Goal: Information Seeking & Learning: Learn about a topic

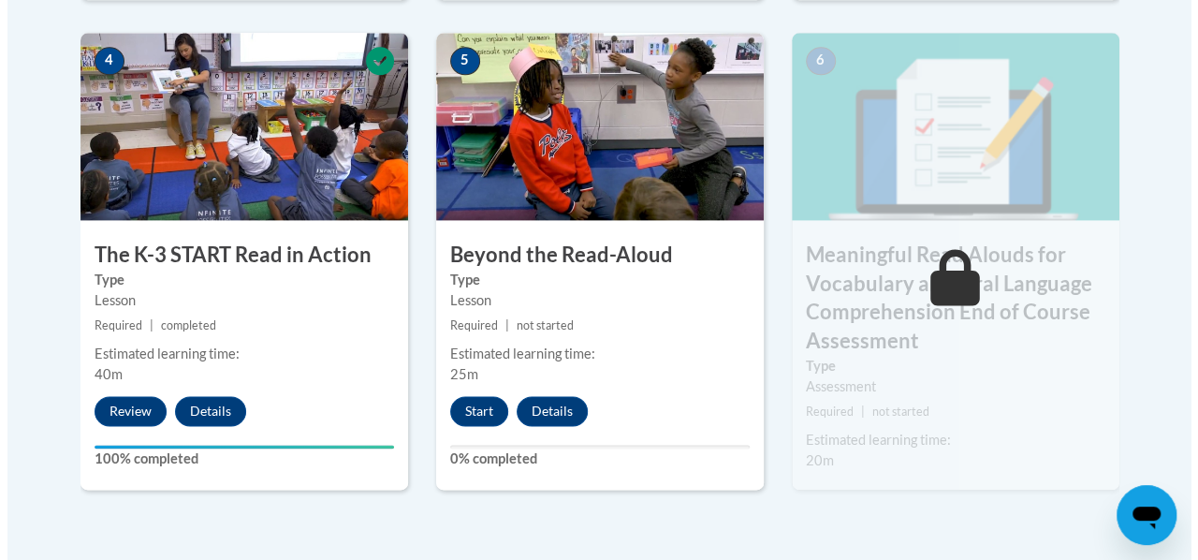
scroll to position [1162, 0]
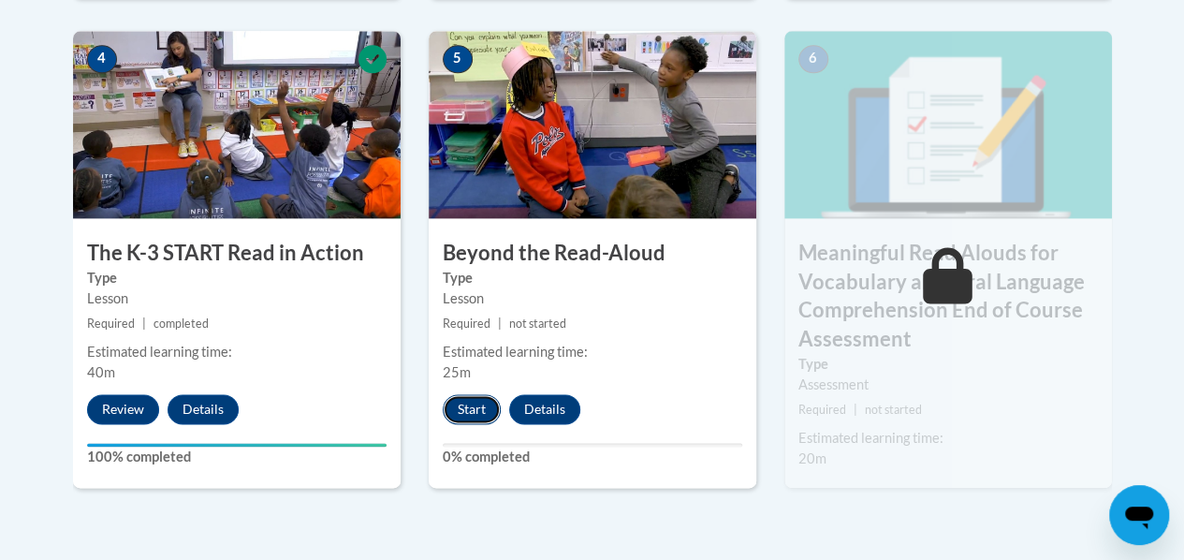
click at [479, 403] on button "Start" at bounding box center [472, 409] width 58 height 30
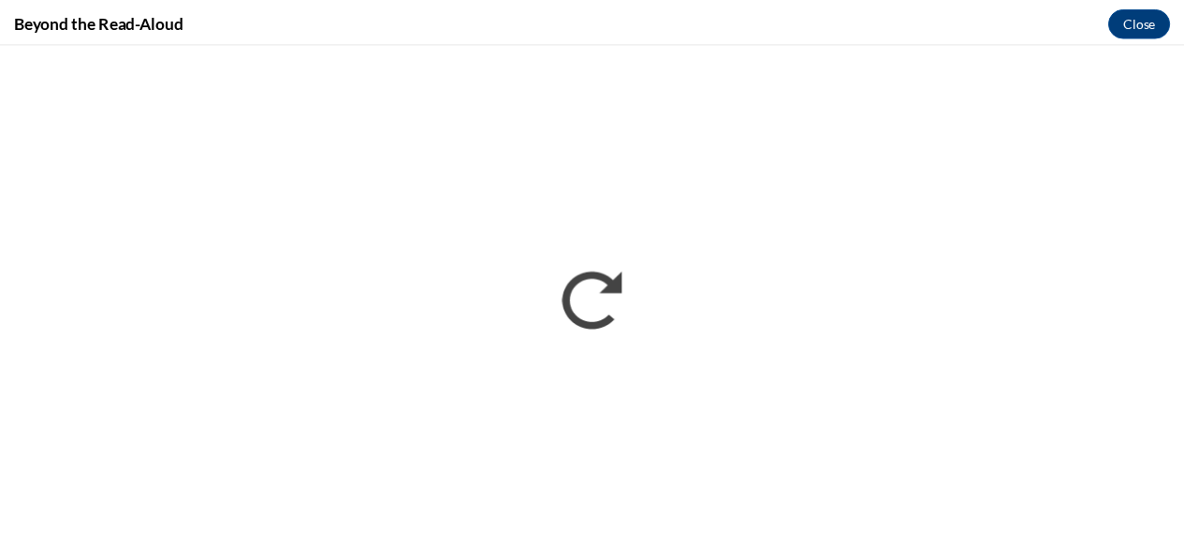
scroll to position [0, 0]
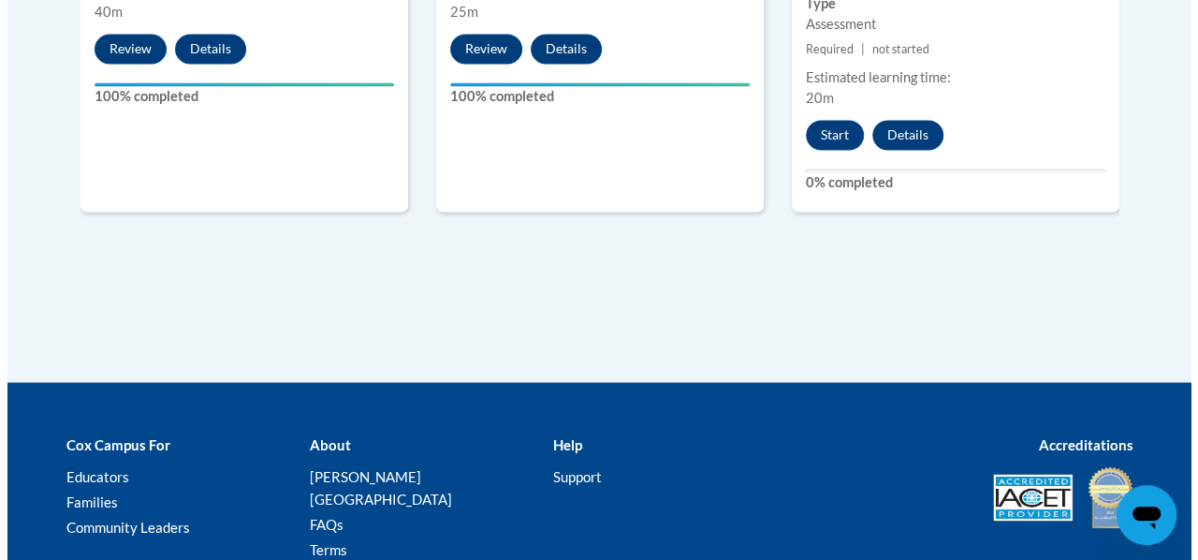
scroll to position [1505, 0]
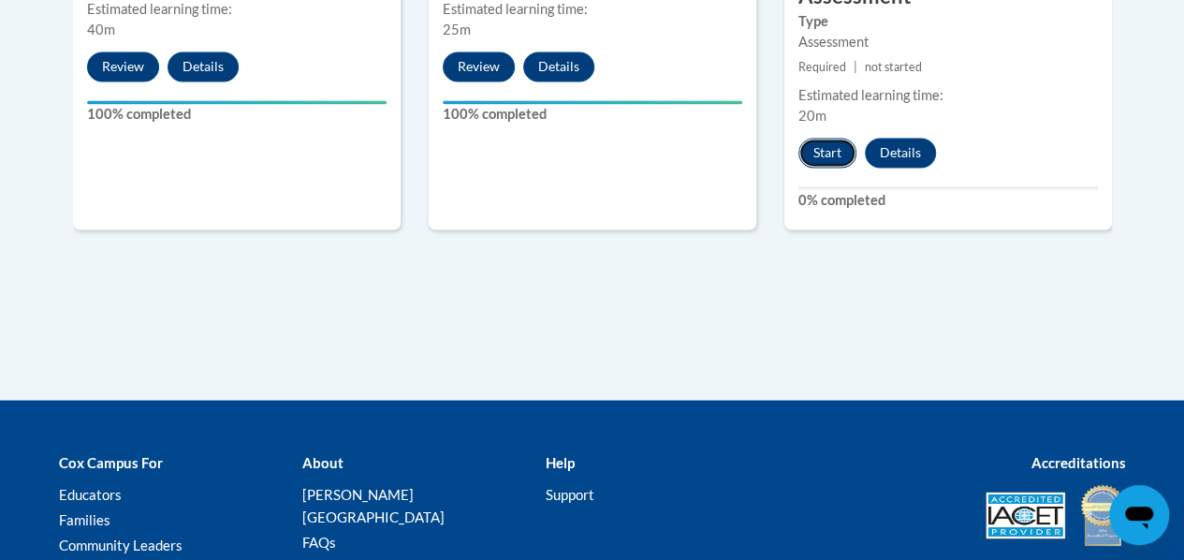
click at [836, 152] on button "Start" at bounding box center [827, 153] width 58 height 30
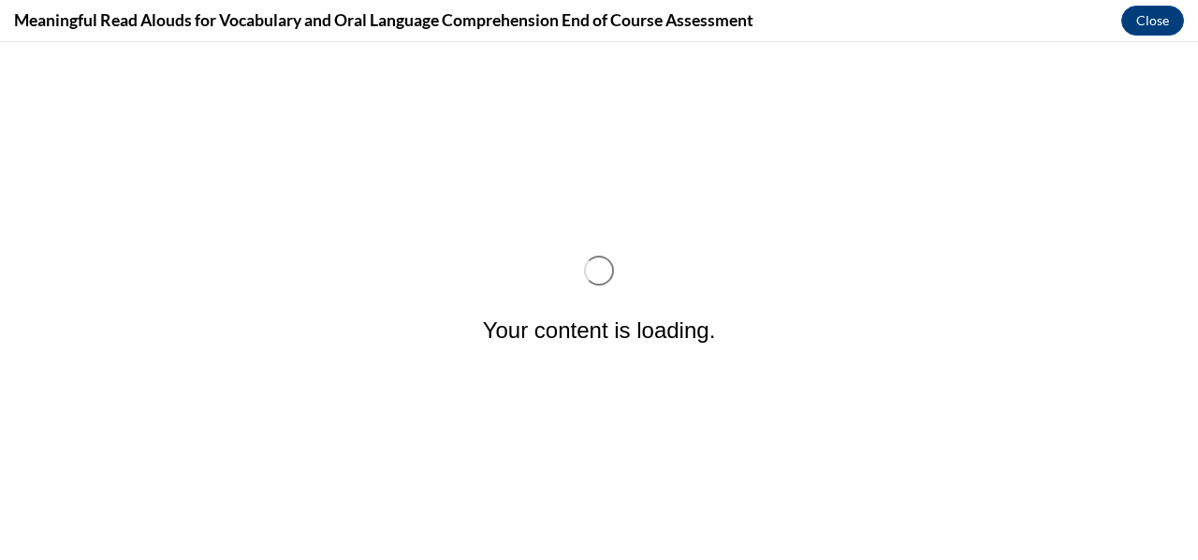
scroll to position [0, 0]
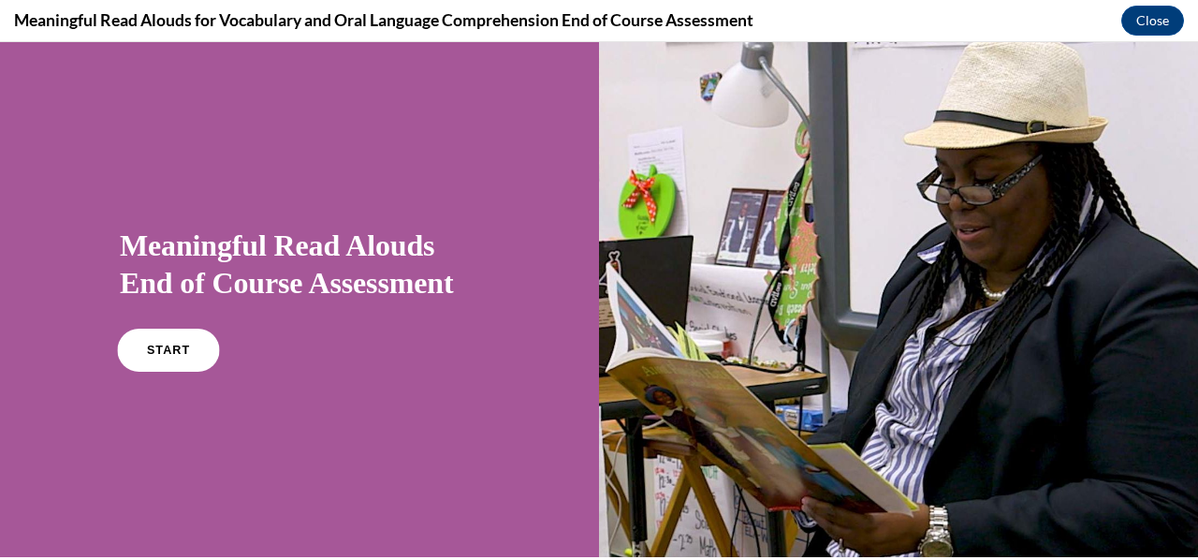
click at [161, 365] on link "START" at bounding box center [168, 349] width 102 height 43
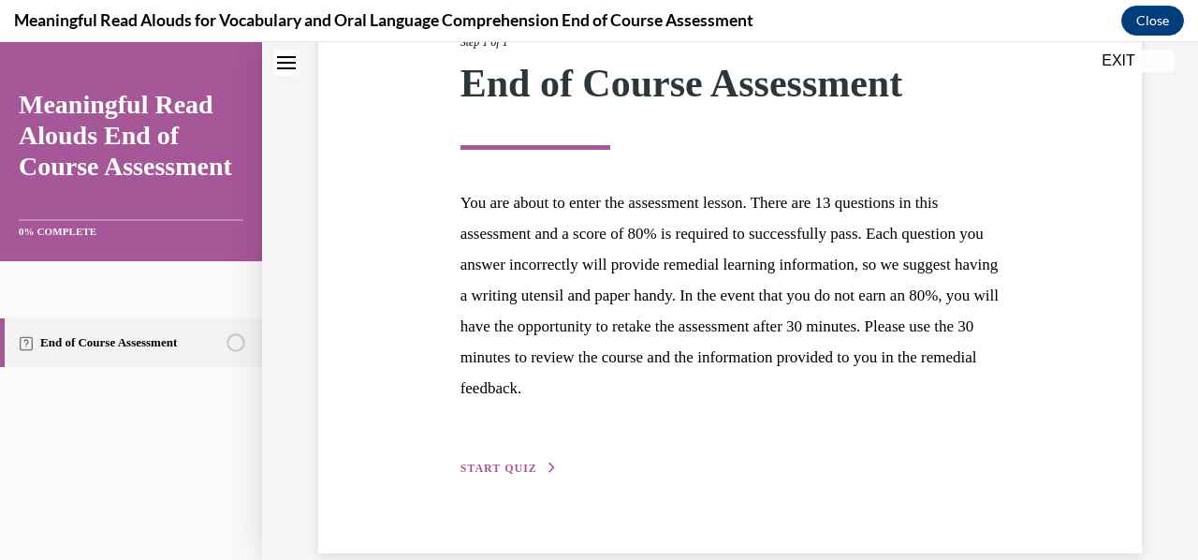
scroll to position [299, 0]
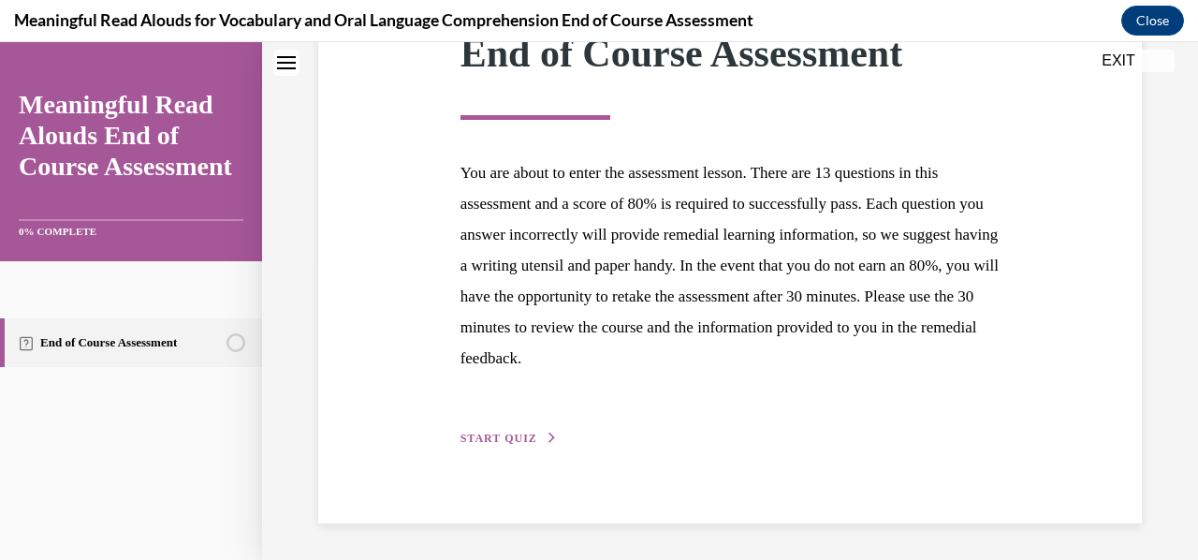
click at [481, 435] on span "START QUIZ" at bounding box center [498, 437] width 77 height 13
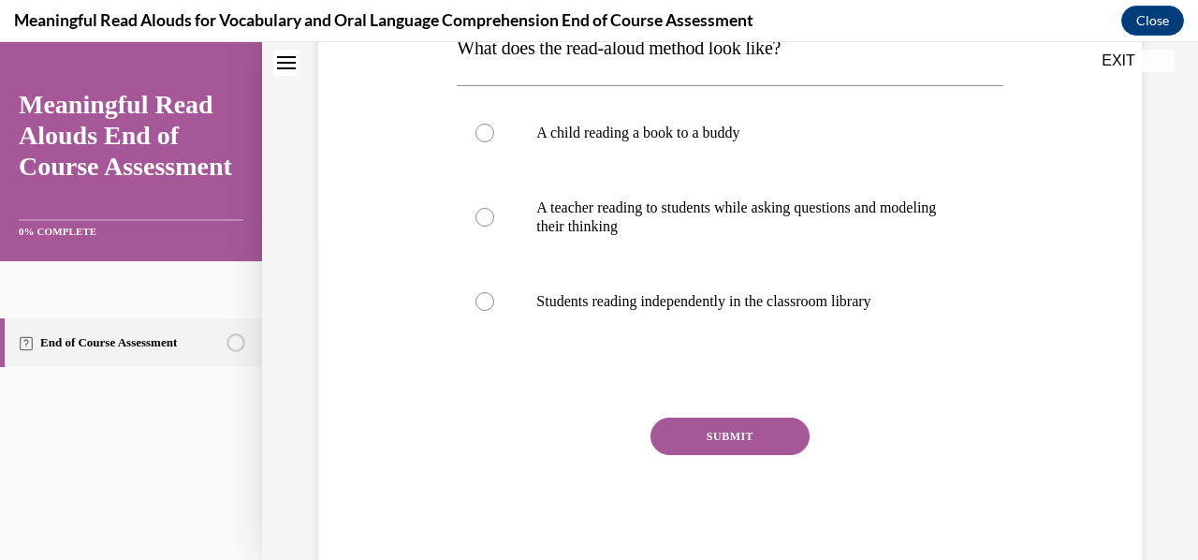
scroll to position [327, 0]
click at [494, 217] on label "A teacher reading to students while asking questions and modeling their thinking" at bounding box center [729, 218] width 545 height 94
click at [494, 217] on input "A teacher reading to students while asking questions and modeling their thinking" at bounding box center [484, 218] width 19 height 19
radio input "true"
click at [747, 430] on button "SUBMIT" at bounding box center [729, 436] width 159 height 37
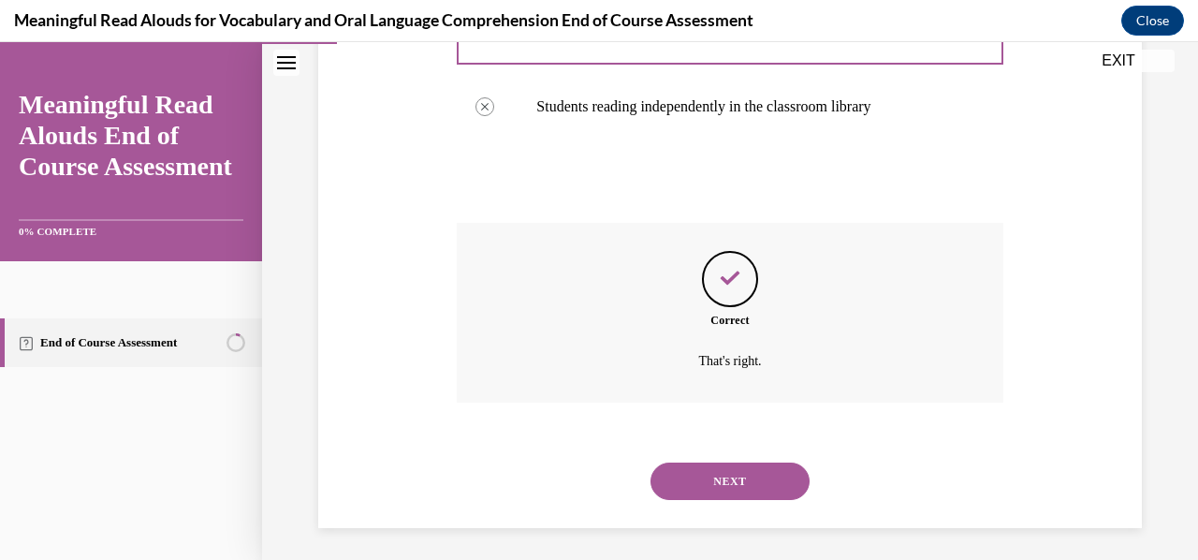
scroll to position [527, 0]
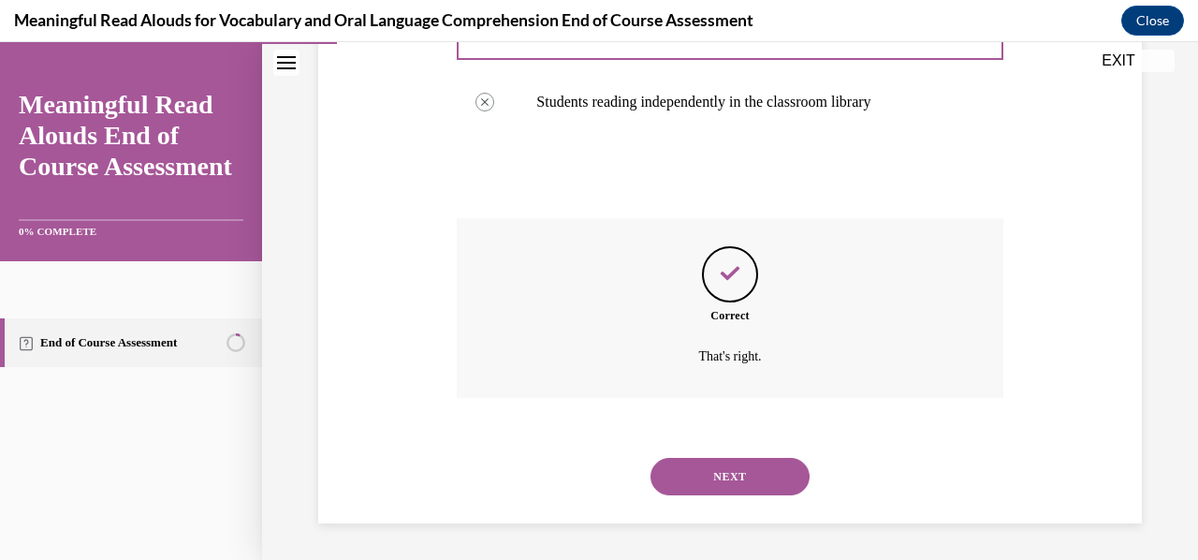
click at [745, 485] on button "NEXT" at bounding box center [729, 476] width 159 height 37
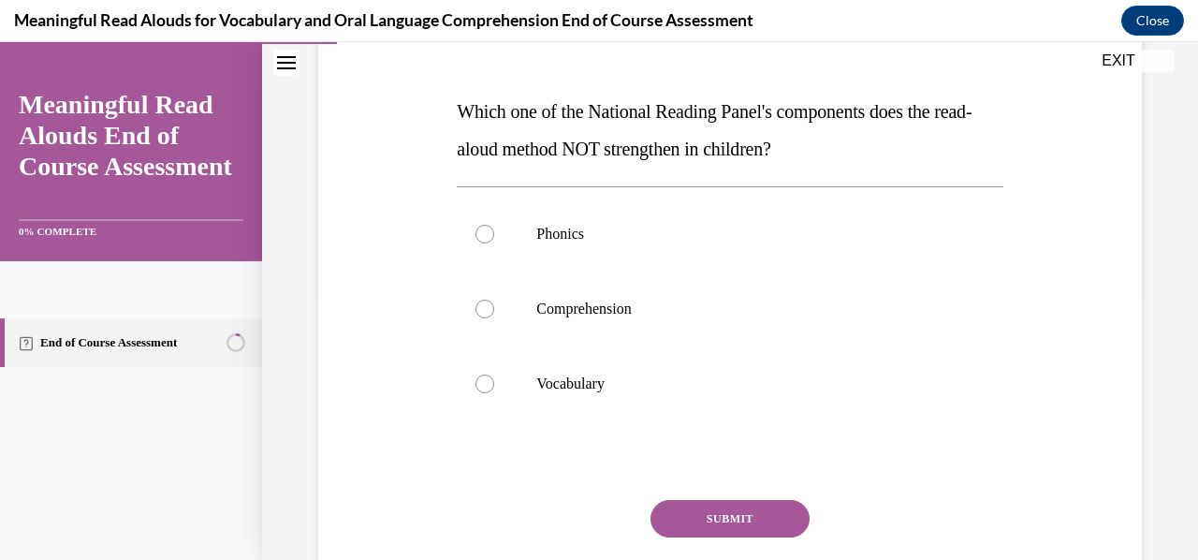
scroll to position [263, 0]
click at [499, 240] on label "Phonics" at bounding box center [729, 234] width 545 height 75
click at [494, 240] on input "Phonics" at bounding box center [484, 234] width 19 height 19
radio input "true"
click at [728, 519] on button "SUBMIT" at bounding box center [729, 519] width 159 height 37
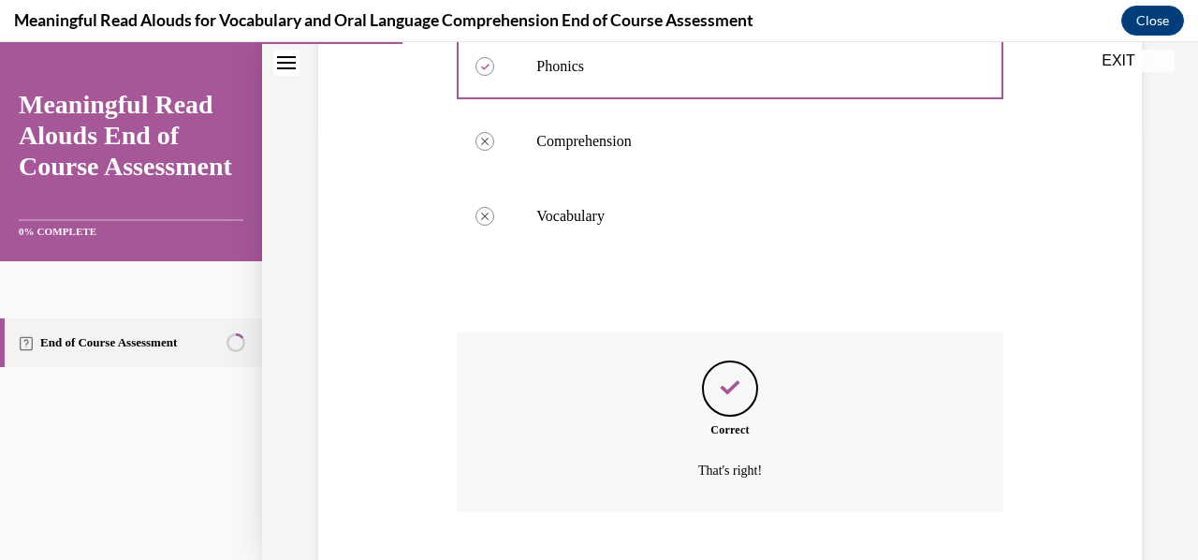
scroll to position [545, 0]
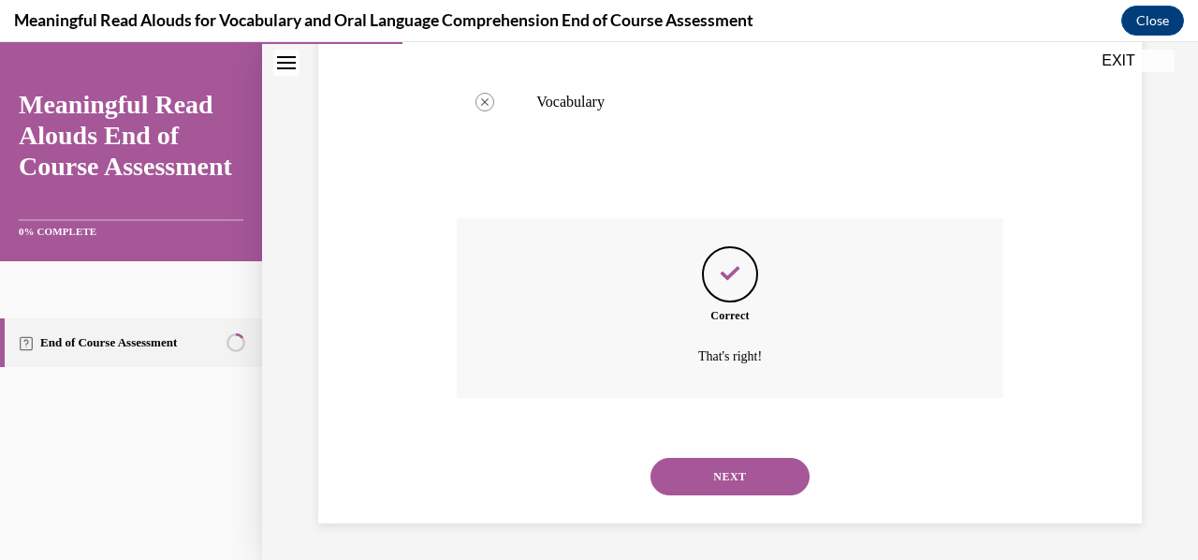
click at [707, 482] on button "NEXT" at bounding box center [729, 476] width 159 height 37
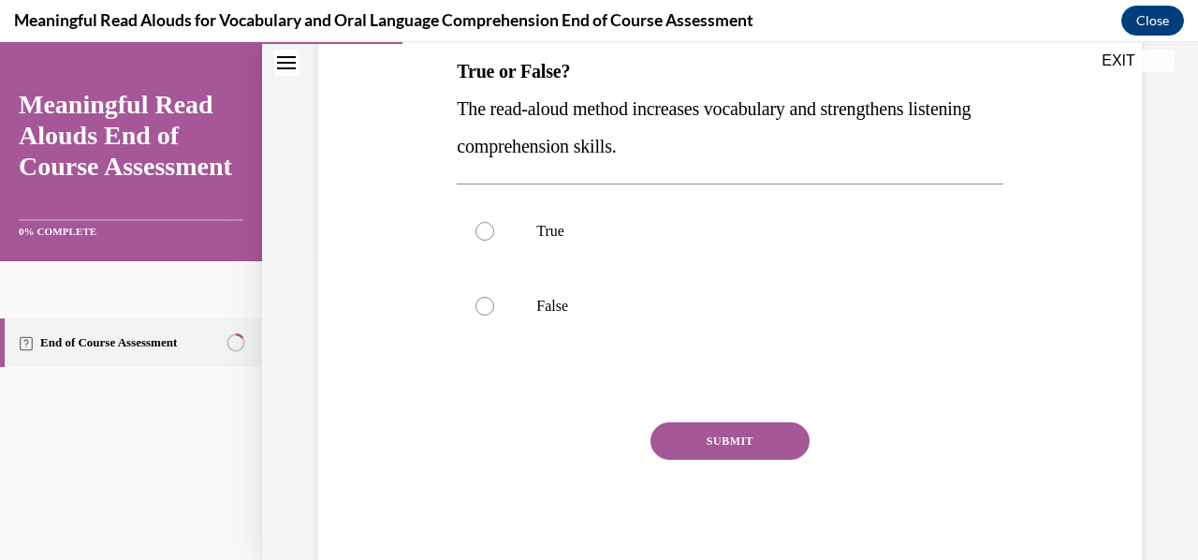
scroll to position [306, 0]
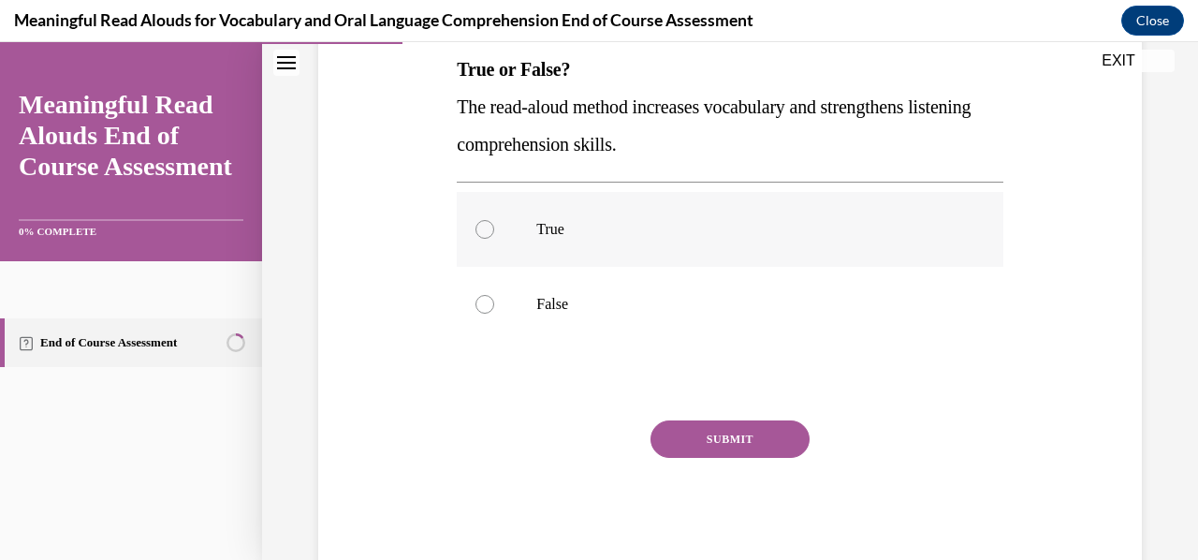
click at [514, 240] on label "True" at bounding box center [729, 229] width 545 height 75
click at [494, 239] on input "True" at bounding box center [484, 229] width 19 height 19
radio input "true"
click at [750, 442] on button "SUBMIT" at bounding box center [729, 438] width 159 height 37
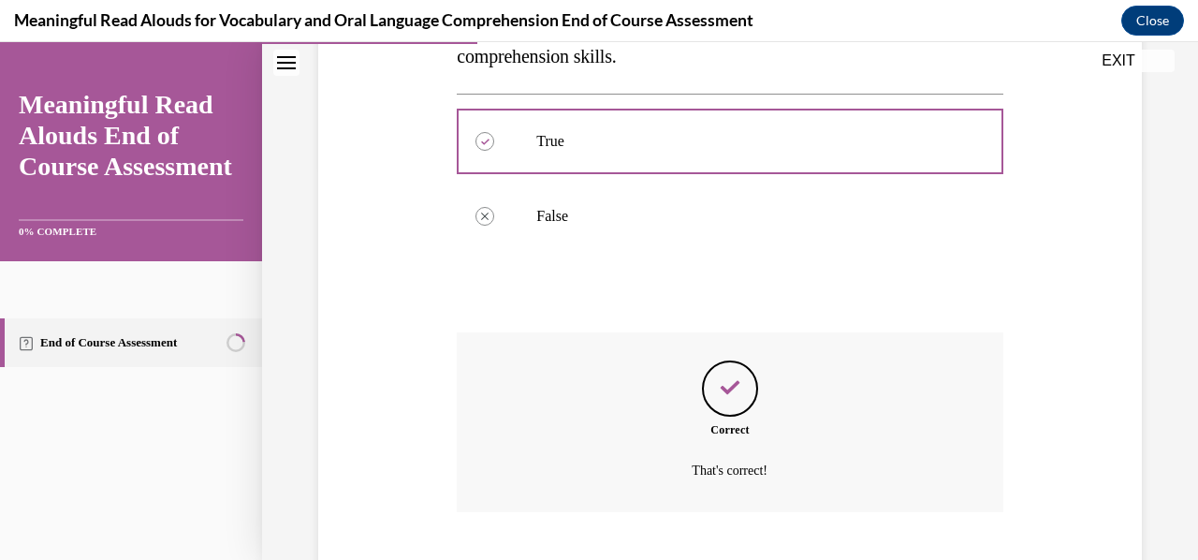
scroll to position [508, 0]
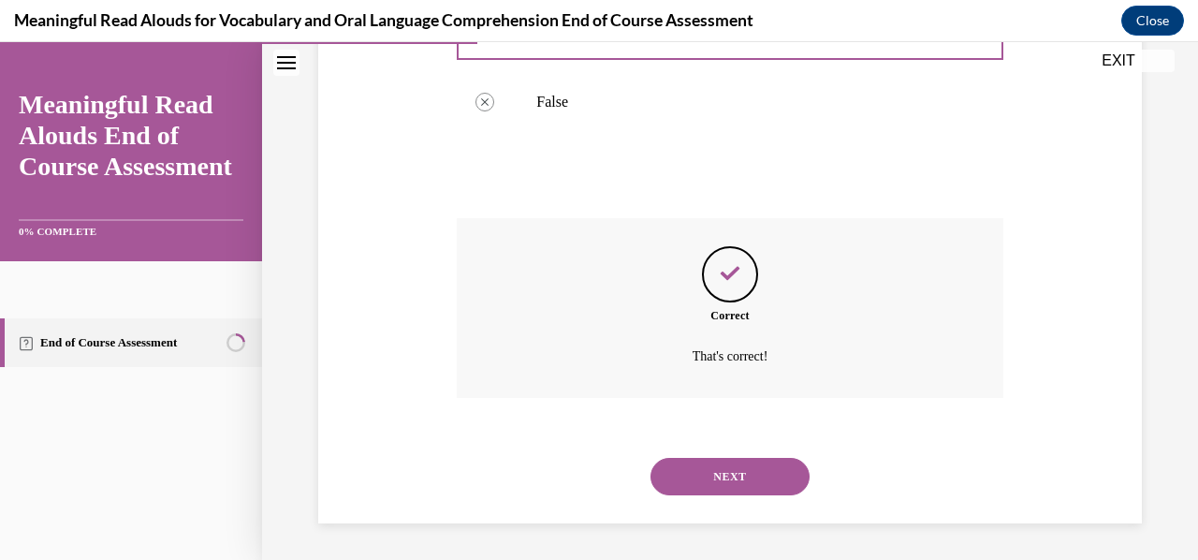
click at [729, 492] on button "NEXT" at bounding box center [729, 476] width 159 height 37
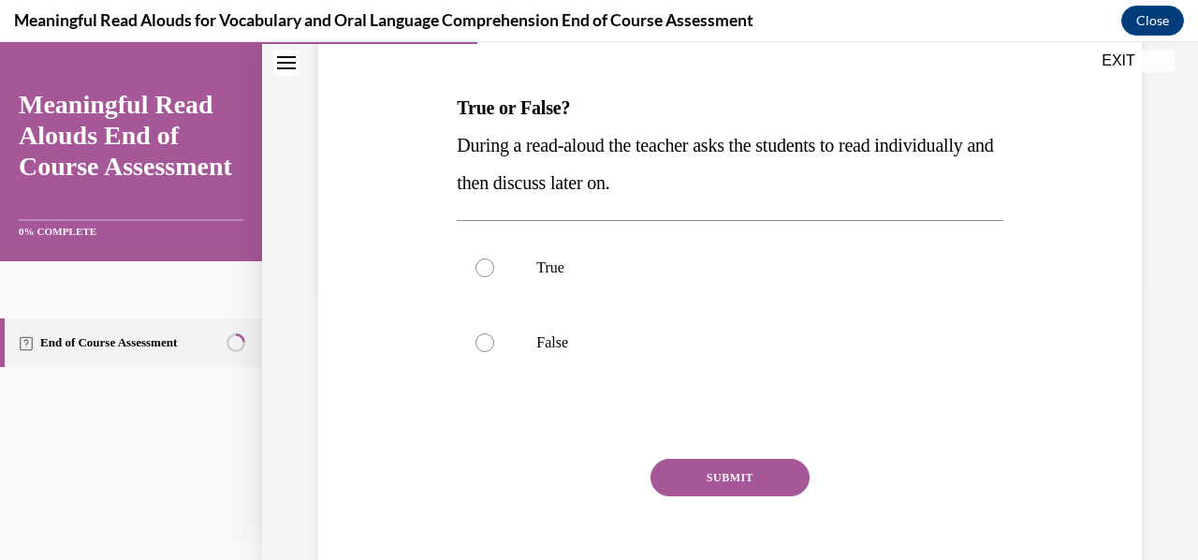
scroll to position [266, 0]
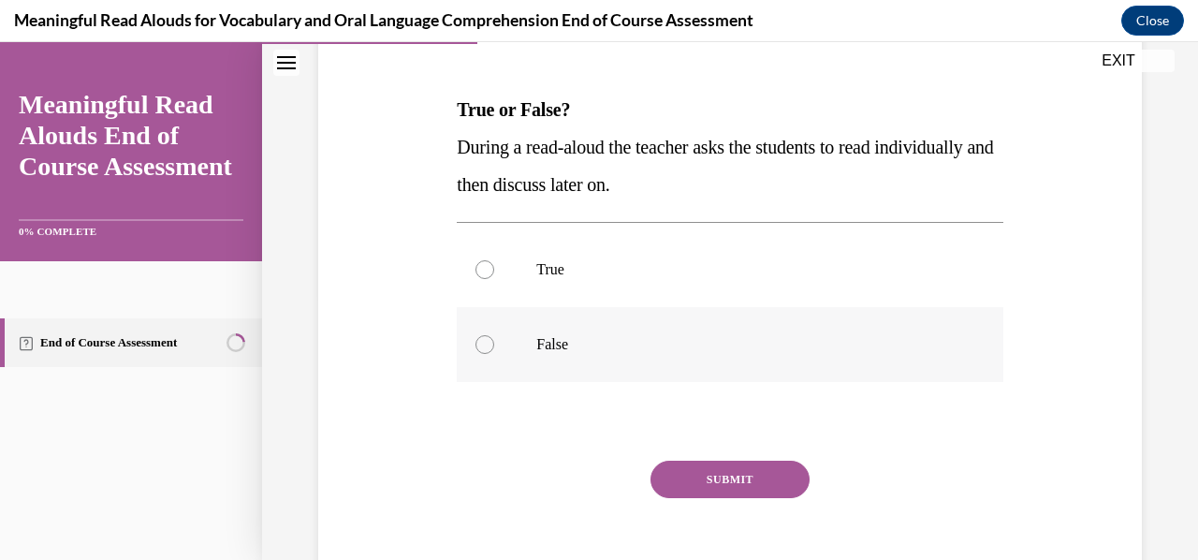
click at [481, 346] on div at bounding box center [484, 344] width 19 height 19
click at [481, 346] on input "False" at bounding box center [484, 344] width 19 height 19
radio input "true"
click at [709, 492] on button "SUBMIT" at bounding box center [729, 478] width 159 height 37
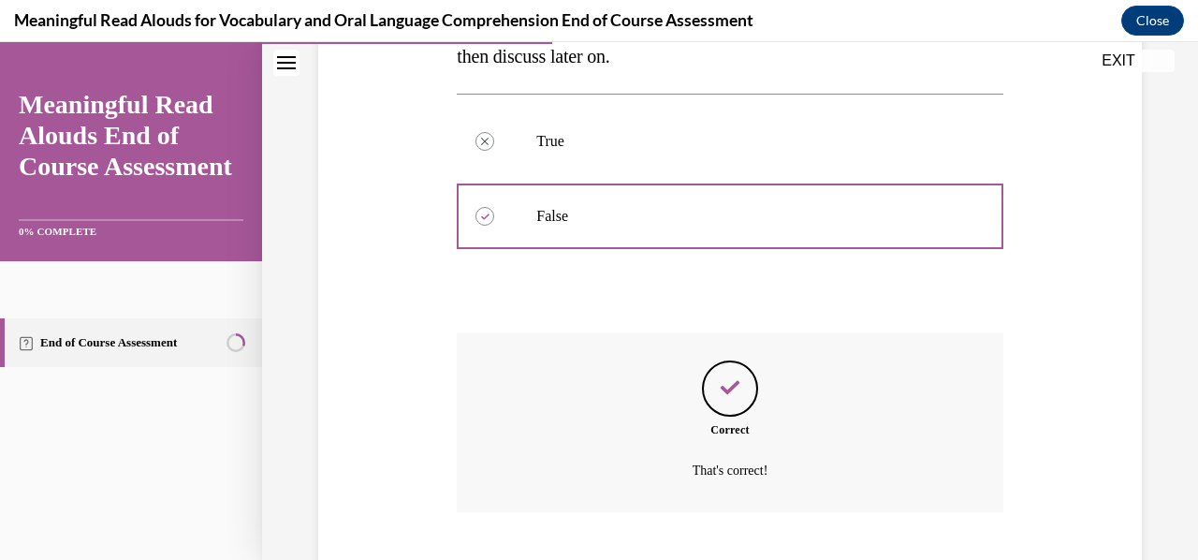
scroll to position [508, 0]
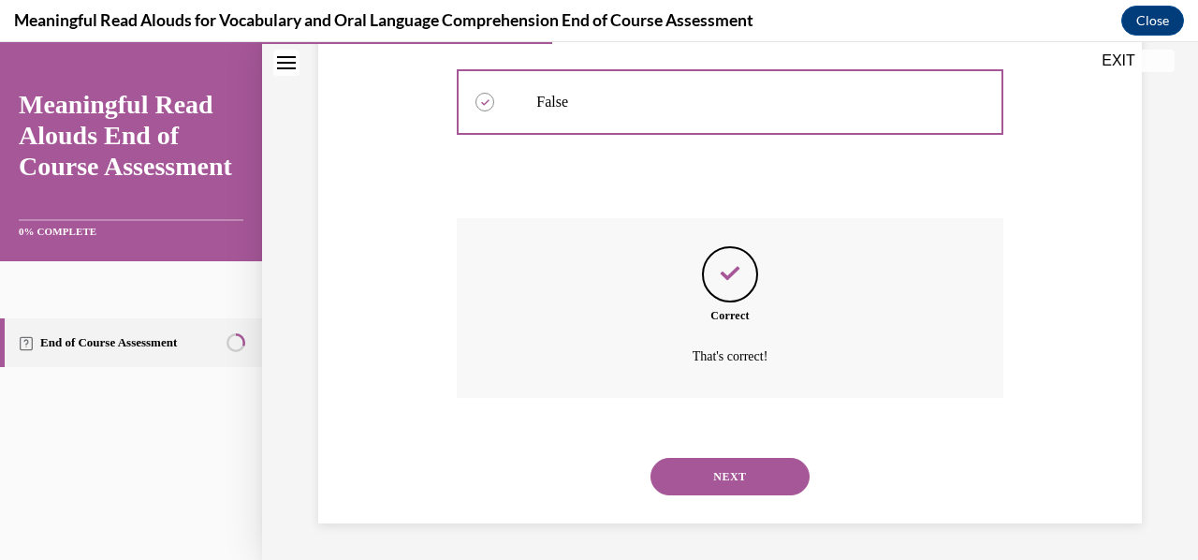
click at [713, 490] on button "NEXT" at bounding box center [729, 476] width 159 height 37
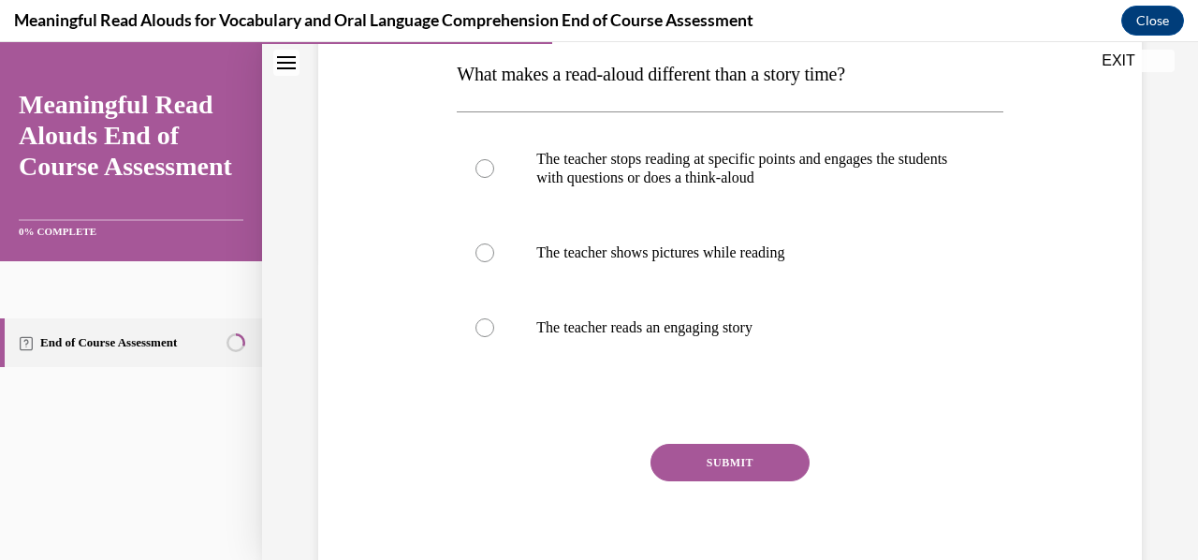
scroll to position [304, 0]
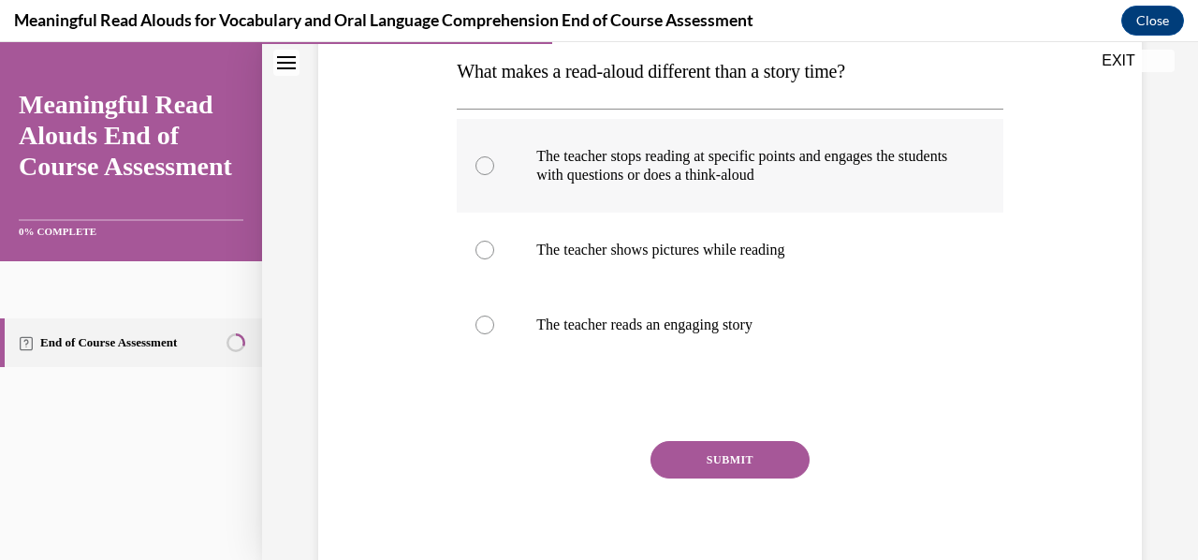
click at [743, 179] on p "The teacher stops reading at specific points and engages the students with ques…" at bounding box center [745, 165] width 419 height 37
click at [494, 175] on input "The teacher stops reading at specific points and engages the students with ques…" at bounding box center [484, 165] width 19 height 19
radio input "true"
click at [733, 458] on button "SUBMIT" at bounding box center [729, 459] width 159 height 37
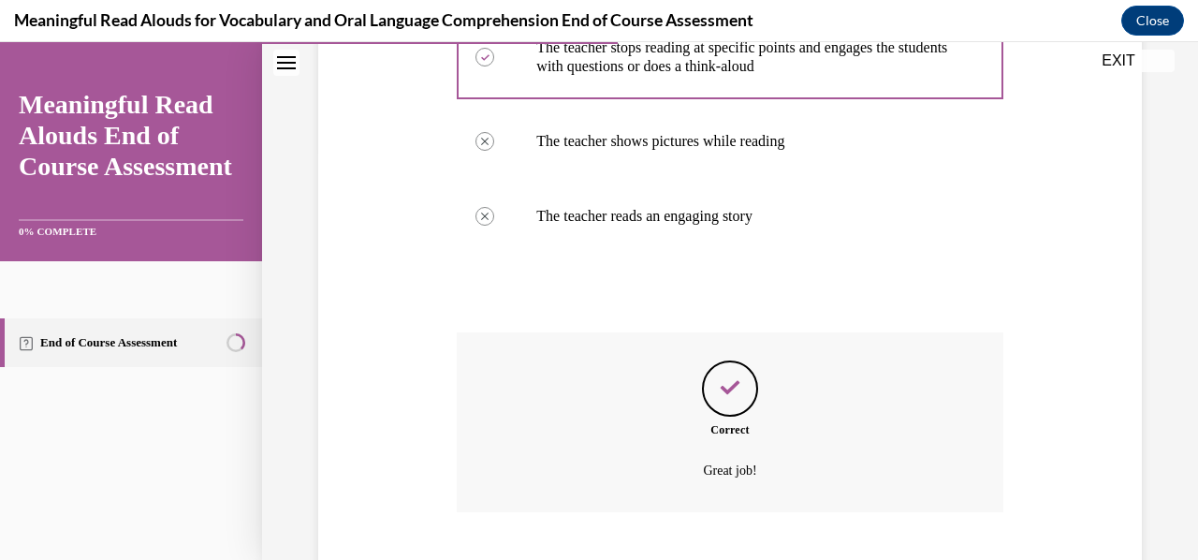
scroll to position [527, 0]
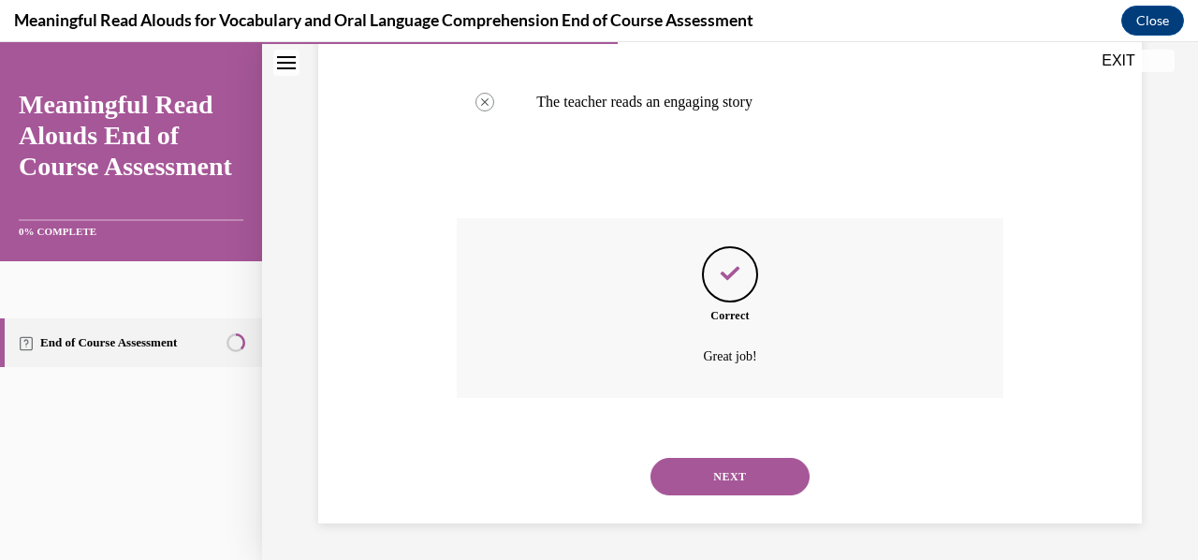
click at [720, 477] on button "NEXT" at bounding box center [729, 476] width 159 height 37
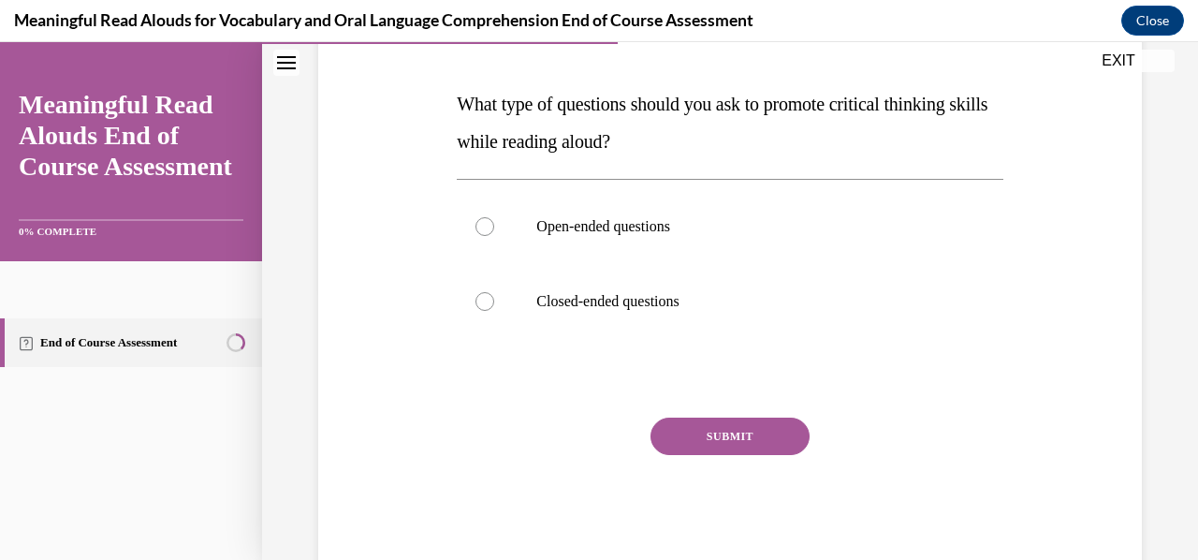
scroll to position [273, 0]
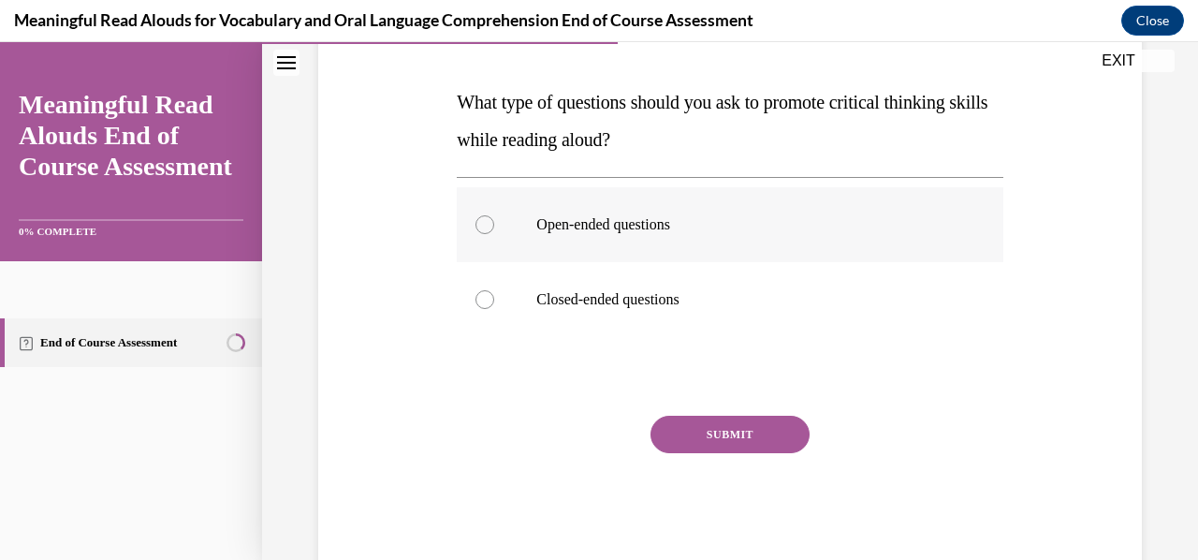
click at [616, 221] on p "Open-ended questions" at bounding box center [745, 224] width 419 height 19
click at [494, 221] on input "Open-ended questions" at bounding box center [484, 224] width 19 height 19
radio input "true"
click at [722, 430] on button "SUBMIT" at bounding box center [729, 433] width 159 height 37
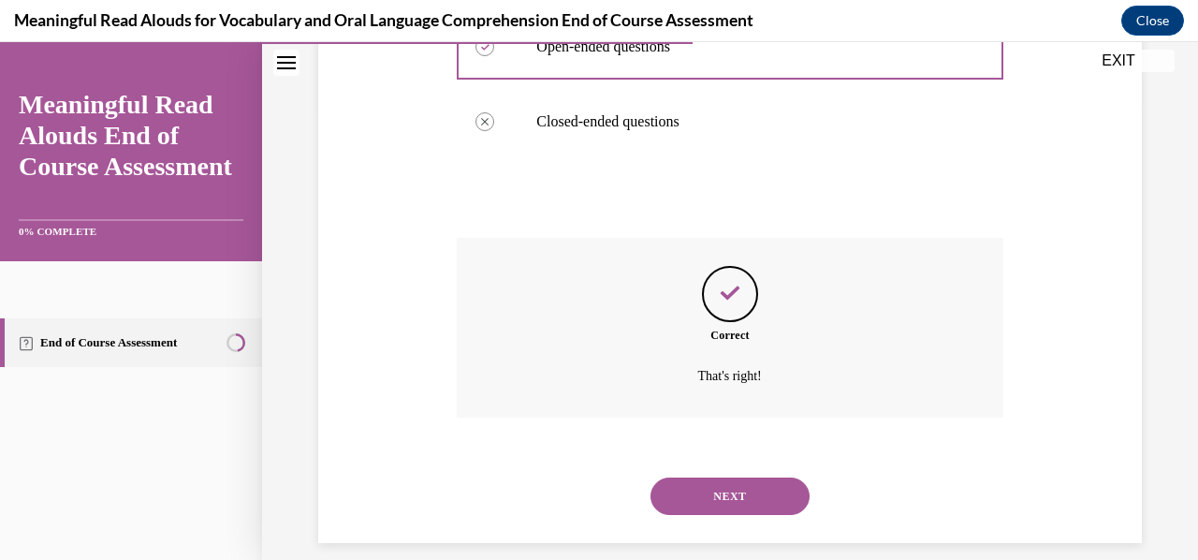
scroll to position [471, 0]
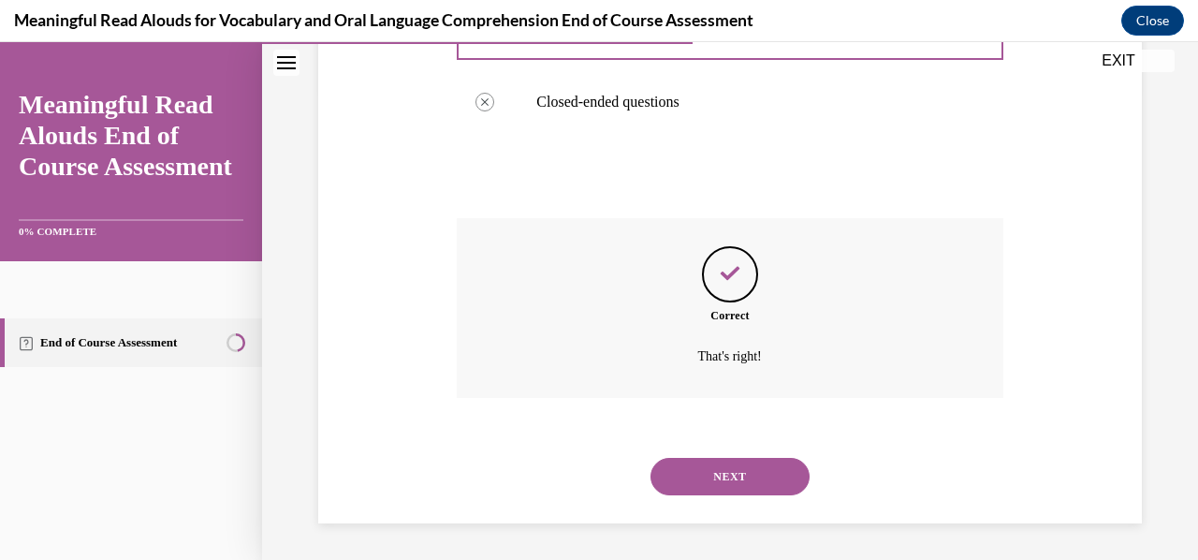
click at [744, 479] on button "NEXT" at bounding box center [729, 476] width 159 height 37
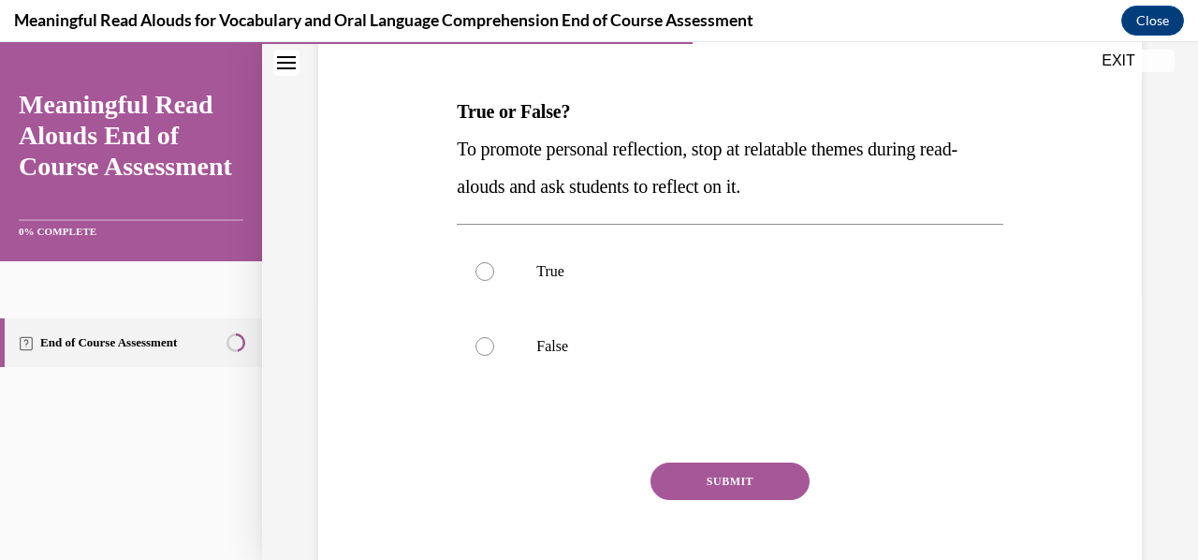
scroll to position [266, 0]
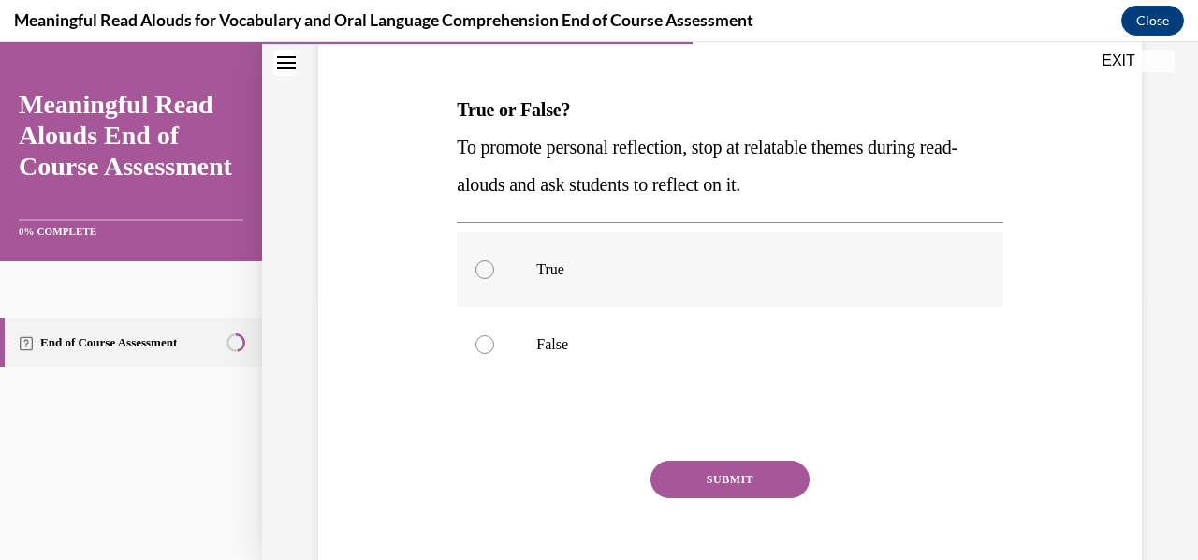
click at [759, 251] on label "True" at bounding box center [729, 269] width 545 height 75
click at [494, 260] on input "True" at bounding box center [484, 269] width 19 height 19
radio input "true"
click at [718, 478] on button "SUBMIT" at bounding box center [729, 478] width 159 height 37
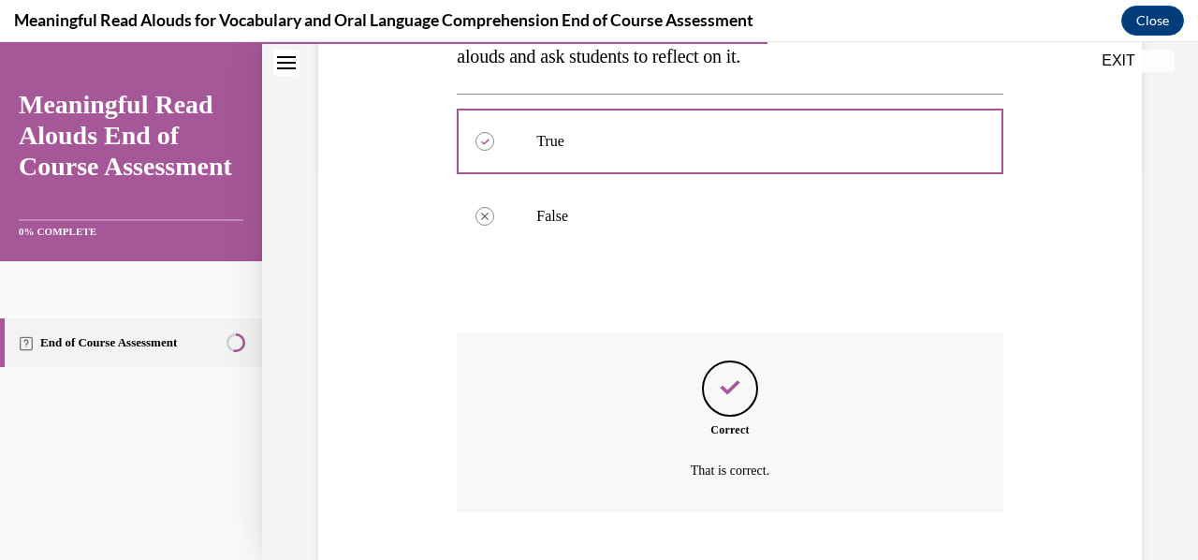
scroll to position [508, 0]
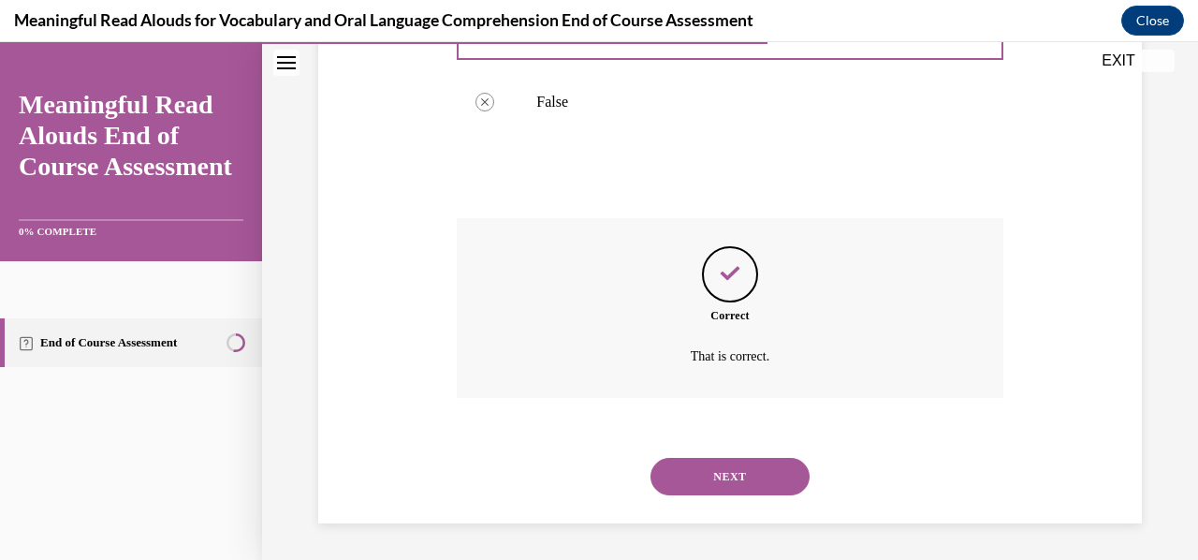
click at [726, 470] on button "NEXT" at bounding box center [729, 476] width 159 height 37
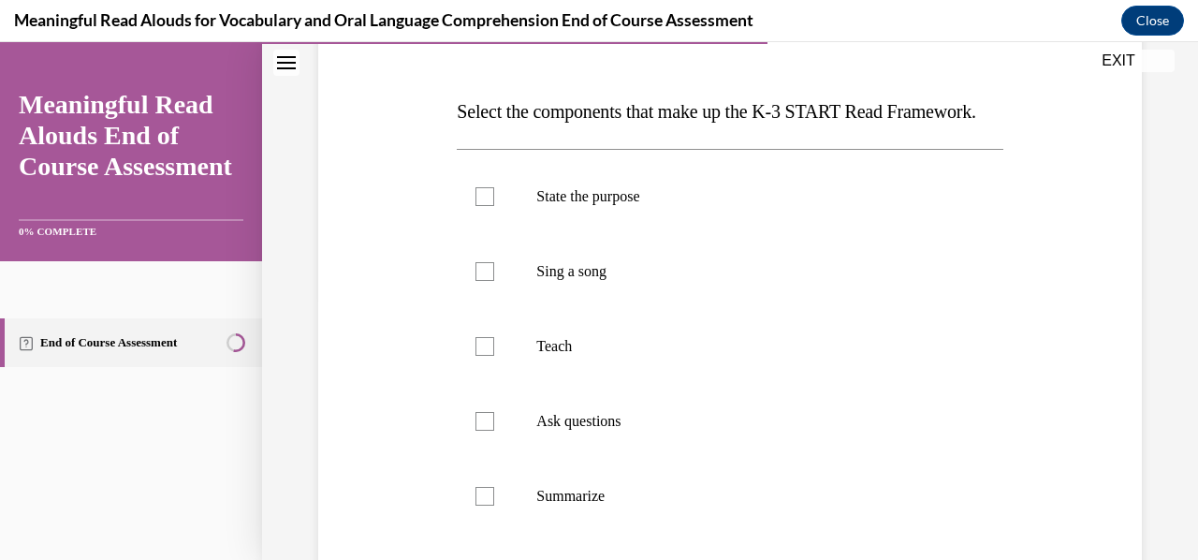
scroll to position [266, 0]
click at [515, 232] on label "State the purpose" at bounding box center [729, 194] width 545 height 75
click at [494, 204] on input "State the purpose" at bounding box center [484, 194] width 19 height 19
checkbox input "true"
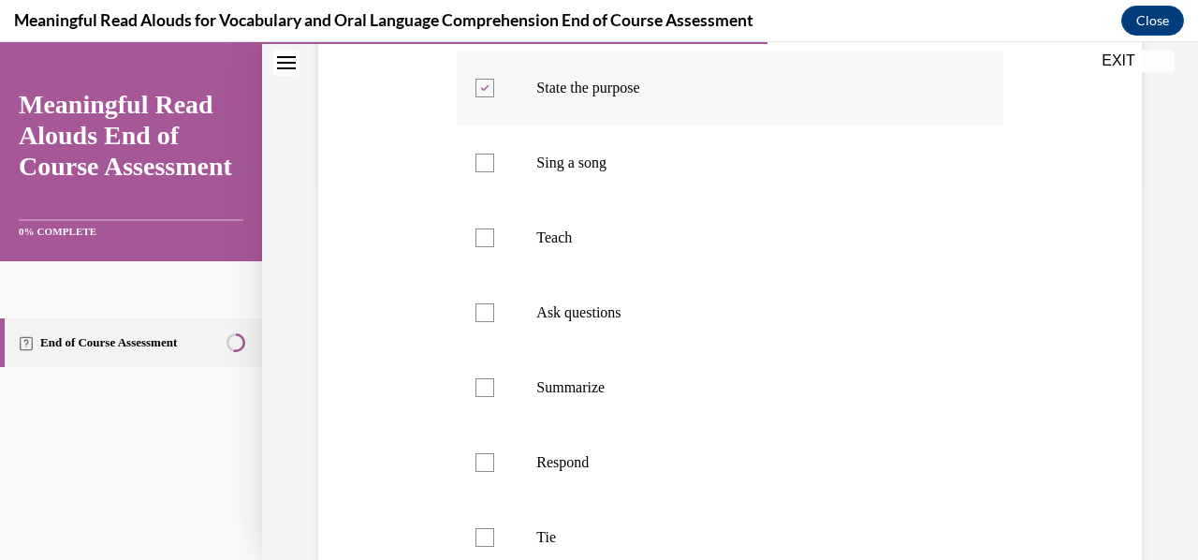
scroll to position [390, 0]
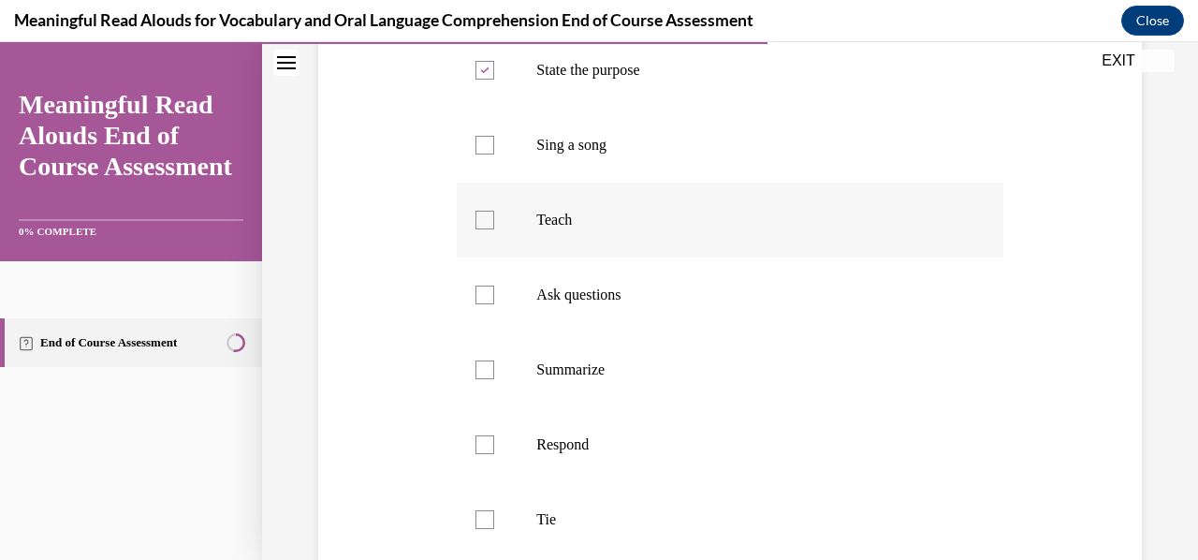
click at [668, 229] on p "Teach" at bounding box center [745, 220] width 419 height 19
click at [494, 229] on input "Teach" at bounding box center [484, 220] width 19 height 19
checkbox input "true"
click at [649, 332] on label "Ask questions" at bounding box center [729, 294] width 545 height 75
click at [494, 304] on input "Ask questions" at bounding box center [484, 294] width 19 height 19
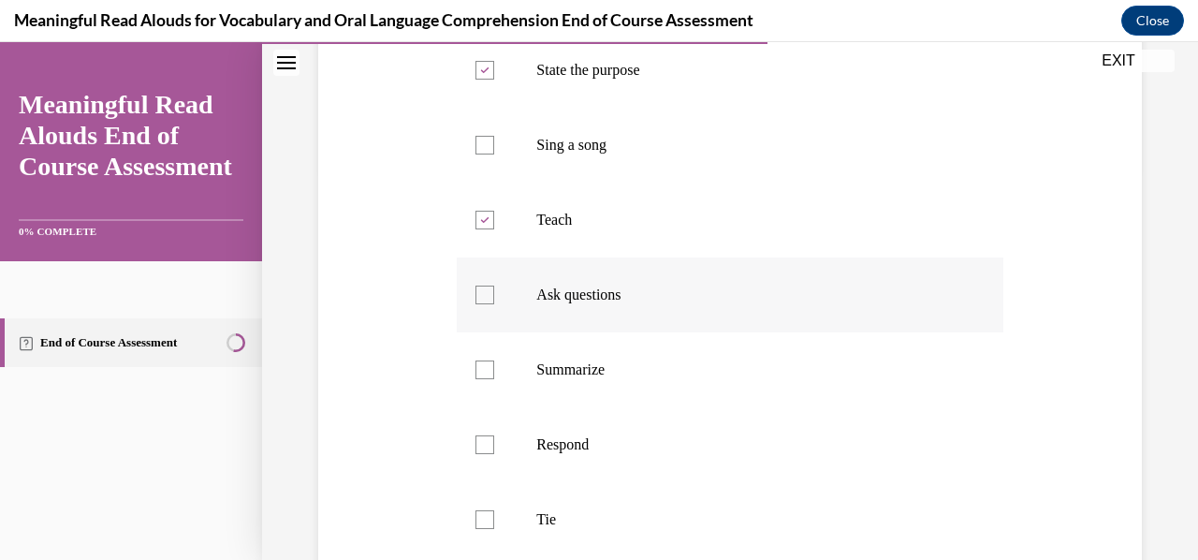
checkbox input "true"
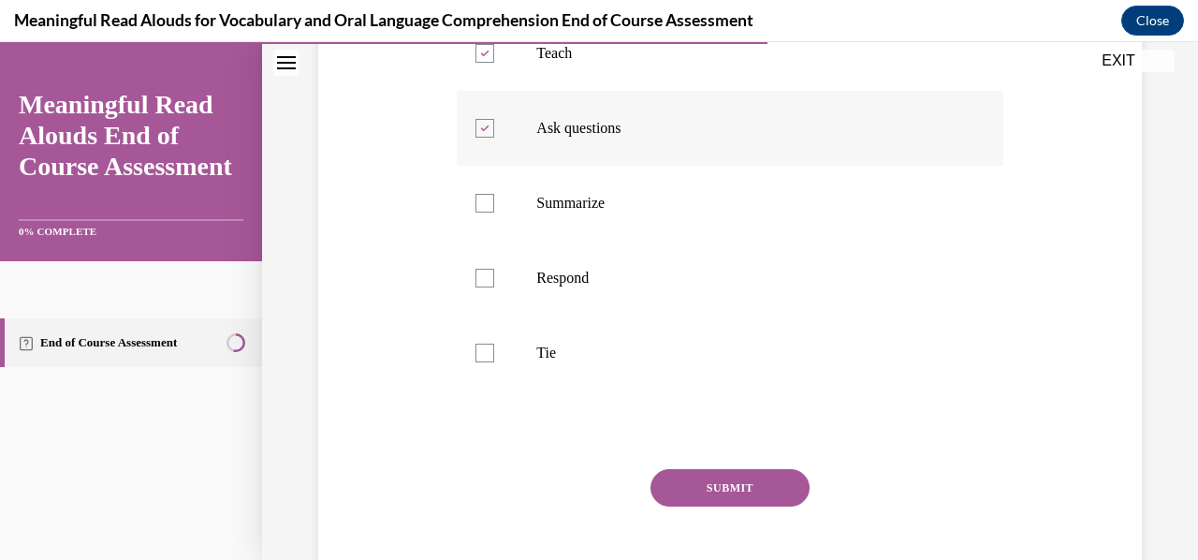
scroll to position [566, 0]
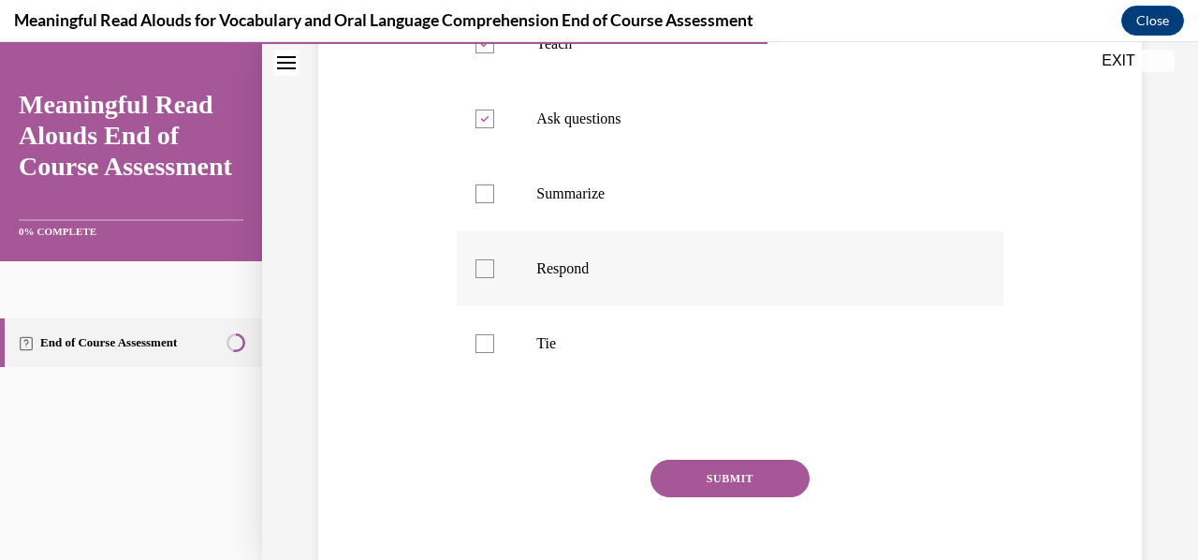
click at [677, 306] on label "Respond" at bounding box center [729, 268] width 545 height 75
click at [494, 278] on input "Respond" at bounding box center [484, 268] width 19 height 19
checkbox input "true"
click at [661, 353] on p "Tie" at bounding box center [745, 343] width 419 height 19
click at [494, 353] on input "Tie" at bounding box center [484, 343] width 19 height 19
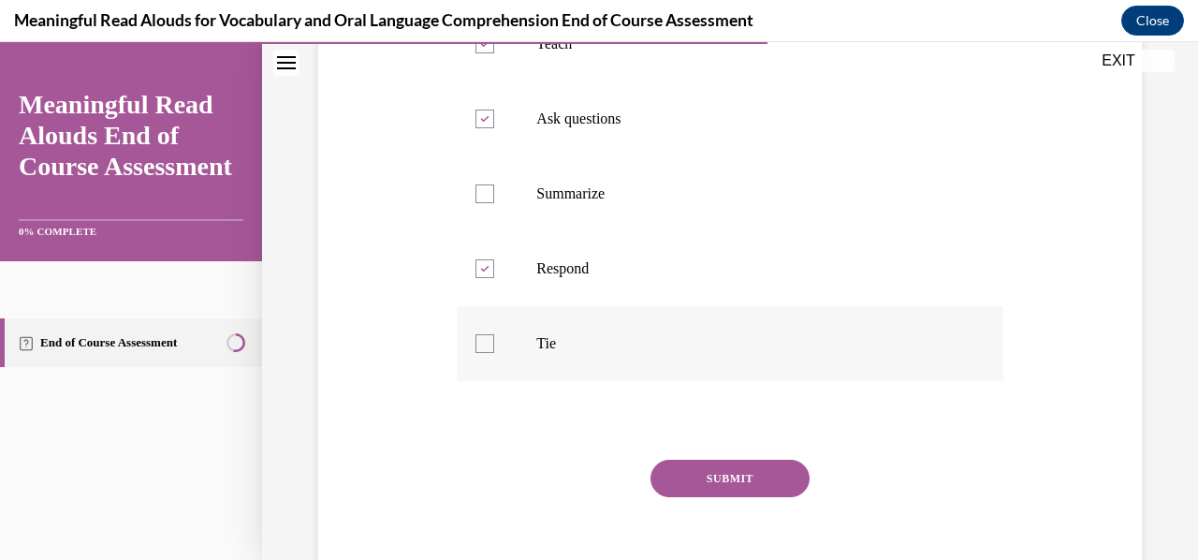
checkbox input "true"
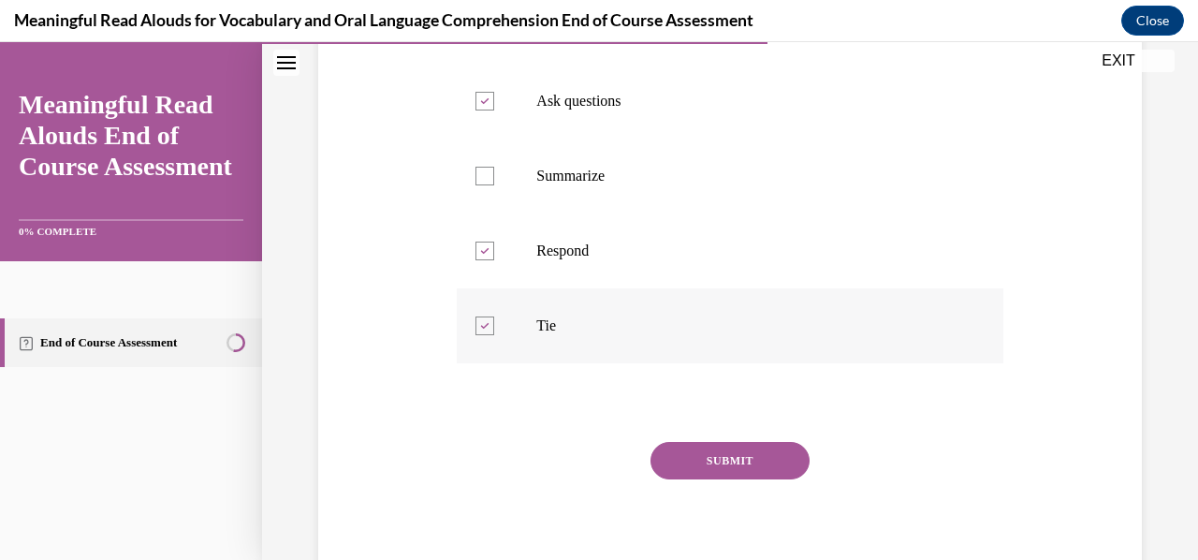
scroll to position [585, 0]
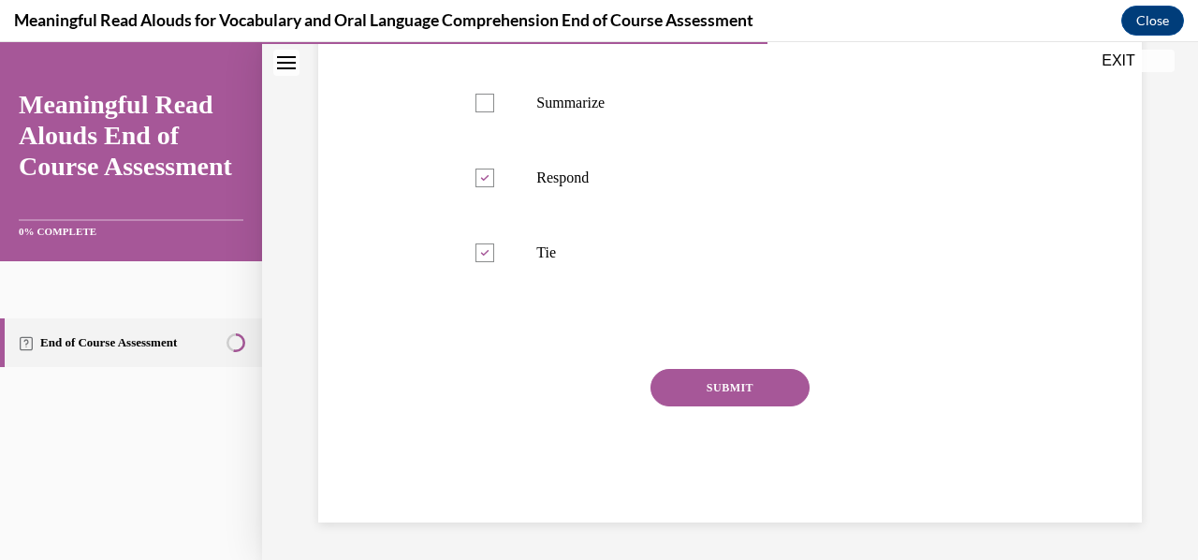
click at [722, 387] on button "SUBMIT" at bounding box center [729, 387] width 159 height 37
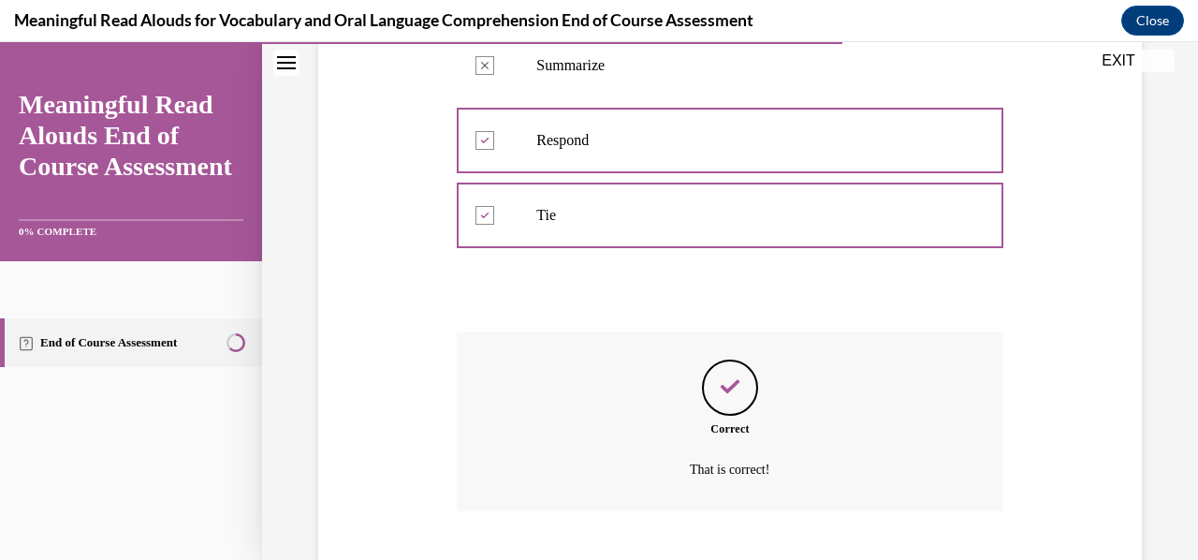
scroll to position [845, 0]
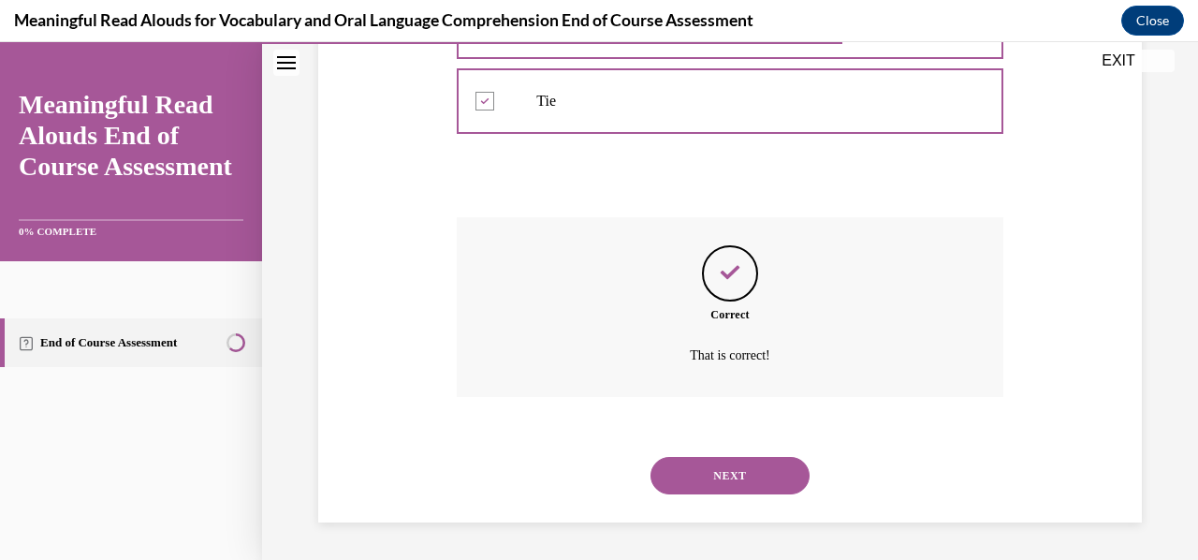
click at [734, 487] on button "NEXT" at bounding box center [729, 475] width 159 height 37
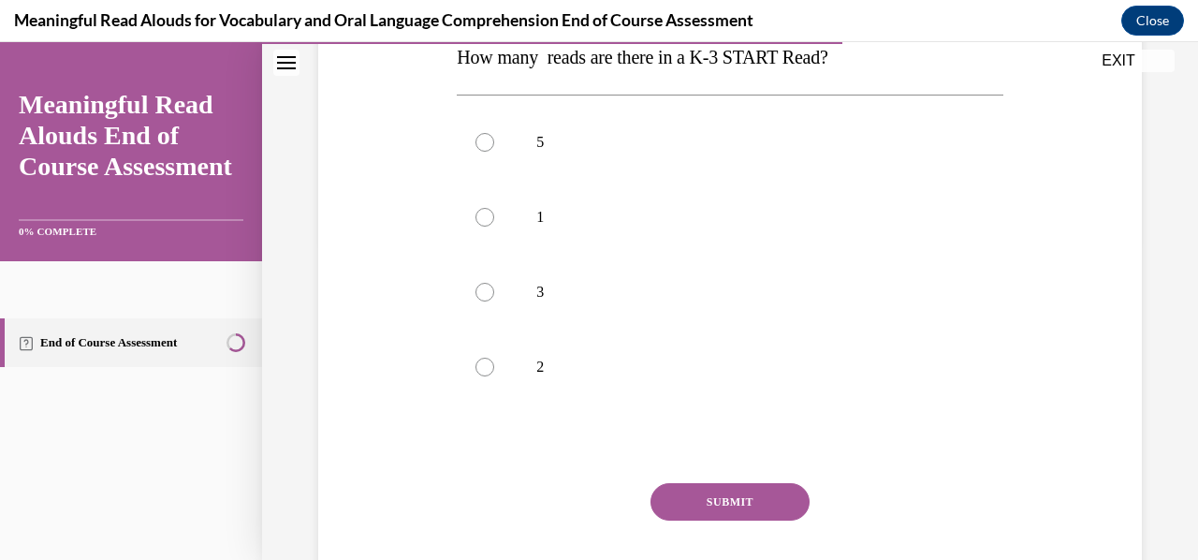
scroll to position [321, 0]
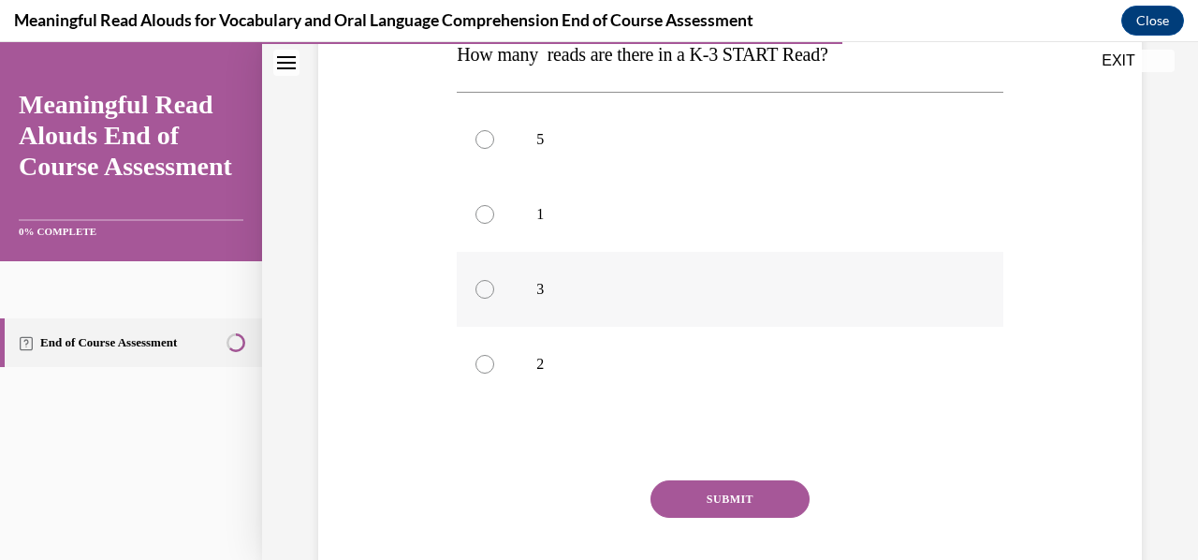
click at [490, 288] on div at bounding box center [484, 289] width 19 height 19
click at [490, 288] on input "3" at bounding box center [484, 289] width 19 height 19
radio input "true"
click at [752, 506] on button "SUBMIT" at bounding box center [729, 498] width 159 height 37
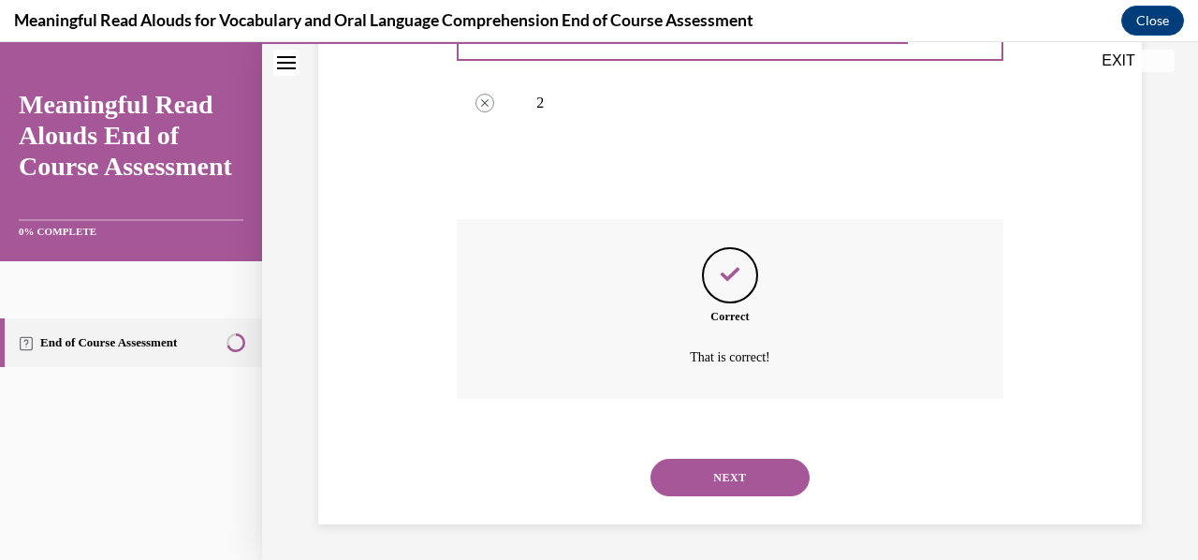
scroll to position [583, 0]
click at [734, 467] on button "NEXT" at bounding box center [729, 476] width 159 height 37
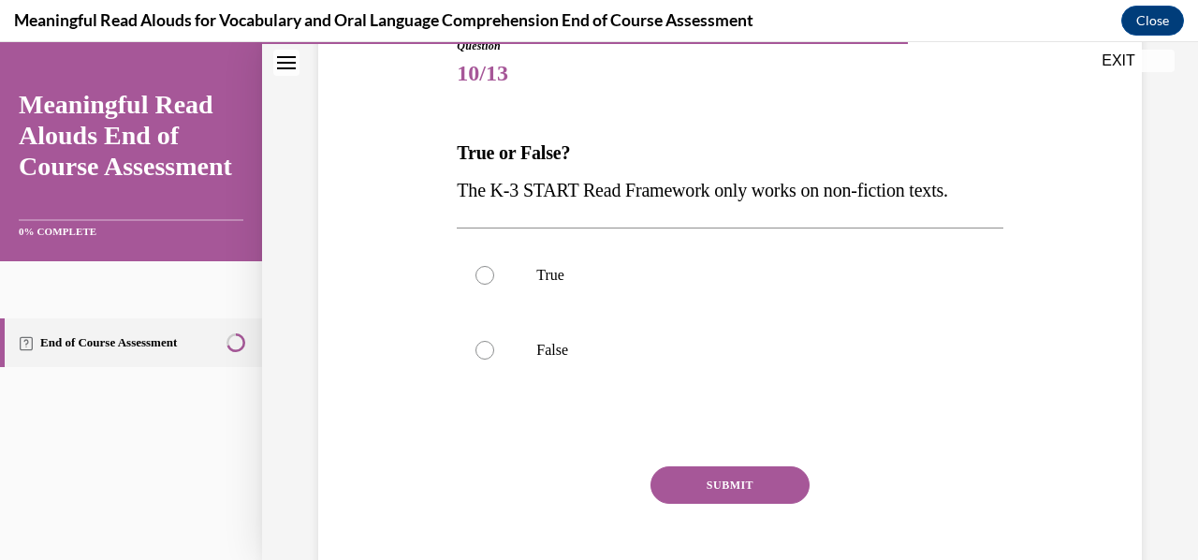
scroll to position [225, 0]
click at [962, 365] on label "False" at bounding box center [729, 348] width 545 height 75
click at [494, 357] on input "False" at bounding box center [484, 348] width 19 height 19
radio input "true"
click at [752, 489] on button "SUBMIT" at bounding box center [729, 482] width 159 height 37
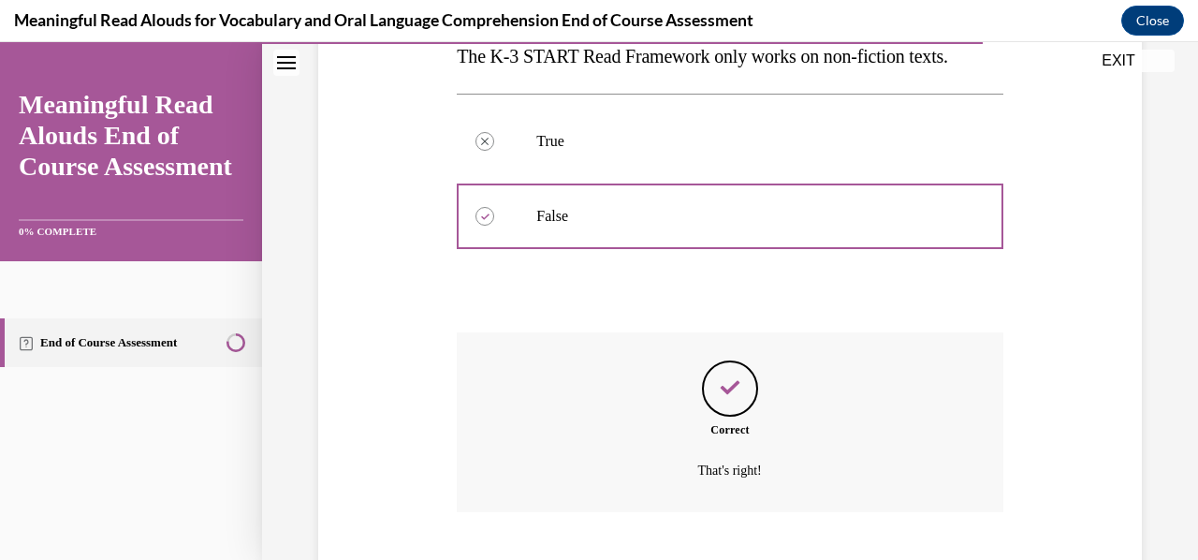
scroll to position [471, 0]
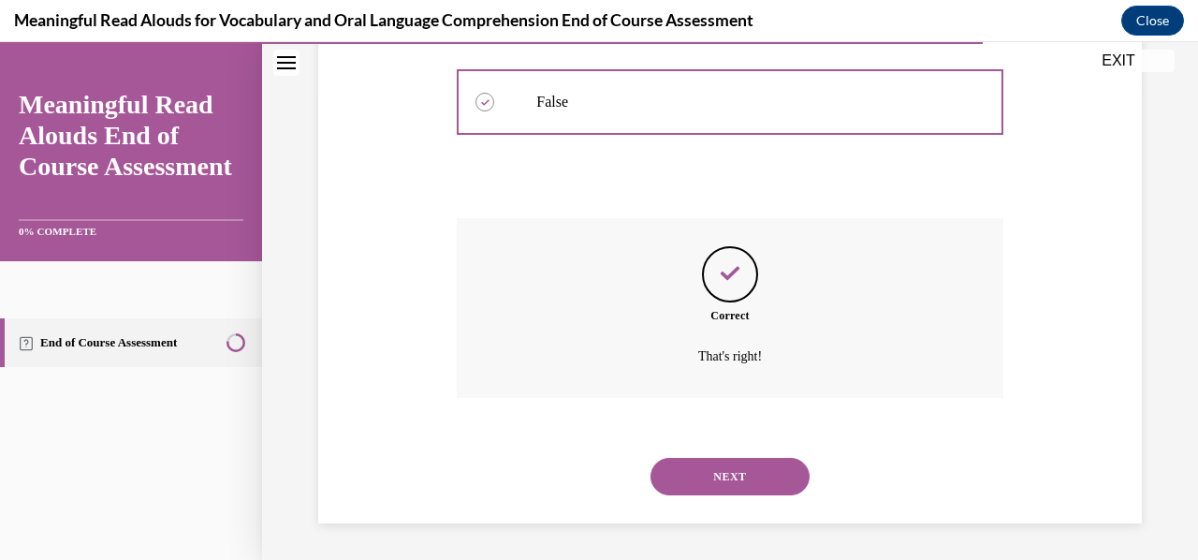
click at [728, 487] on button "NEXT" at bounding box center [729, 476] width 159 height 37
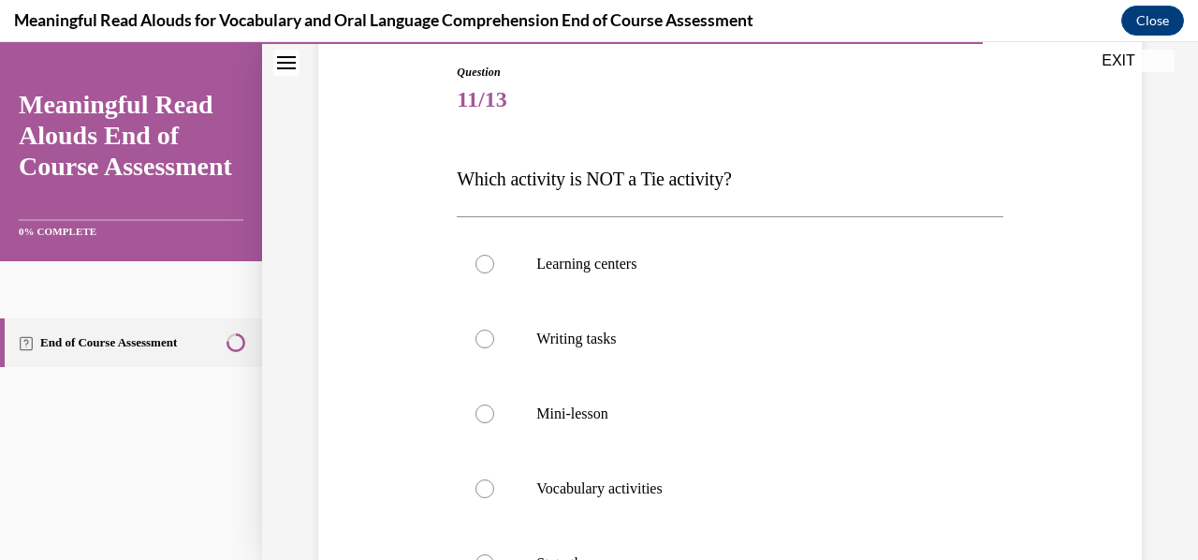
scroll to position [200, 0]
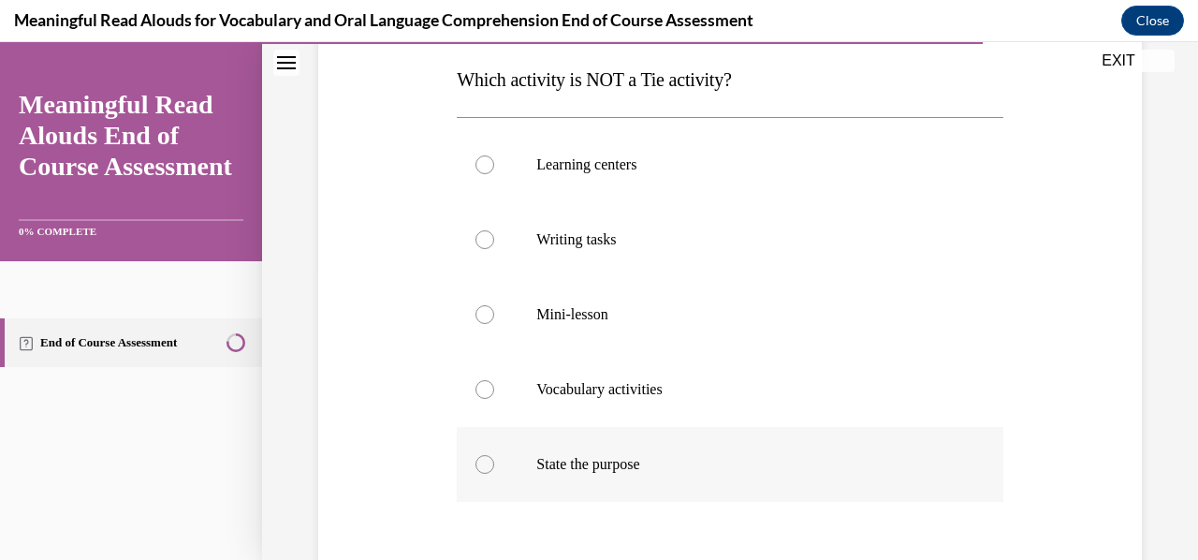
click at [673, 468] on p "State the purpose" at bounding box center [745, 464] width 419 height 19
click at [494, 468] on input "State the purpose" at bounding box center [484, 464] width 19 height 19
radio input "true"
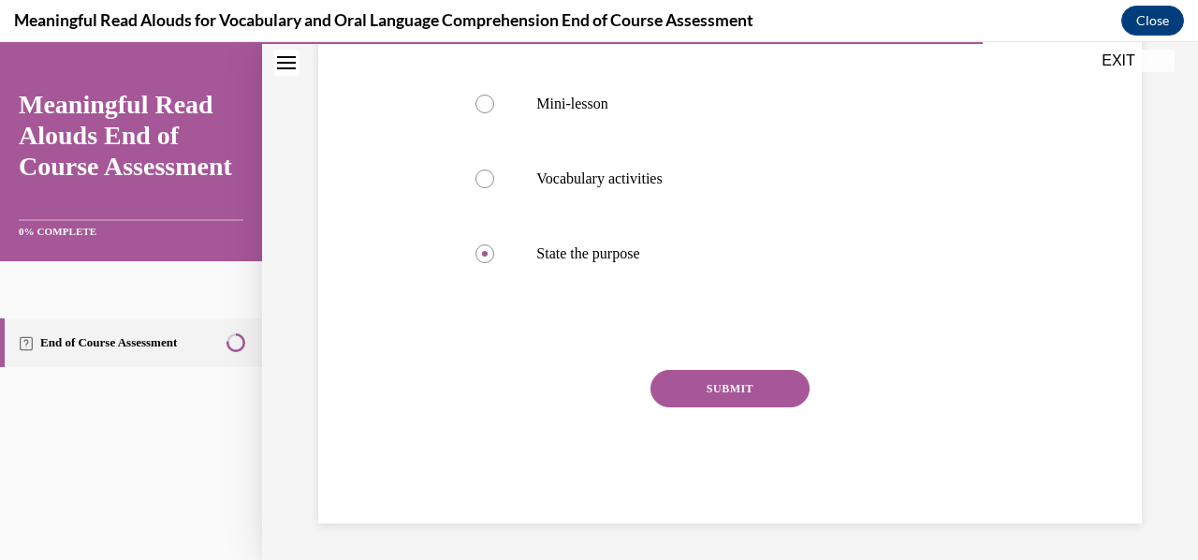
click at [740, 395] on button "SUBMIT" at bounding box center [729, 388] width 159 height 37
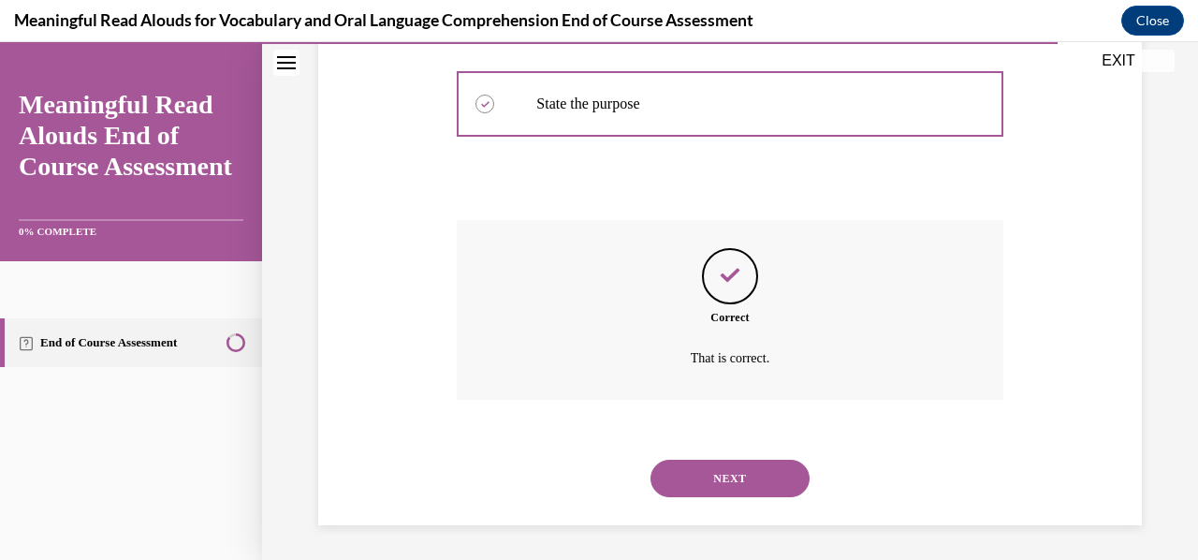
scroll to position [658, 0]
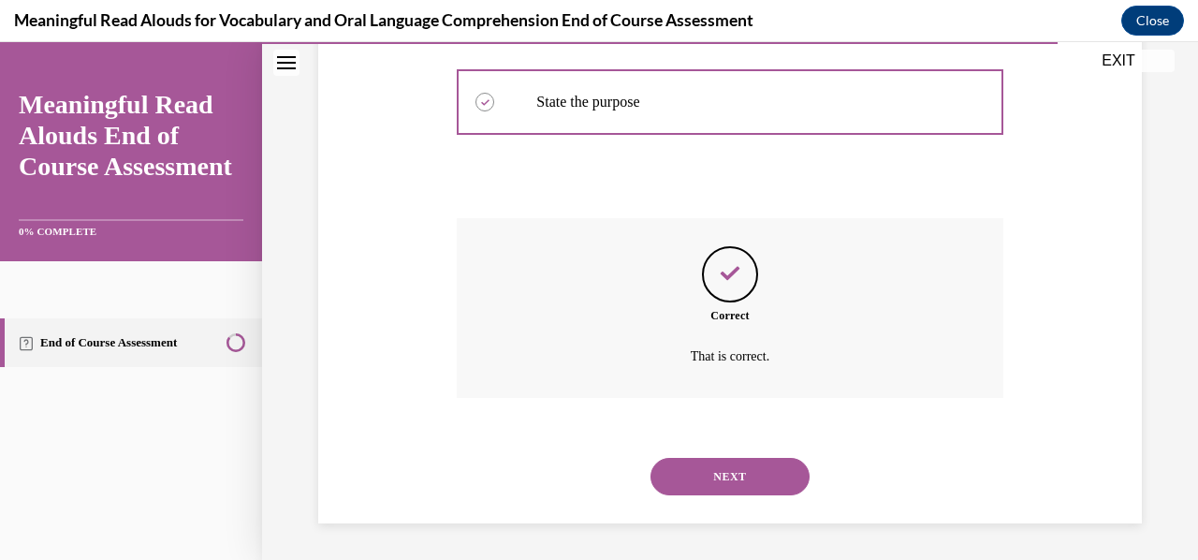
click at [705, 490] on button "NEXT" at bounding box center [729, 476] width 159 height 37
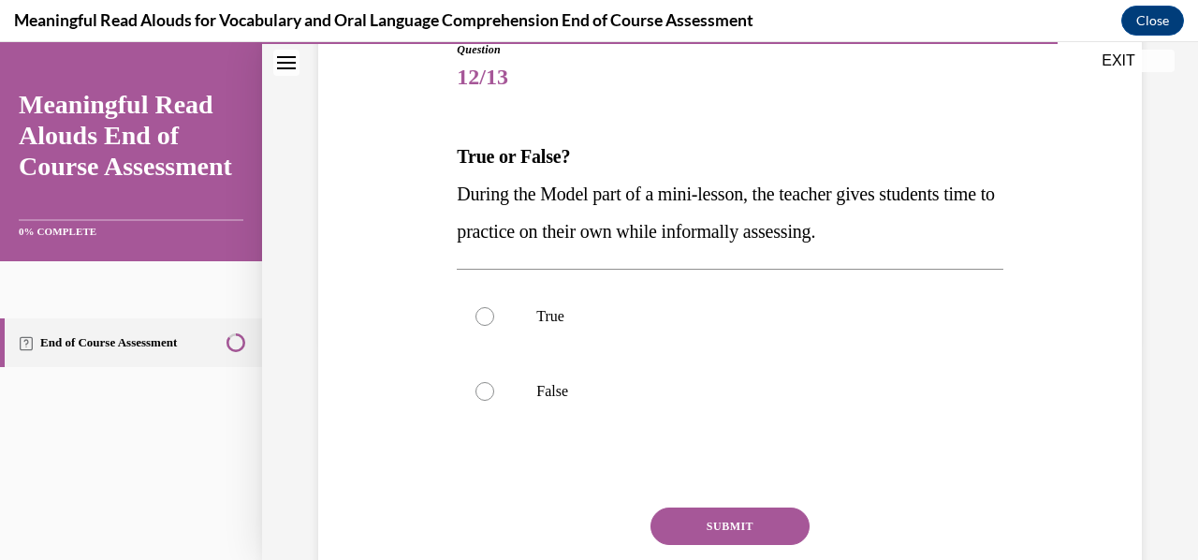
scroll to position [222, 0]
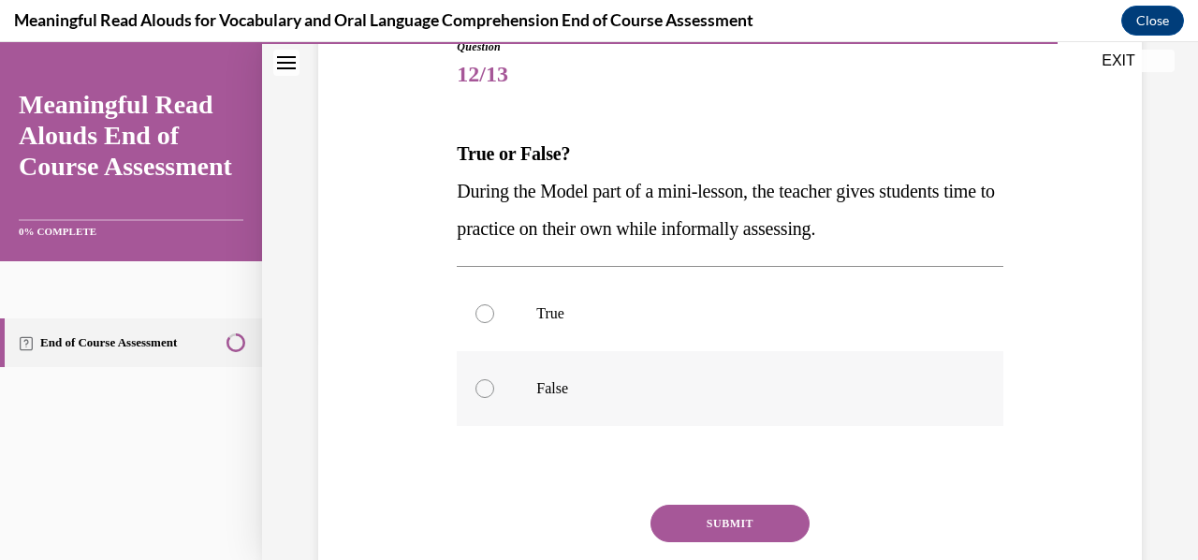
click at [716, 365] on label "False" at bounding box center [729, 388] width 545 height 75
click at [494, 379] on input "False" at bounding box center [484, 388] width 19 height 19
radio input "true"
click at [724, 526] on button "SUBMIT" at bounding box center [729, 522] width 159 height 37
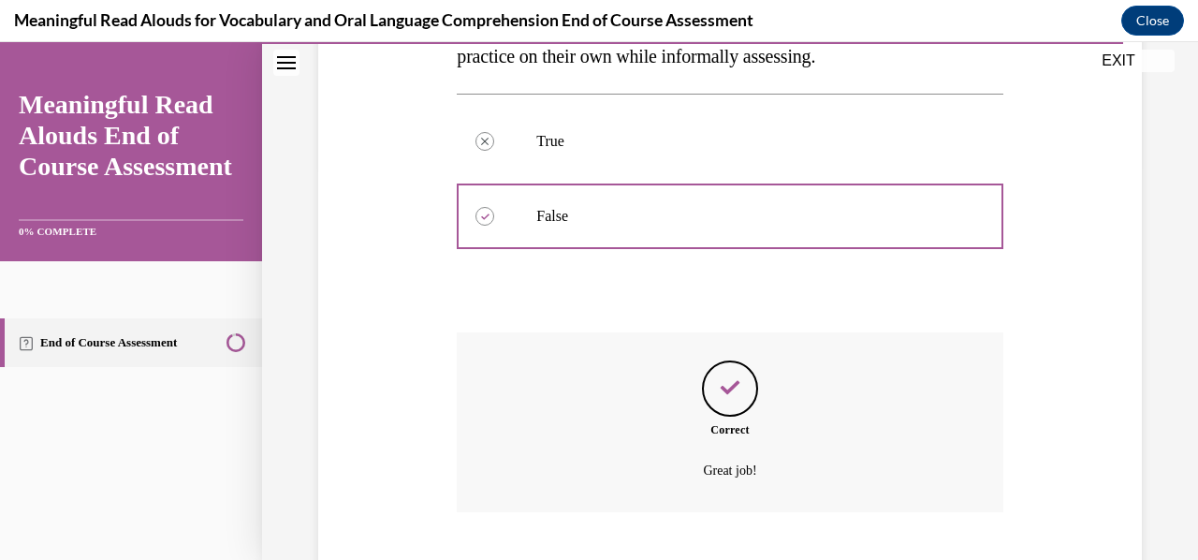
scroll to position [508, 0]
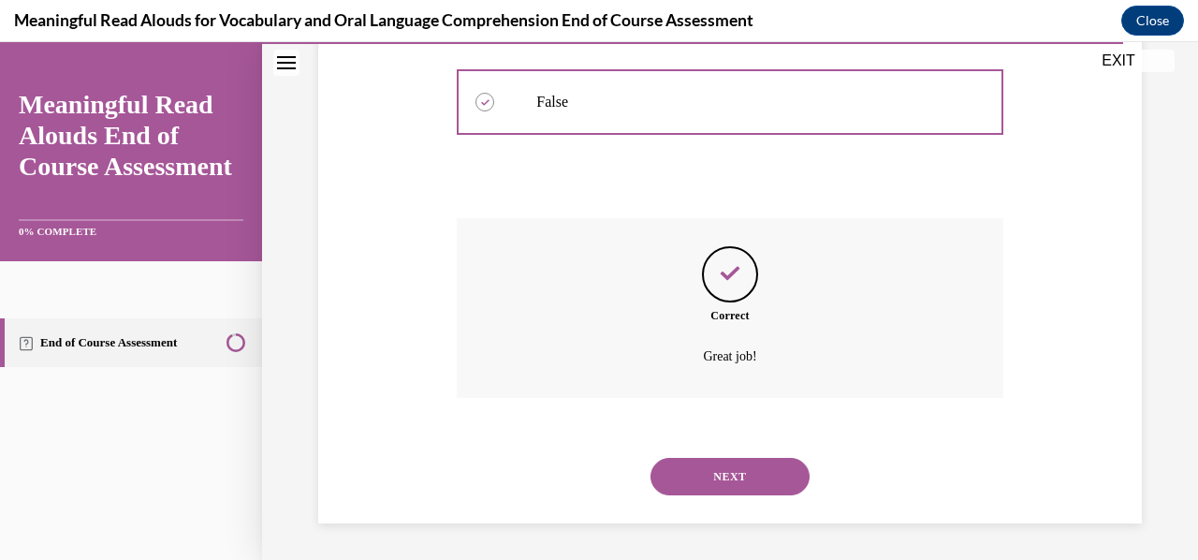
click at [715, 481] on button "NEXT" at bounding box center [729, 476] width 159 height 37
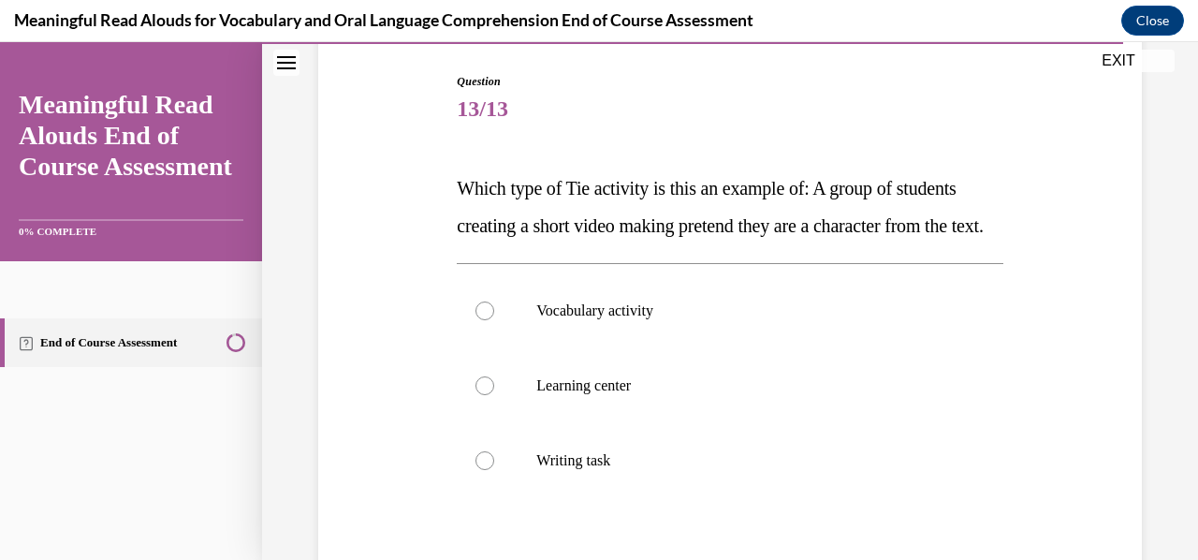
scroll to position [218, 0]
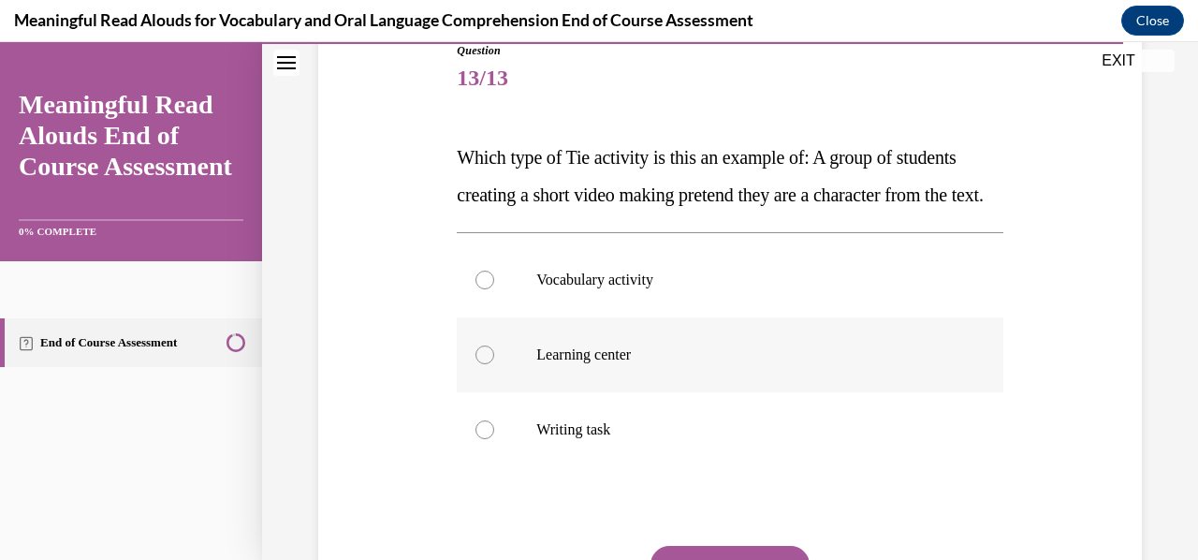
click at [984, 392] on label "Learning center" at bounding box center [729, 354] width 545 height 75
click at [494, 364] on input "Learning center" at bounding box center [484, 354] width 19 height 19
radio input "true"
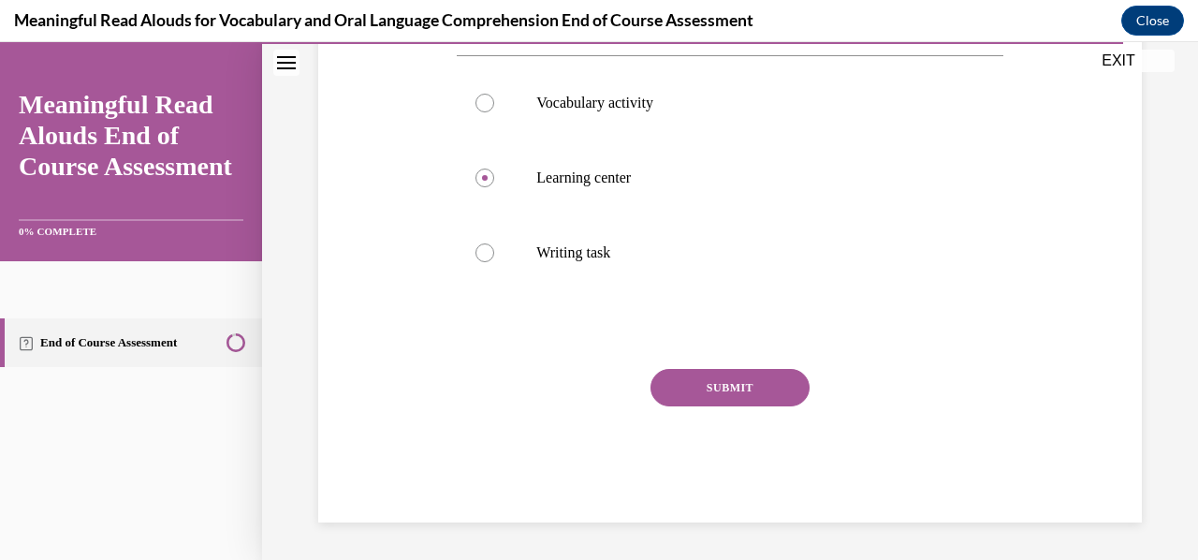
click at [737, 400] on button "SUBMIT" at bounding box center [729, 387] width 159 height 37
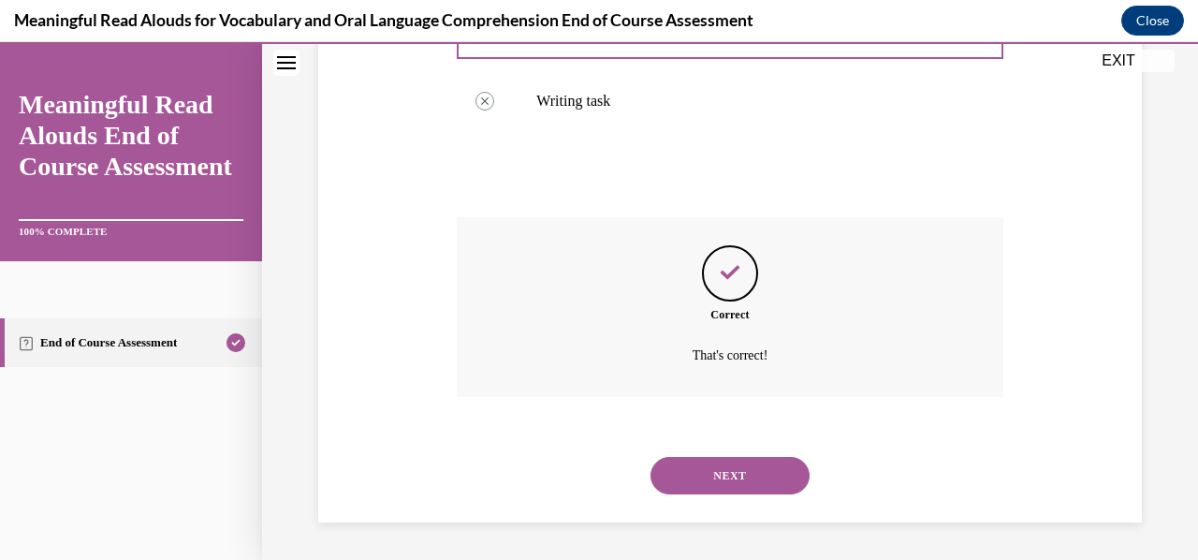
scroll to position [583, 0]
click at [711, 493] on button "NEXT" at bounding box center [729, 475] width 159 height 37
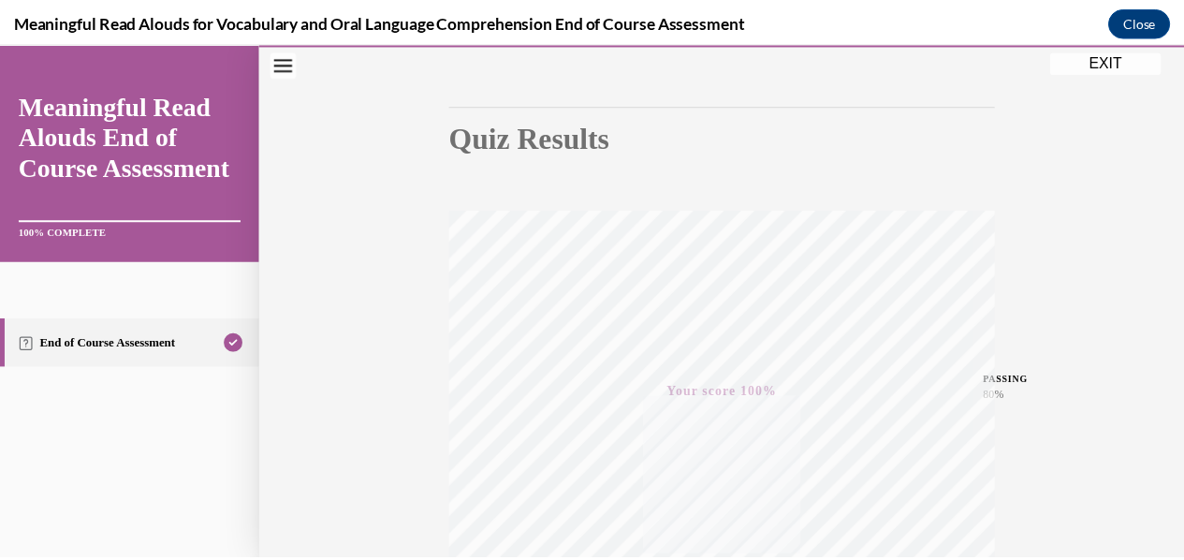
scroll to position [155, 0]
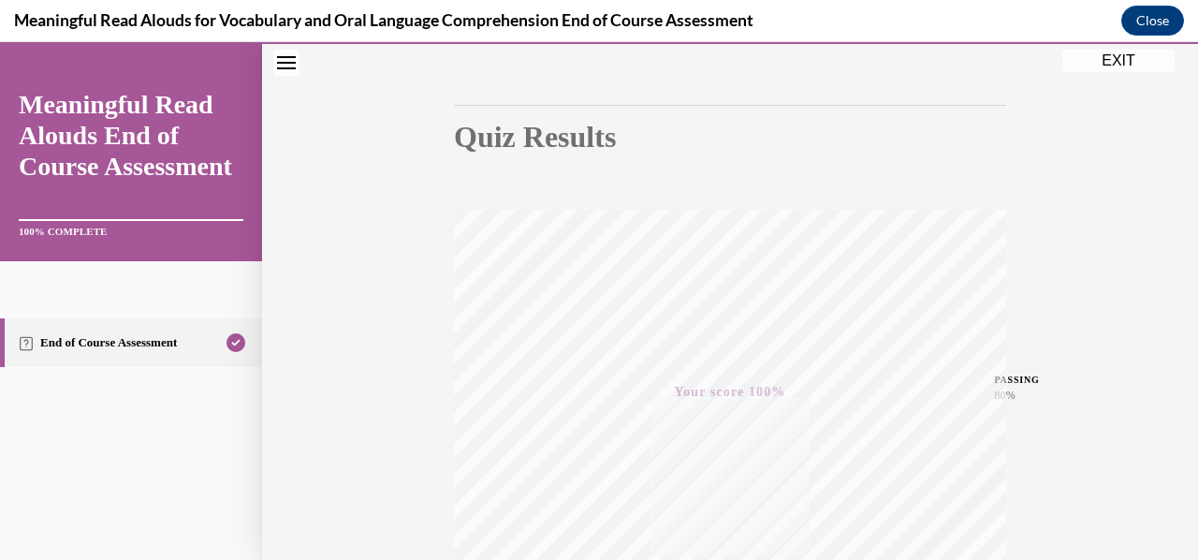
click at [1128, 67] on button "EXIT" at bounding box center [1118, 61] width 112 height 22
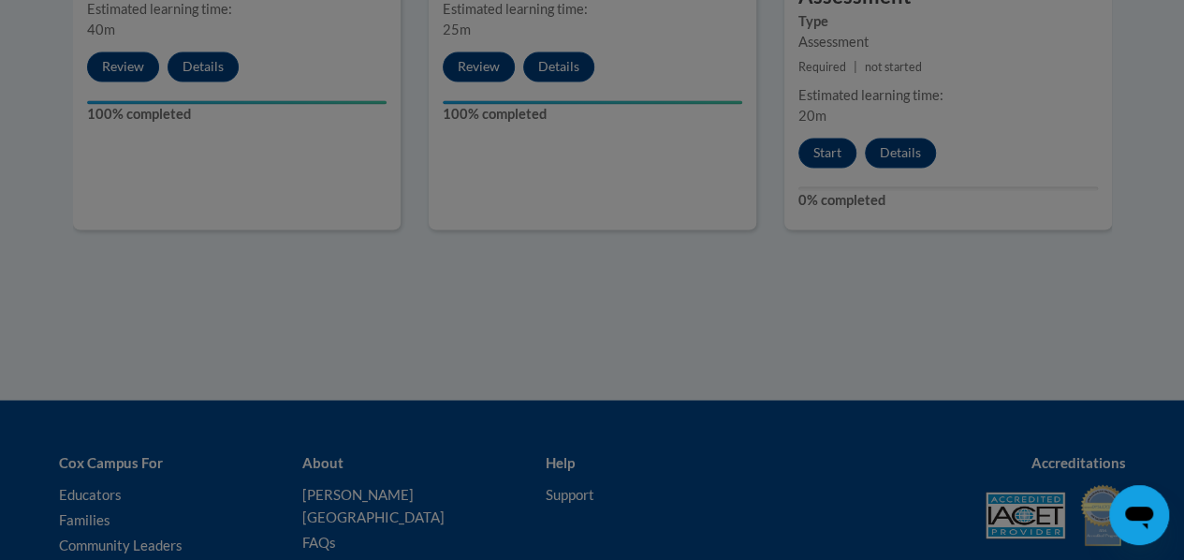
click at [1130, 114] on div at bounding box center [592, 280] width 1184 height 560
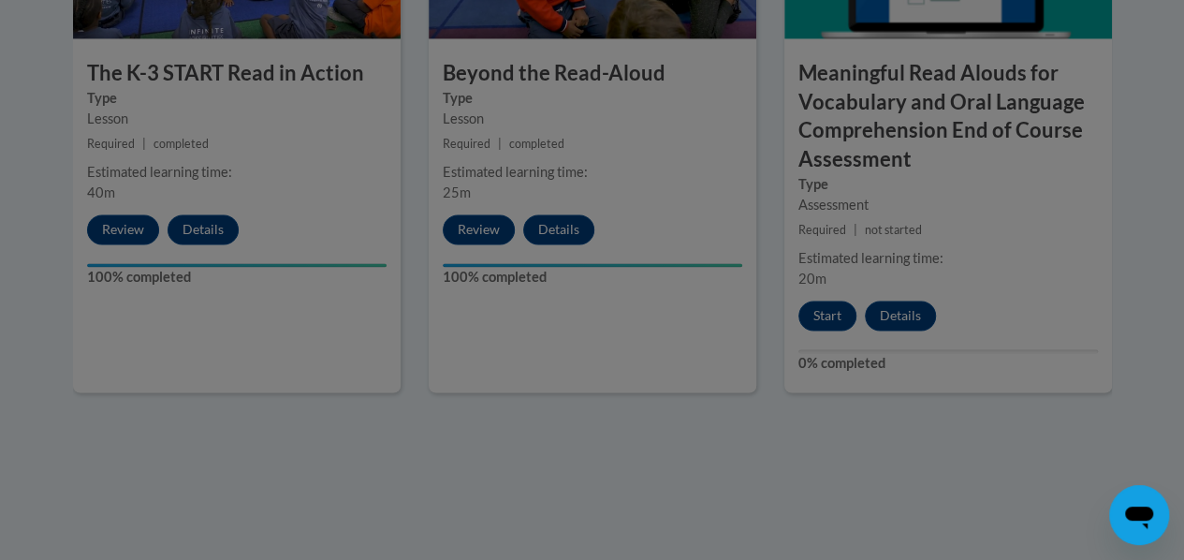
scroll to position [1360, 0]
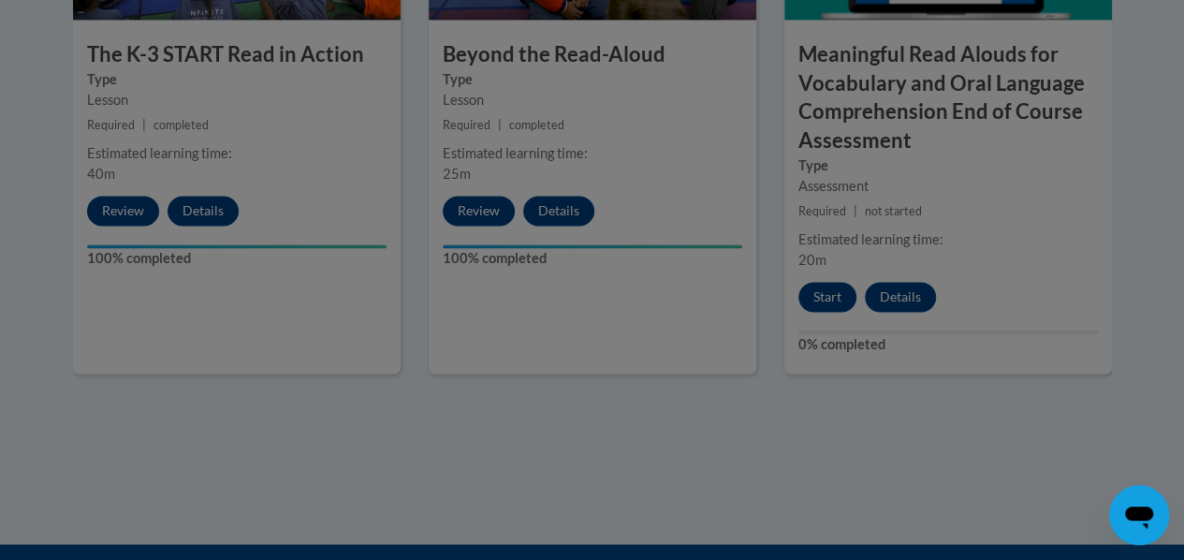
click at [1046, 243] on div at bounding box center [592, 280] width 1184 height 560
click at [1051, 169] on div at bounding box center [592, 280] width 1184 height 560
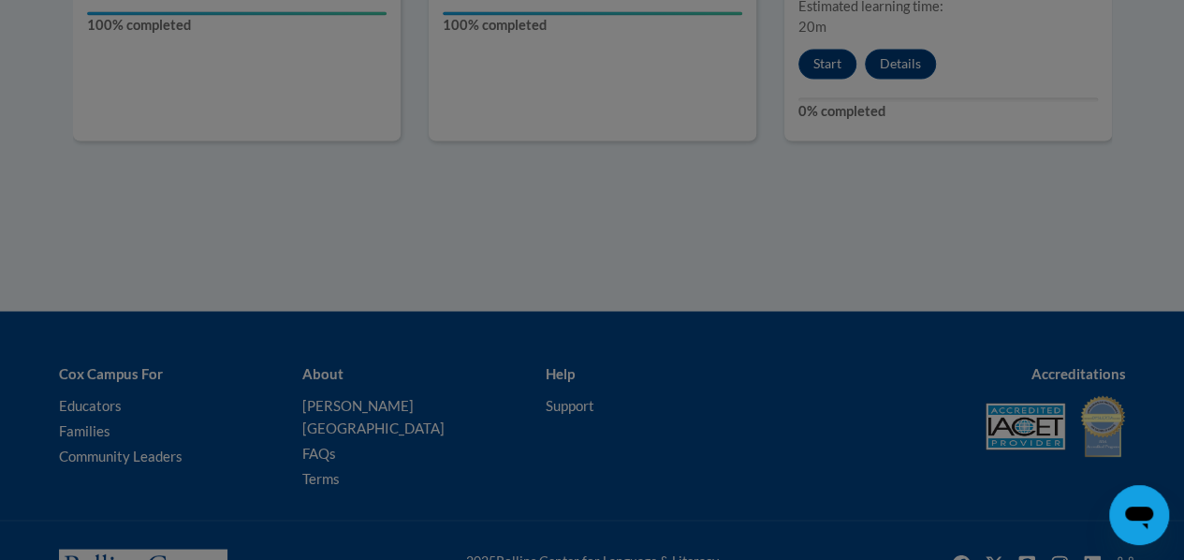
click at [915, 333] on div at bounding box center [592, 280] width 1184 height 560
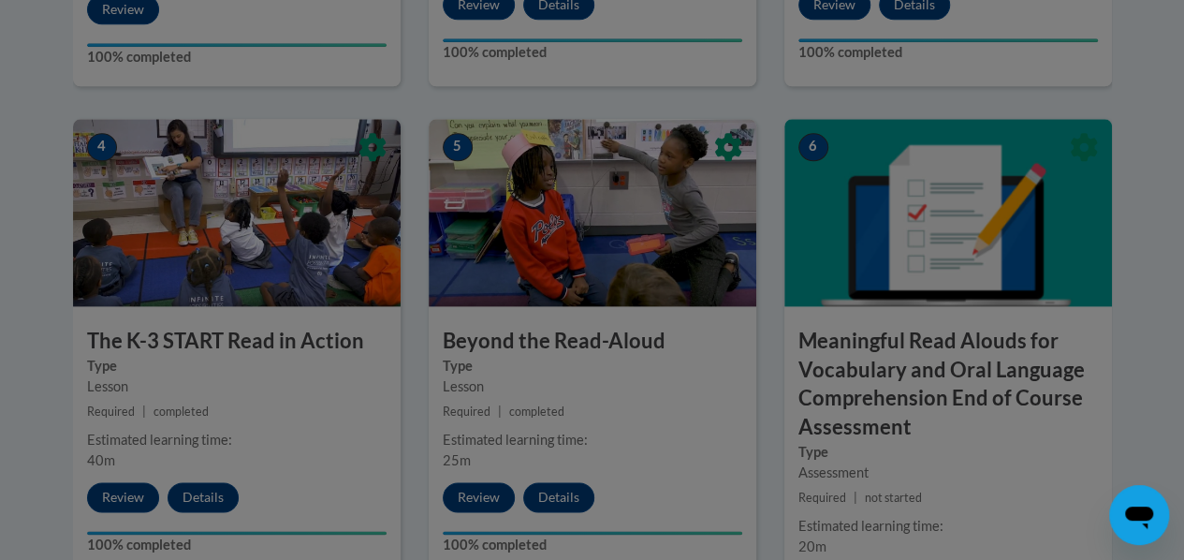
click at [851, 402] on div at bounding box center [592, 280] width 1184 height 560
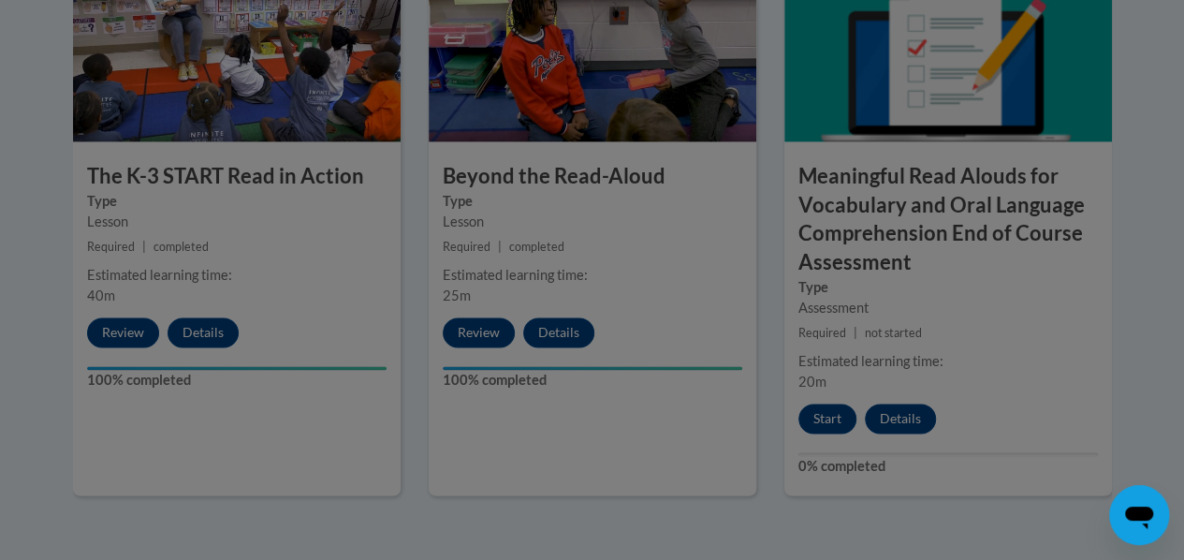
scroll to position [1508, 0]
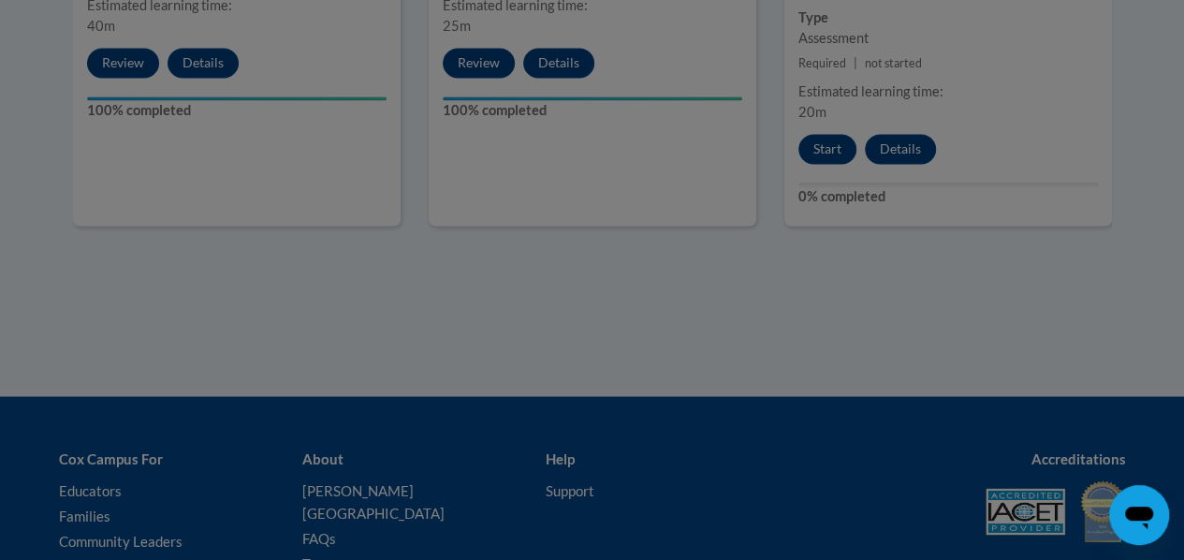
click at [821, 149] on div at bounding box center [592, 280] width 1184 height 560
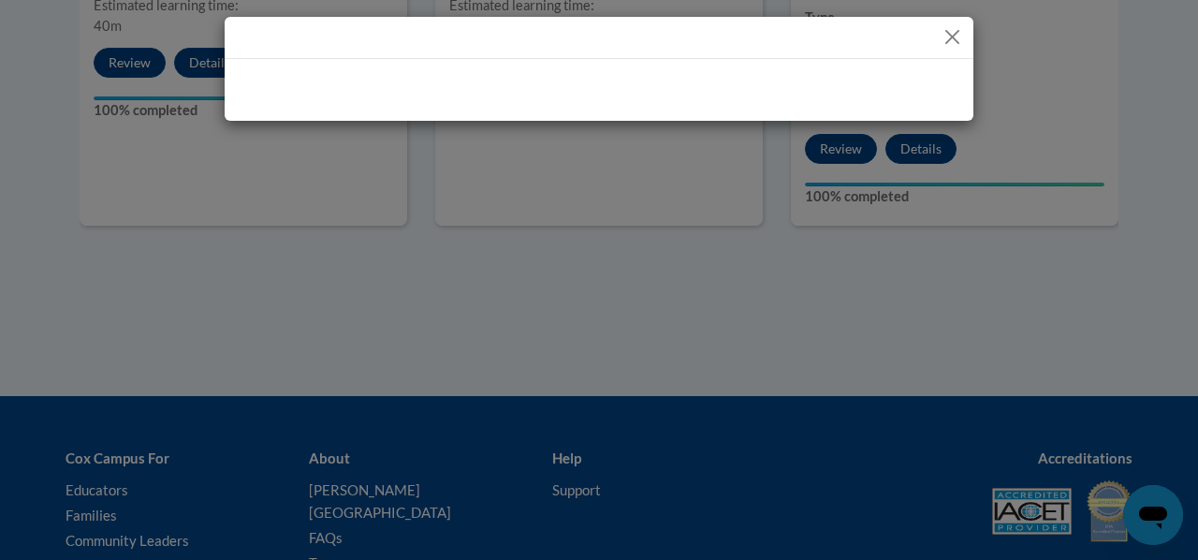
click at [834, 157] on div at bounding box center [599, 280] width 1198 height 560
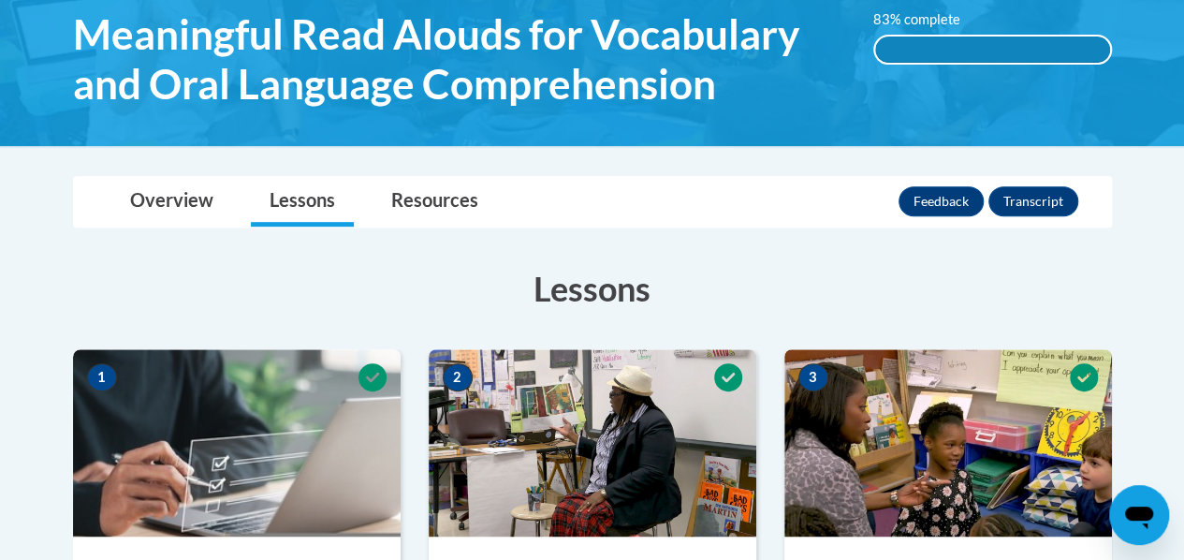
scroll to position [328, 0]
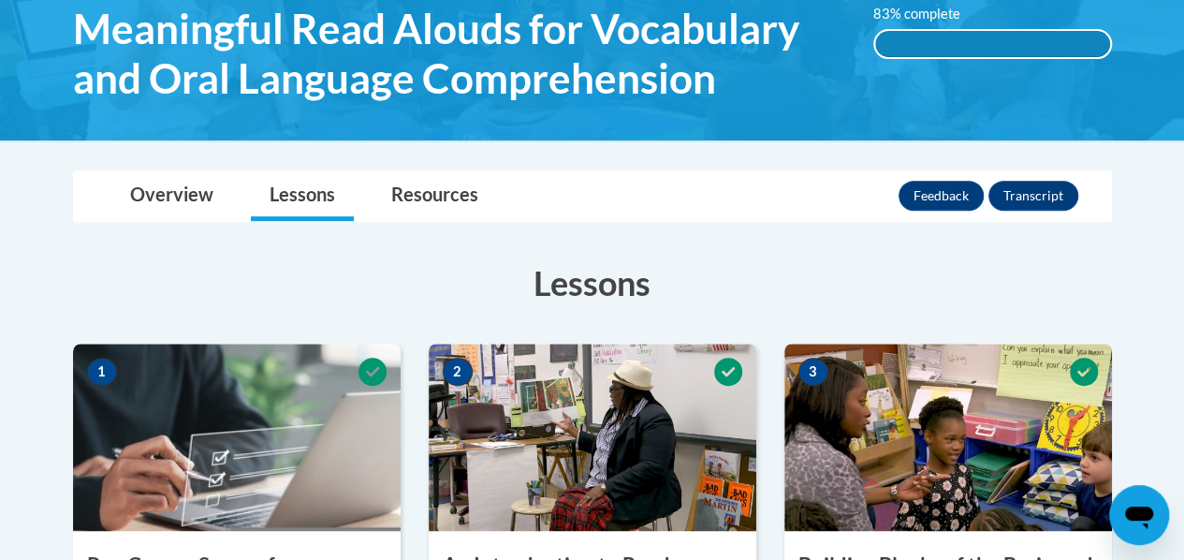
click at [913, 270] on h3 "Lessons" at bounding box center [592, 282] width 1039 height 47
click at [894, 283] on h3 "Lessons" at bounding box center [592, 282] width 1039 height 47
click at [840, 276] on h3 "Lessons" at bounding box center [592, 282] width 1039 height 47
click at [666, 213] on div "Overview Lessons Resources Feedback Transcript" at bounding box center [592, 196] width 1009 height 50
click at [464, 189] on link "Resources" at bounding box center [434, 196] width 124 height 50
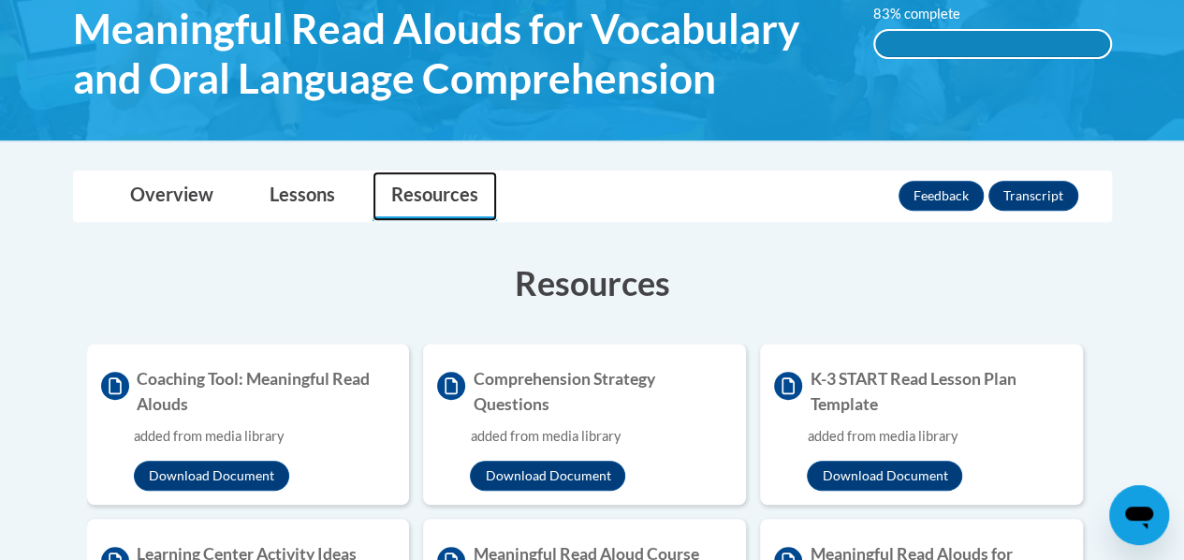
click at [431, 211] on link "Resources" at bounding box center [434, 196] width 124 height 50
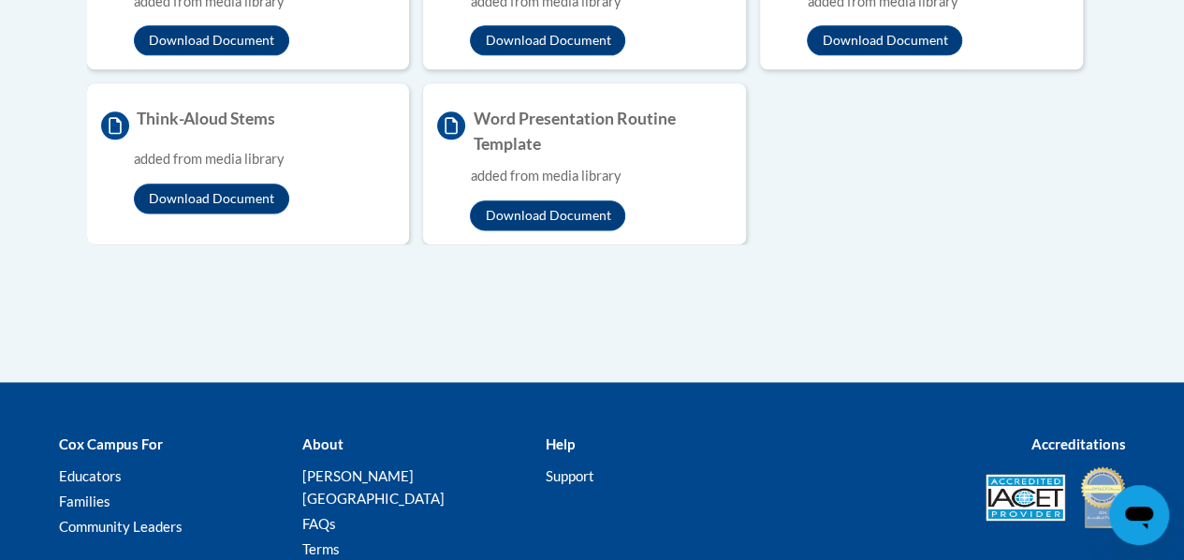
scroll to position [1122, 0]
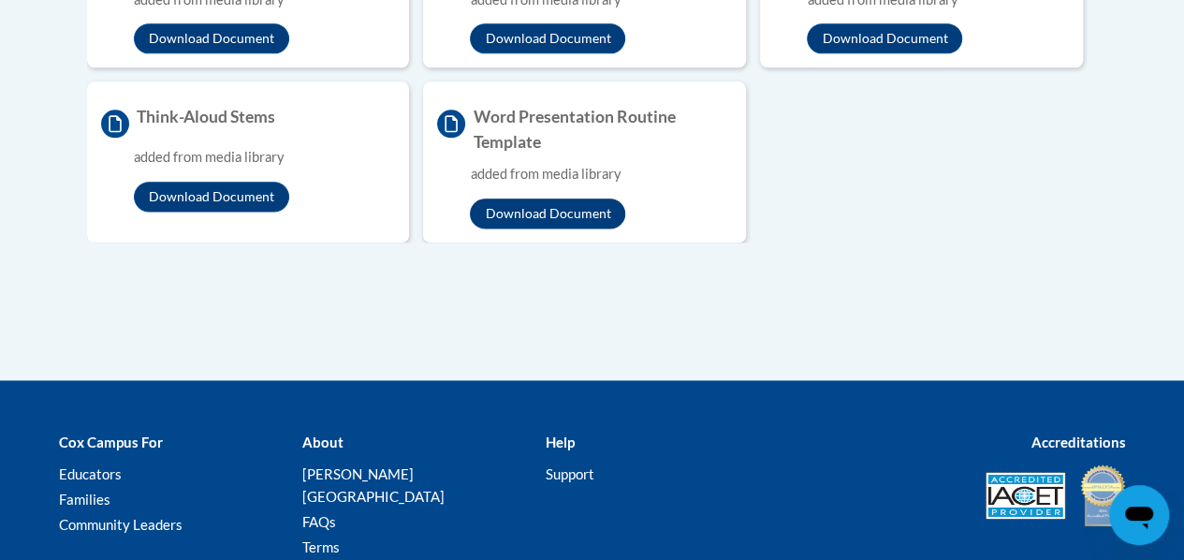
click at [574, 204] on button "Download Document" at bounding box center [547, 213] width 155 height 30
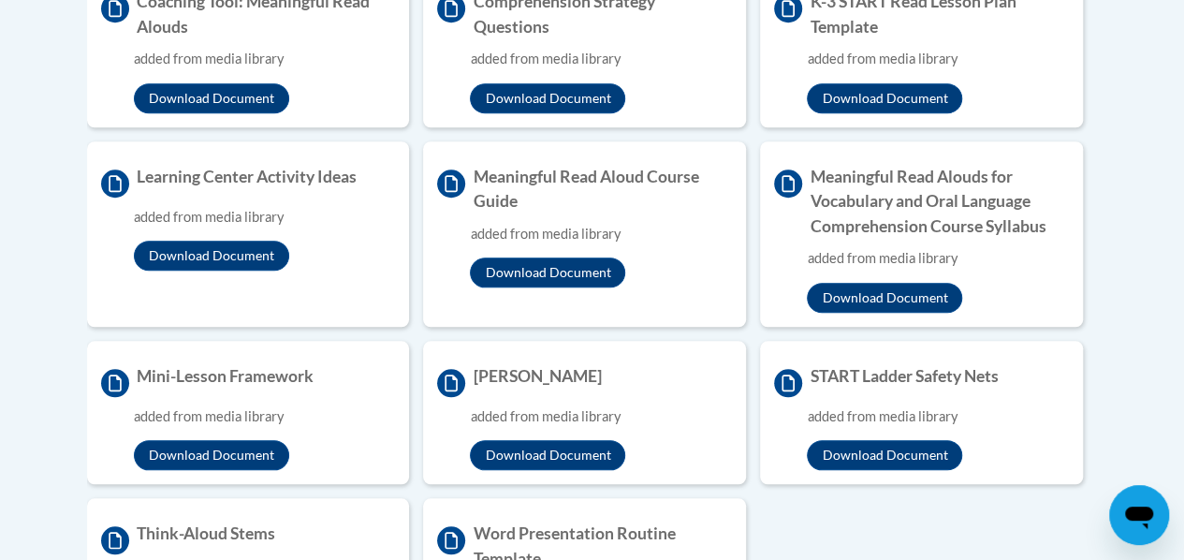
scroll to position [688, 0]
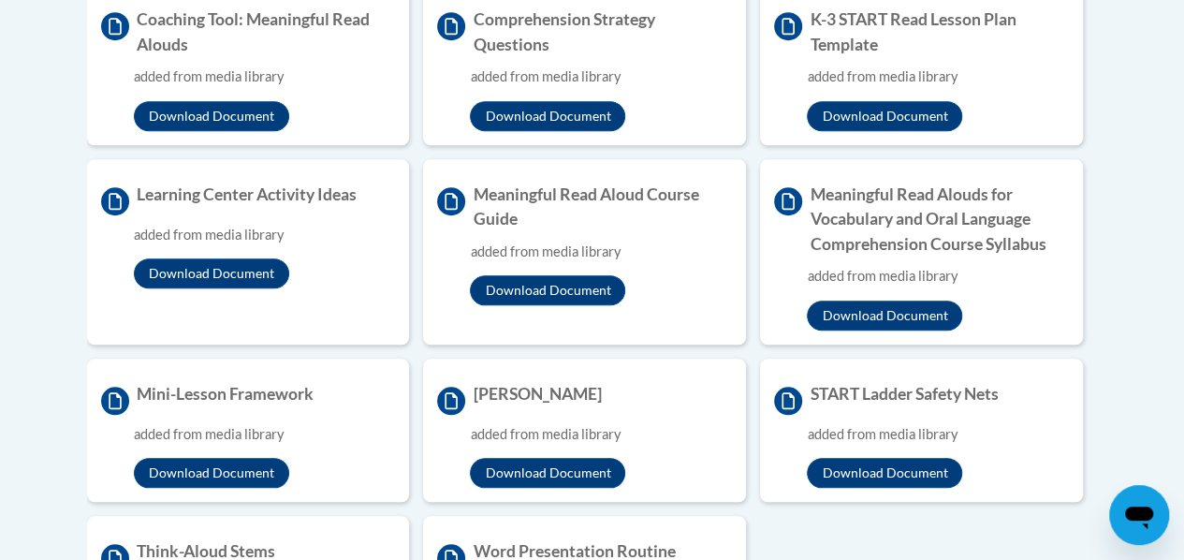
click at [1117, 110] on div "Overview Recommended for Kindergarten – 3rd Grade Educators Paraprofessionals I…" at bounding box center [592, 291] width 1067 height 821
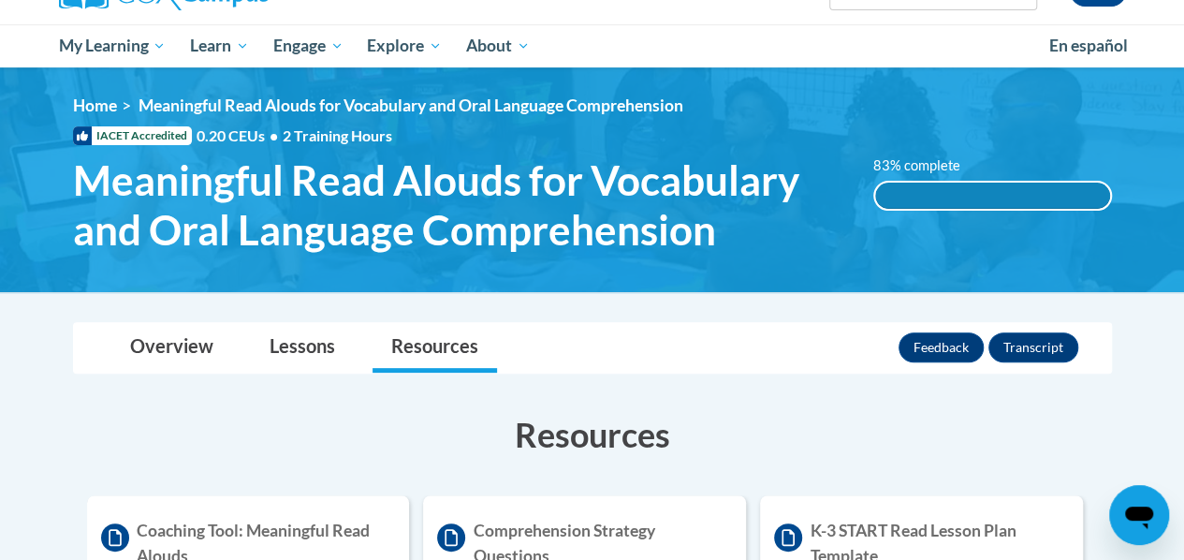
scroll to position [176, 0]
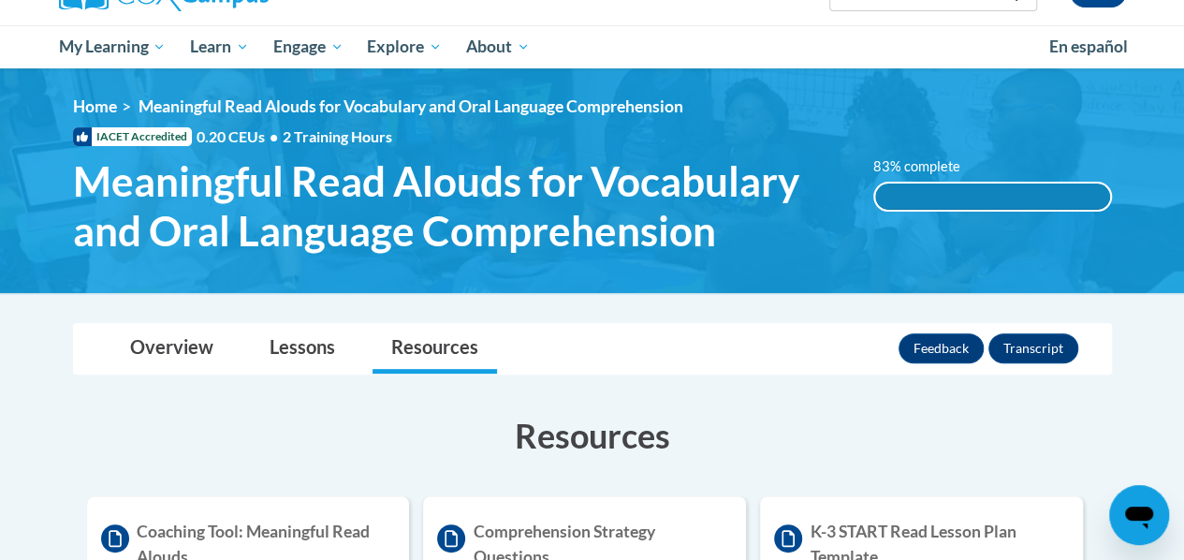
click at [744, 417] on h3 "Resources" at bounding box center [592, 435] width 1039 height 47
click at [1043, 348] on button "Transcript" at bounding box center [1033, 348] width 90 height 30
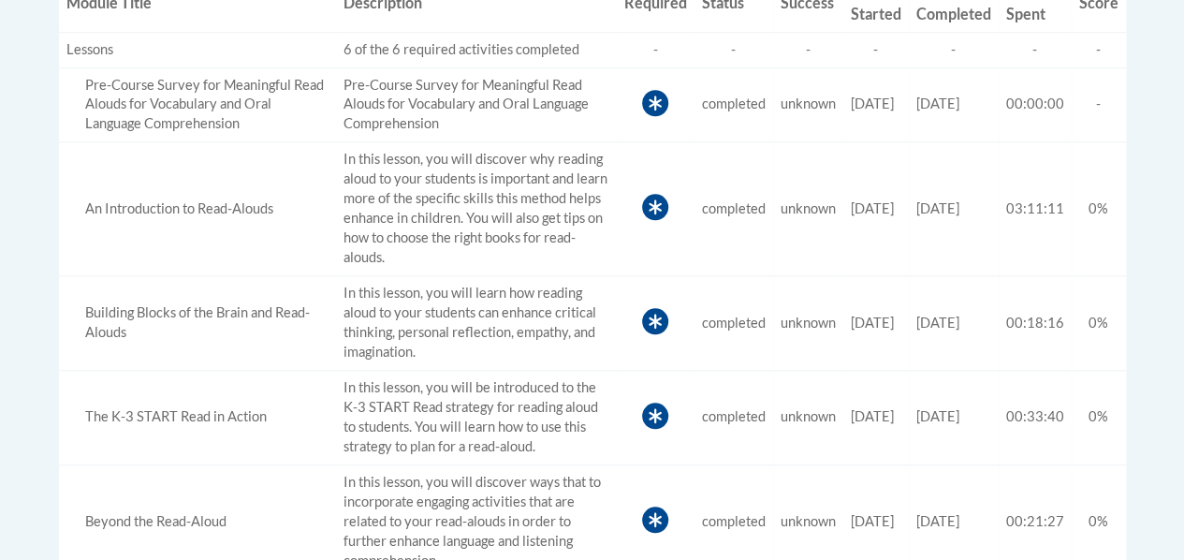
scroll to position [899, 0]
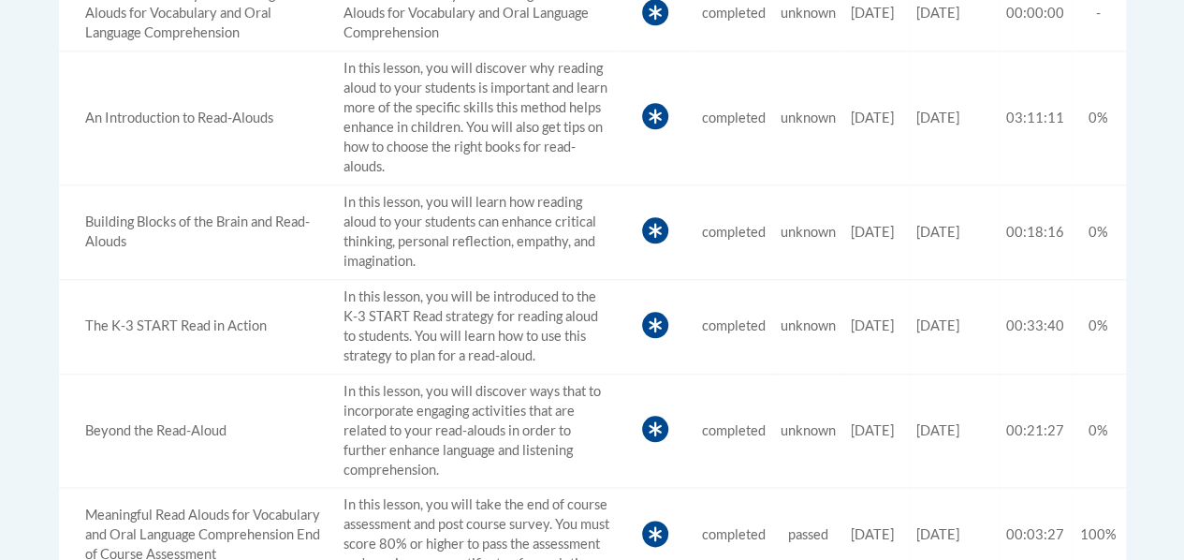
click at [960, 158] on td "Date Completed 09/17/2025" at bounding box center [954, 118] width 90 height 134
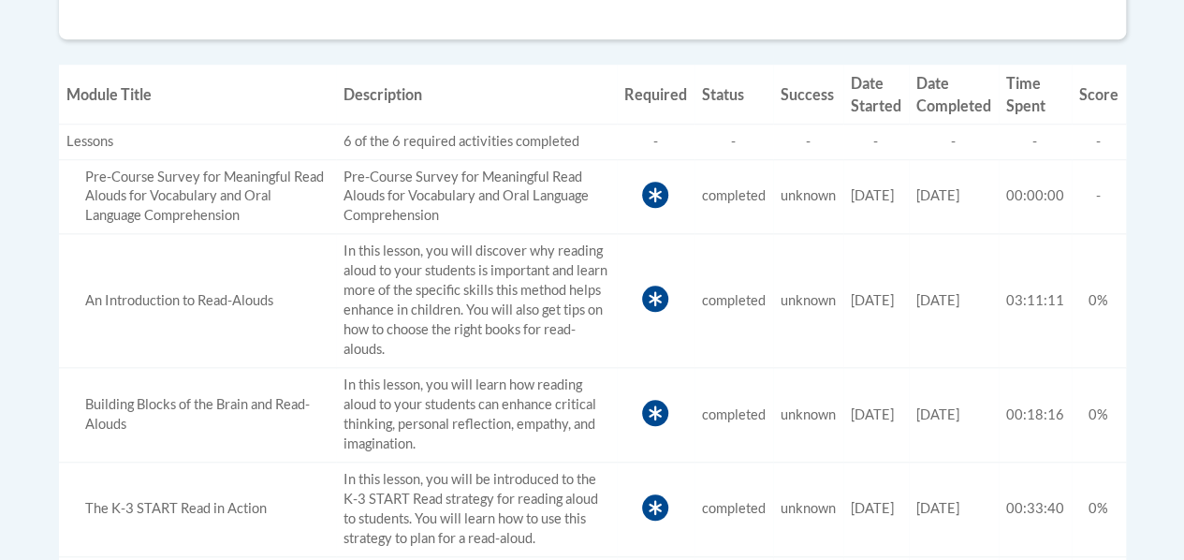
scroll to position [703, 0]
click at [1104, 200] on td "Score -" at bounding box center [1098, 197] width 54 height 75
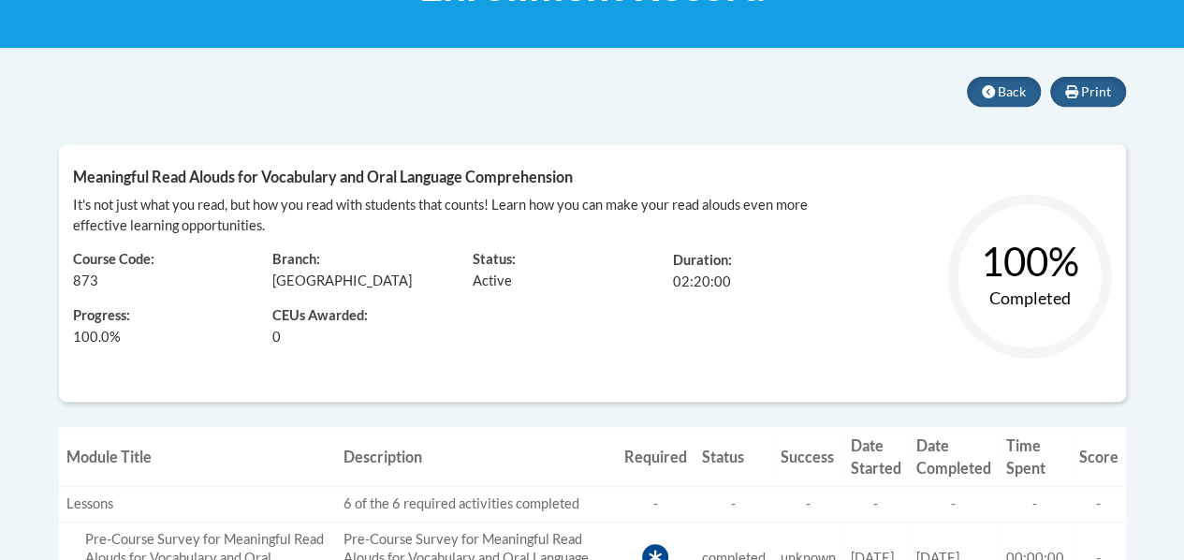
scroll to position [0, 0]
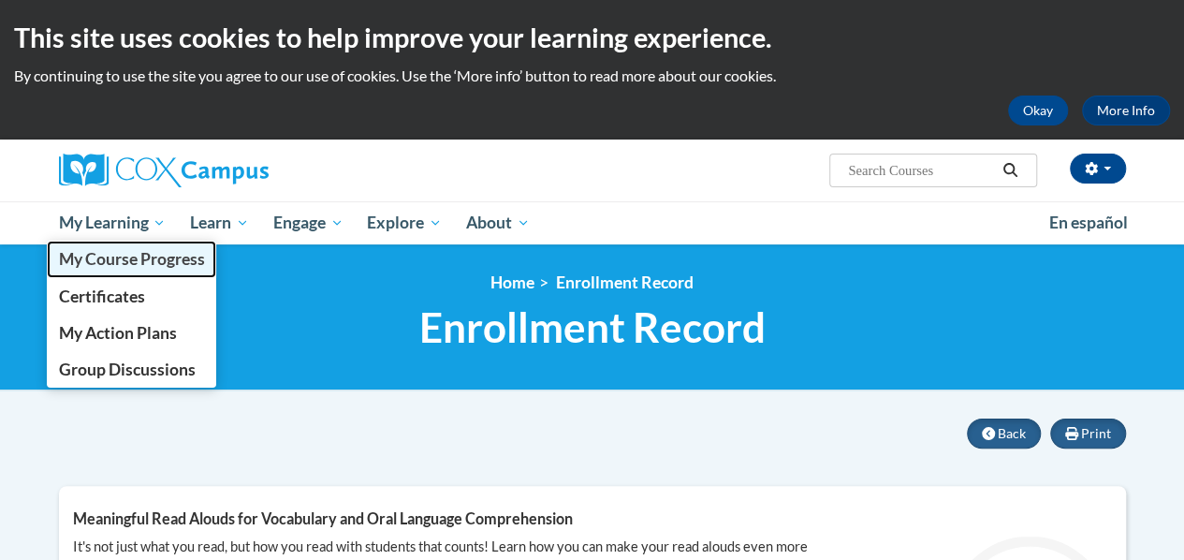
click at [109, 250] on span "My Course Progress" at bounding box center [131, 259] width 146 height 20
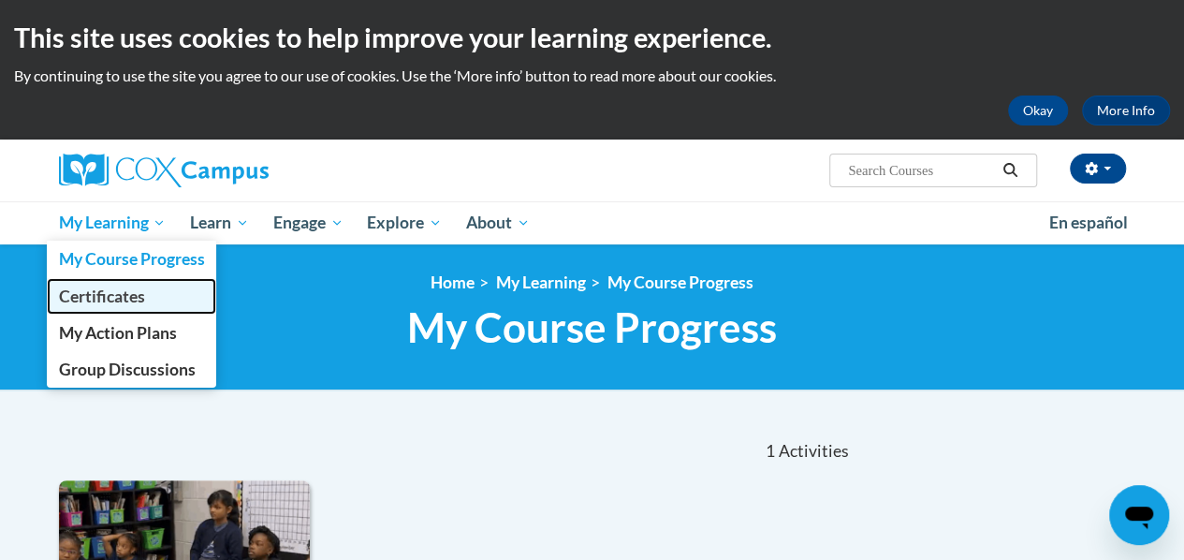
click at [135, 291] on span "Certificates" at bounding box center [101, 296] width 86 height 20
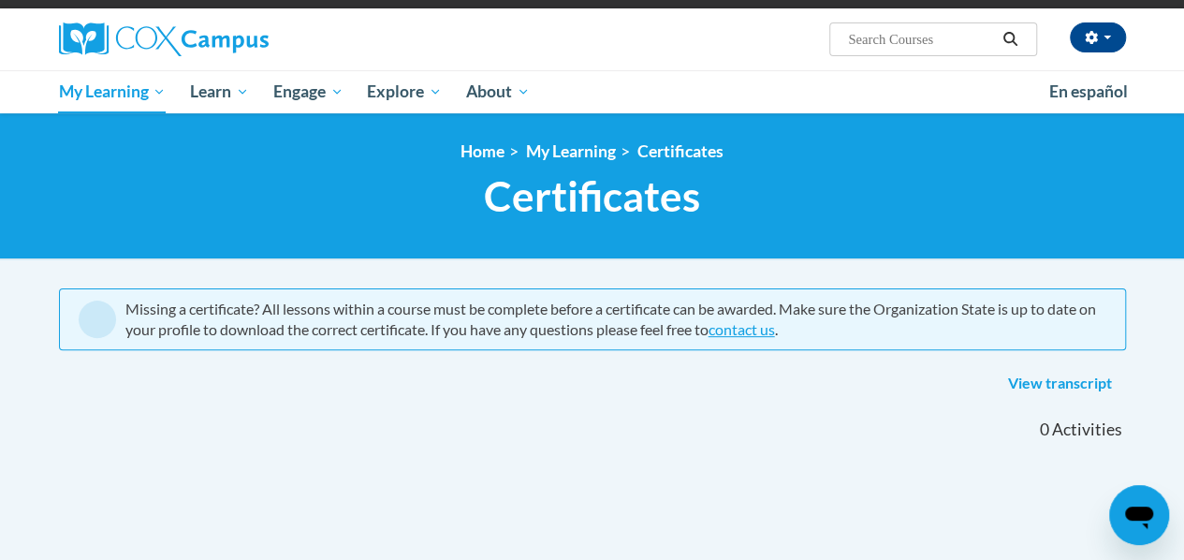
scroll to position [138, 0]
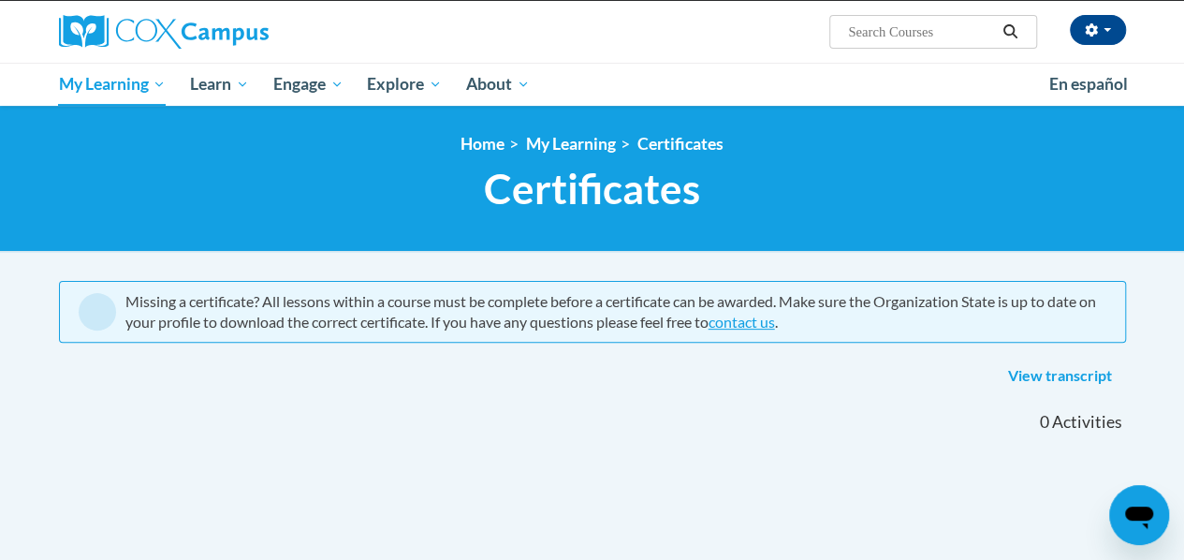
click at [631, 335] on div "Missing a certificate? All lessons within a course must be complete before a ce…" at bounding box center [592, 312] width 1067 height 62
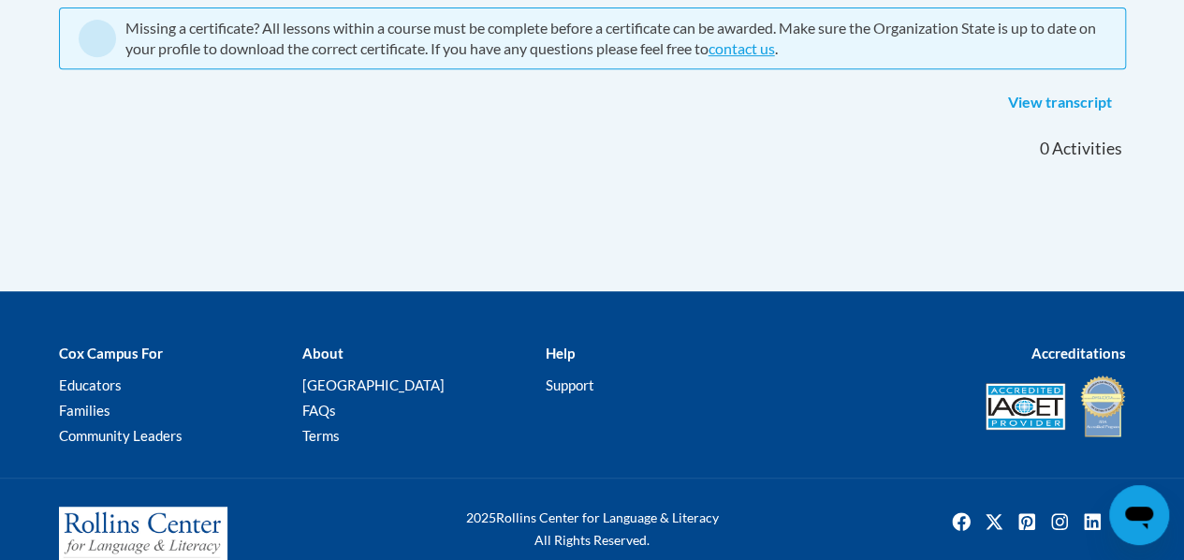
scroll to position [414, 0]
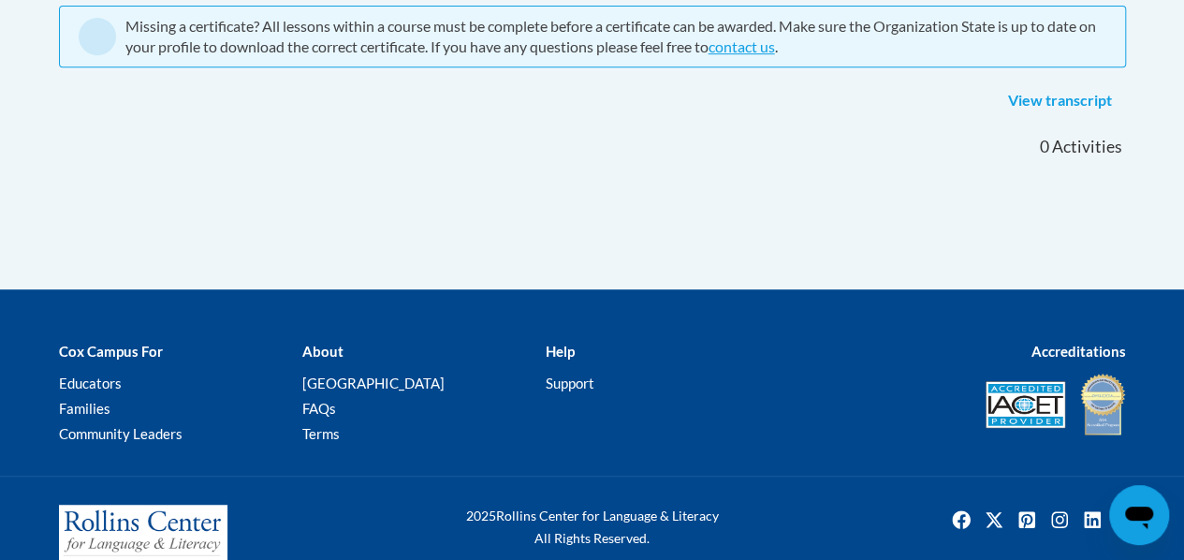
click at [1039, 106] on link "View transcript" at bounding box center [1060, 101] width 132 height 30
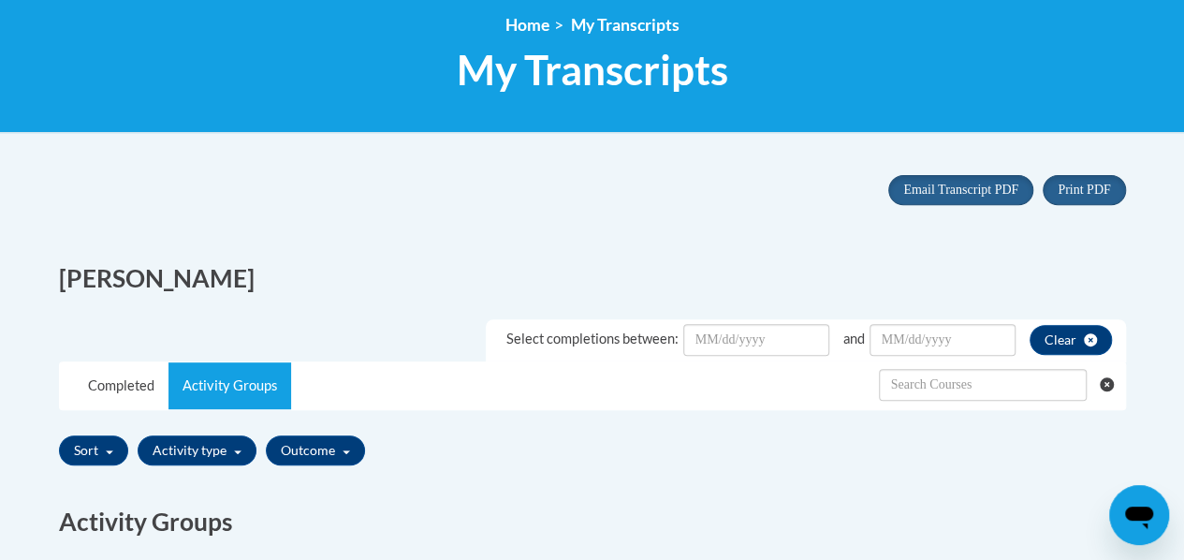
scroll to position [232, 0]
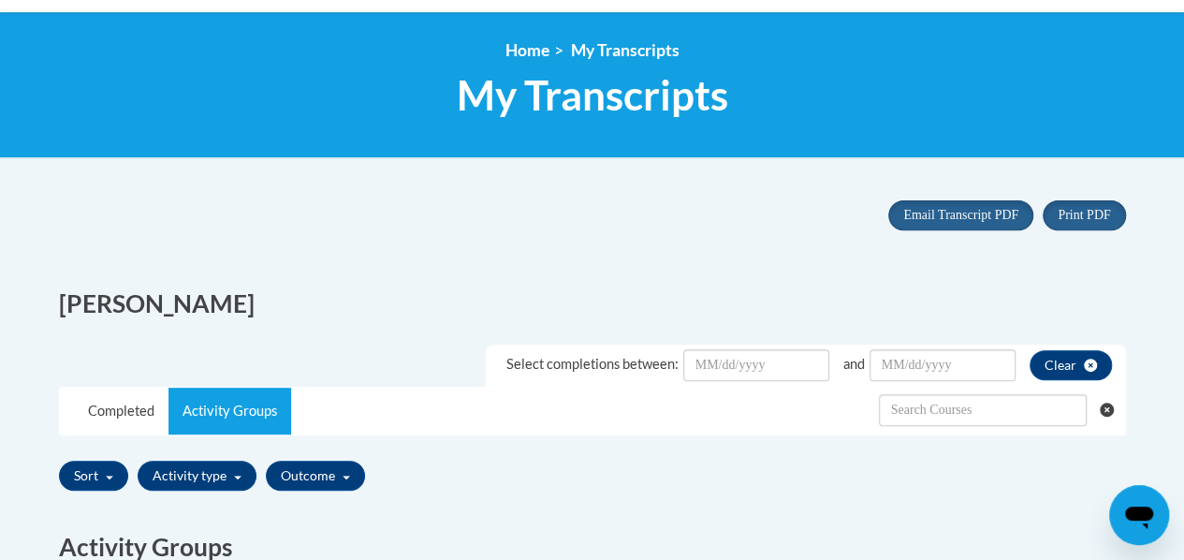
click at [708, 419] on div "Completed Activity Groups" at bounding box center [592, 410] width 1065 height 47
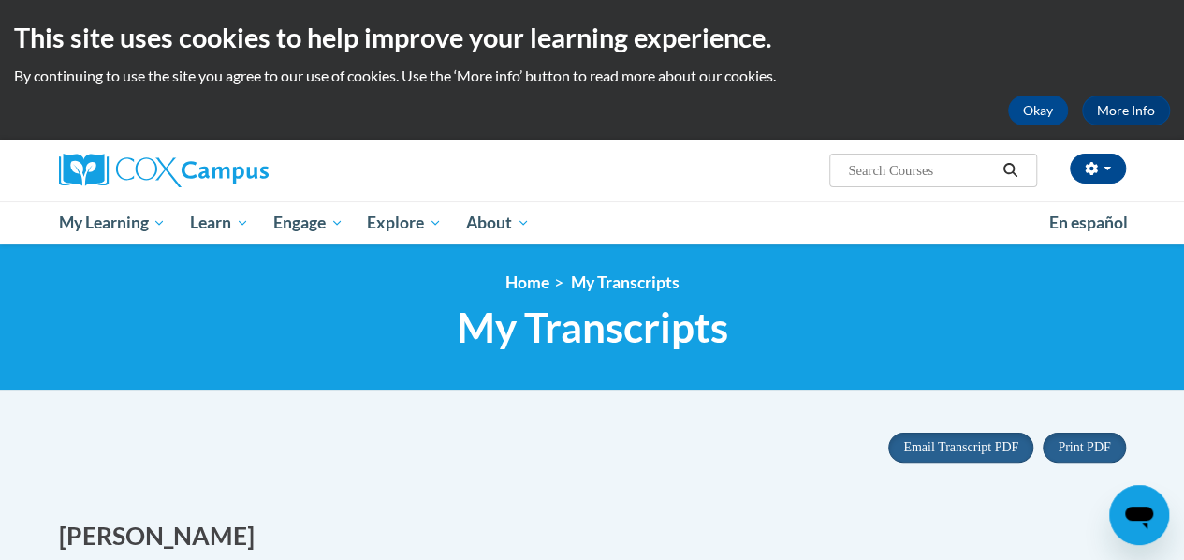
click at [877, 165] on input "Search..." at bounding box center [921, 170] width 150 height 22
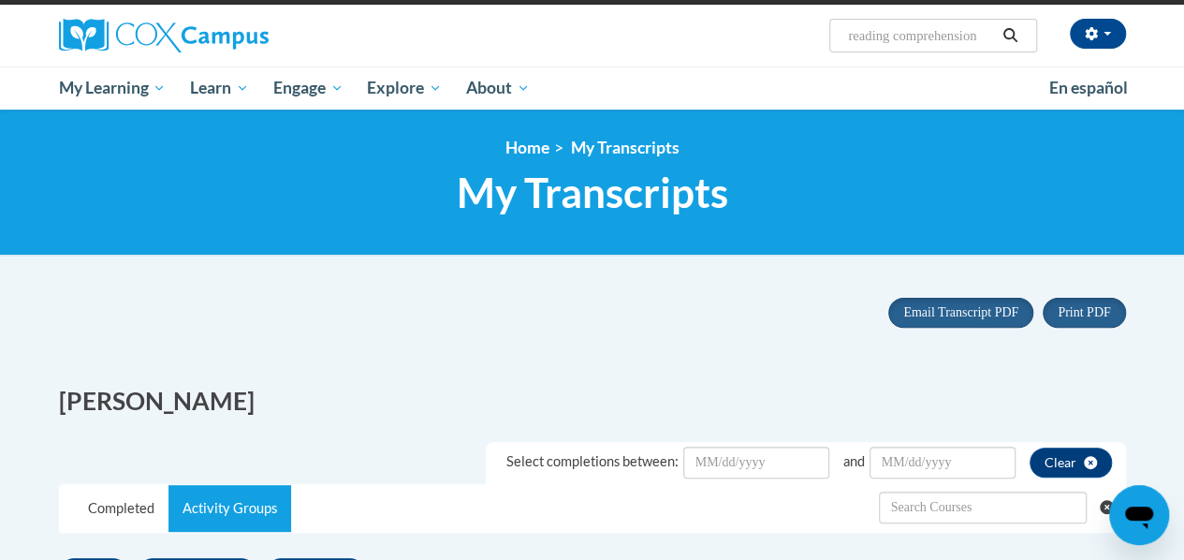
scroll to position [135, 0]
type input "reading comprehension"
click at [1008, 35] on icon "Search" at bounding box center [1009, 35] width 17 height 14
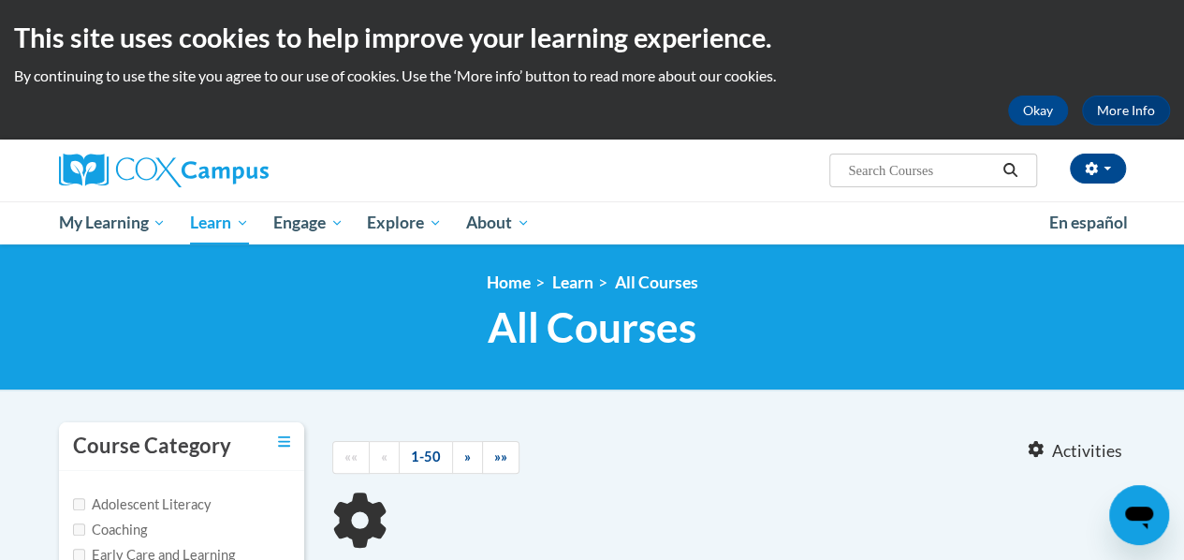
type input "reading comprehension"
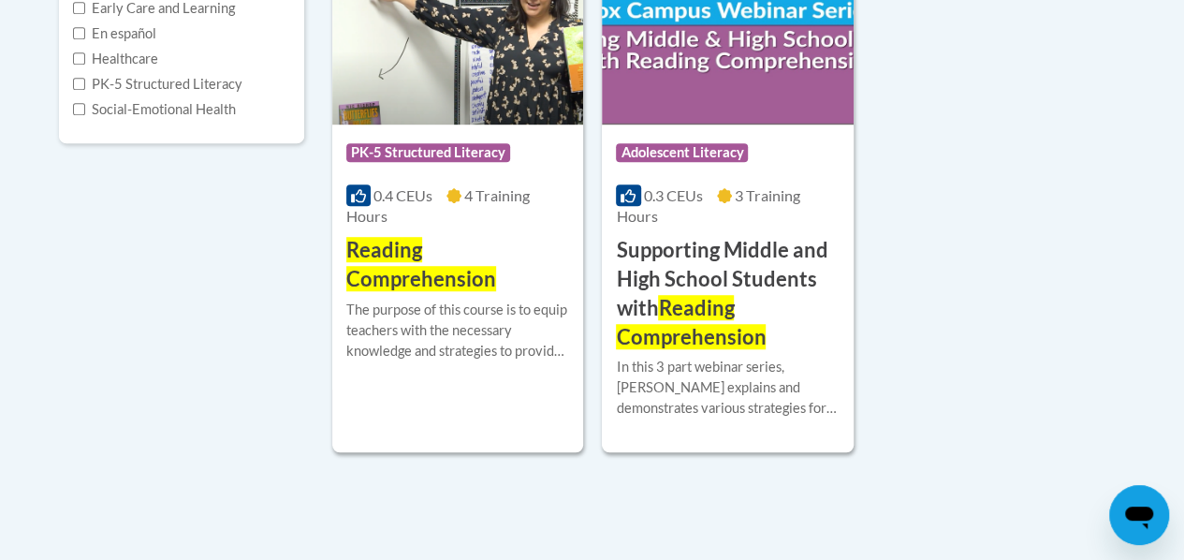
scroll to position [544, 0]
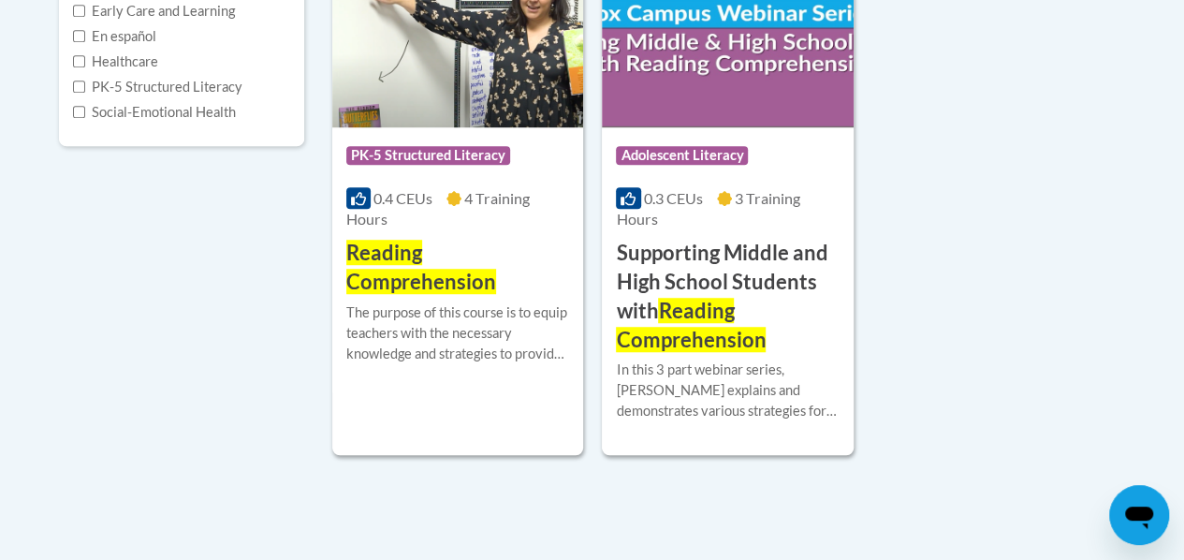
click at [520, 339] on div "The purpose of this course is to equip teachers with the necessary knowledge an…" at bounding box center [457, 333] width 223 height 62
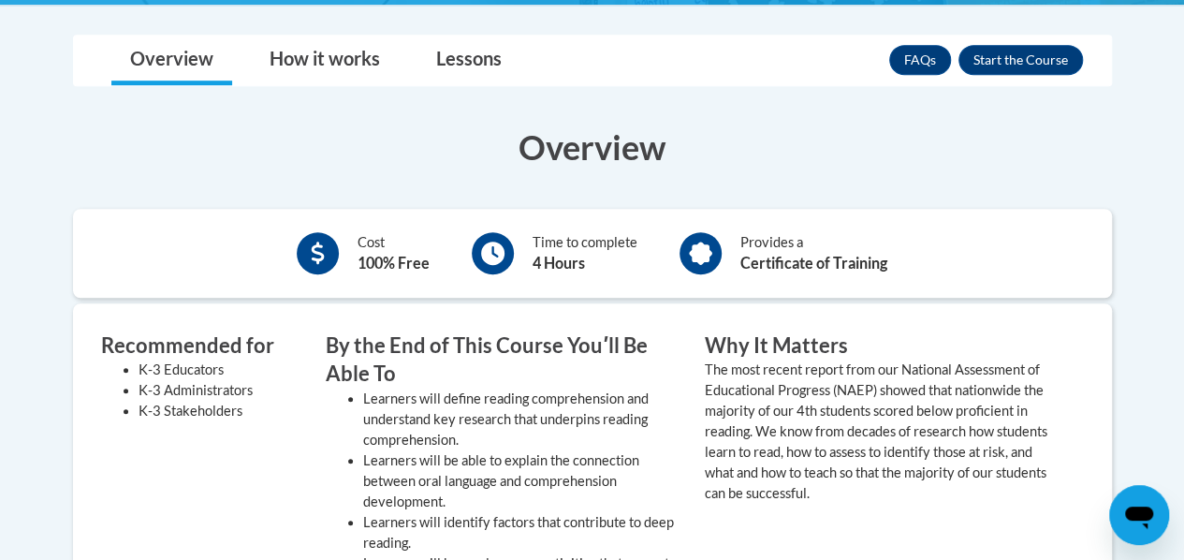
scroll to position [488, 0]
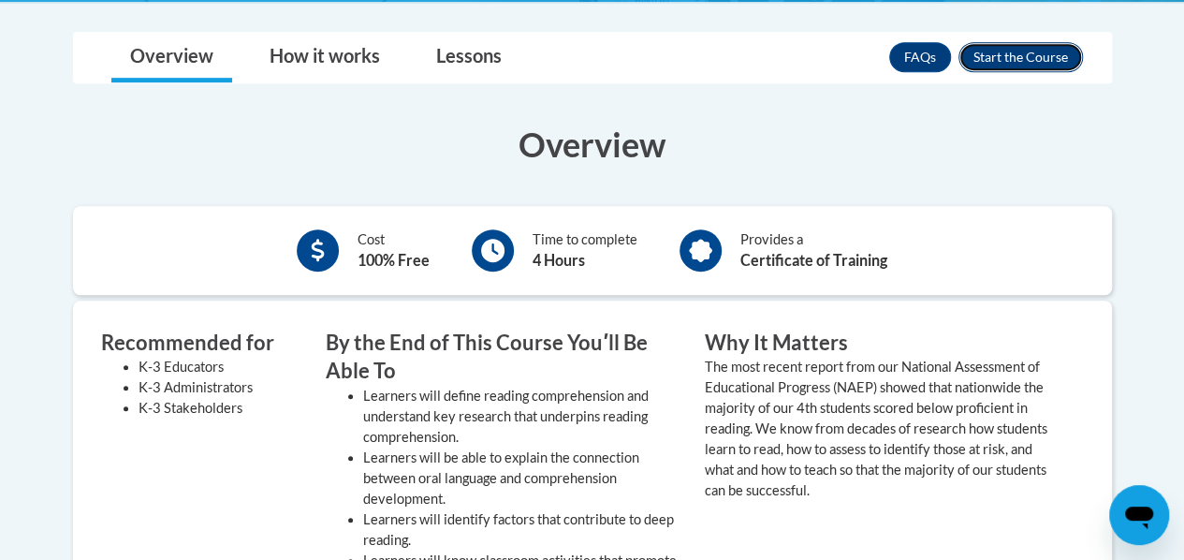
click at [1032, 60] on button "Enroll" at bounding box center [1020, 57] width 124 height 30
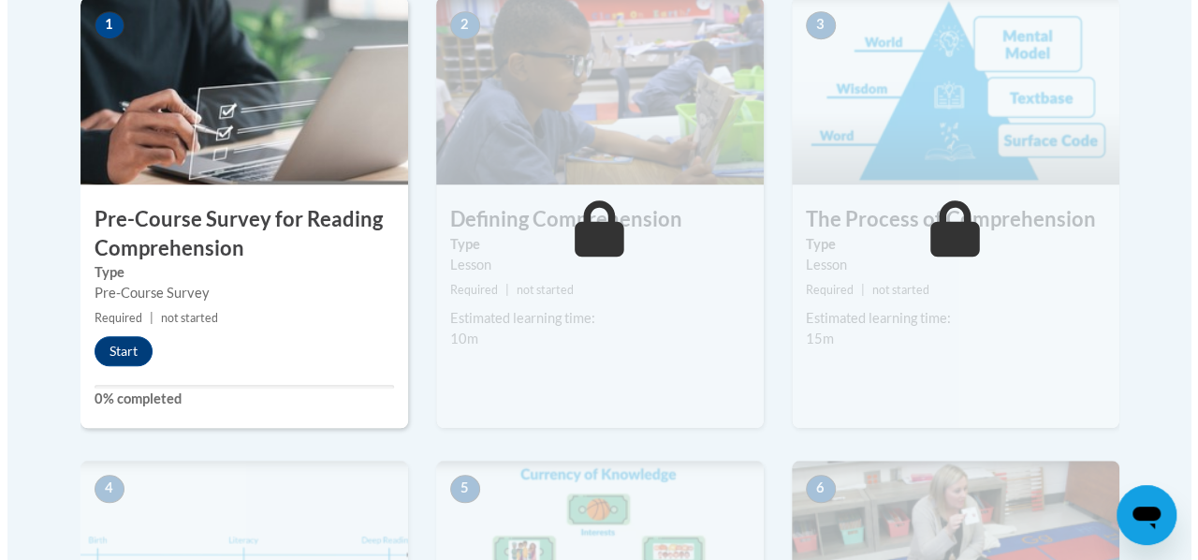
scroll to position [627, 0]
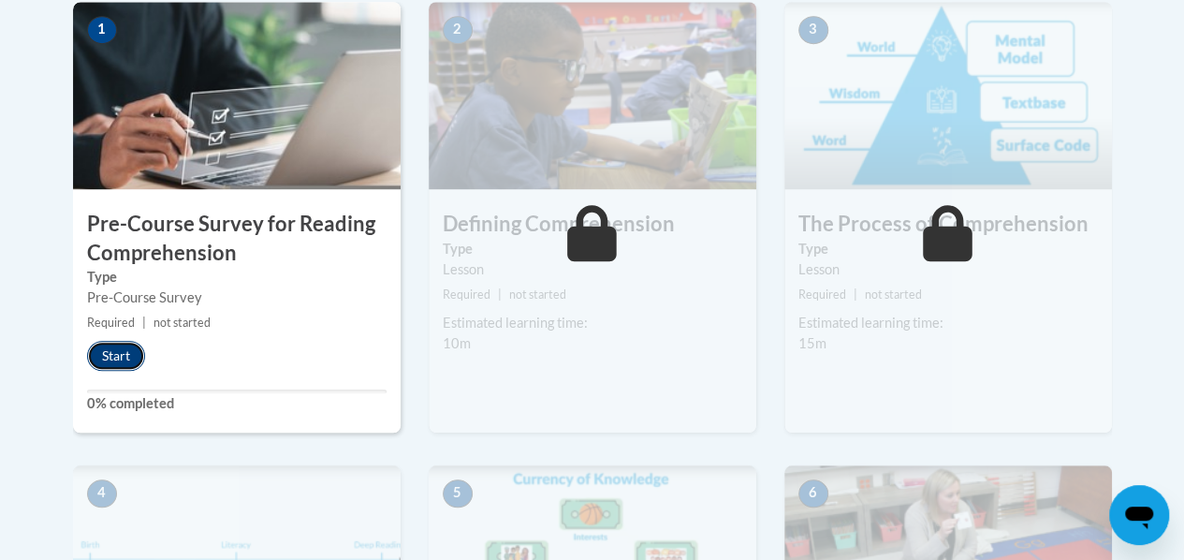
click at [103, 367] on button "Start" at bounding box center [116, 356] width 58 height 30
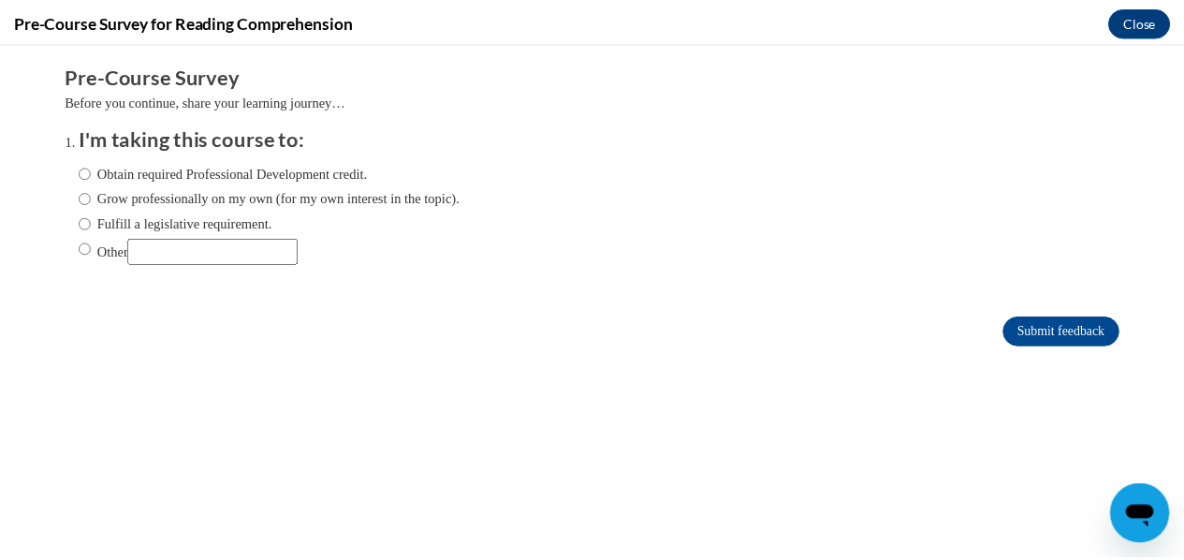
scroll to position [0, 0]
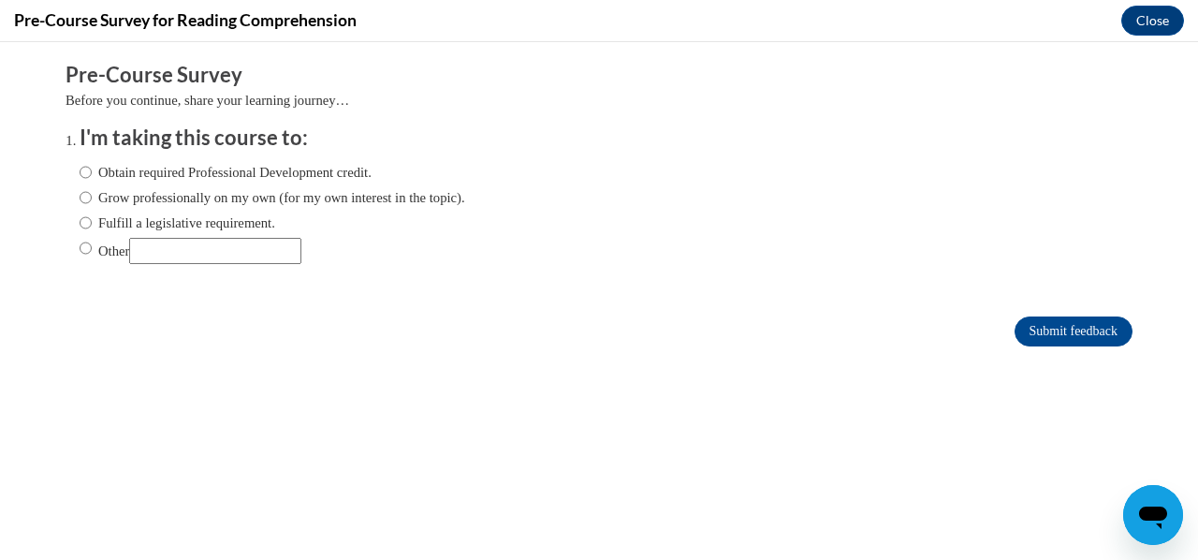
click at [371, 168] on label "Obtain required Professional Development credit." at bounding box center [226, 172] width 292 height 21
click at [92, 168] on input "Obtain required Professional Development credit." at bounding box center [86, 172] width 12 height 21
radio input "true"
click at [1165, 32] on button "Close" at bounding box center [1152, 21] width 63 height 30
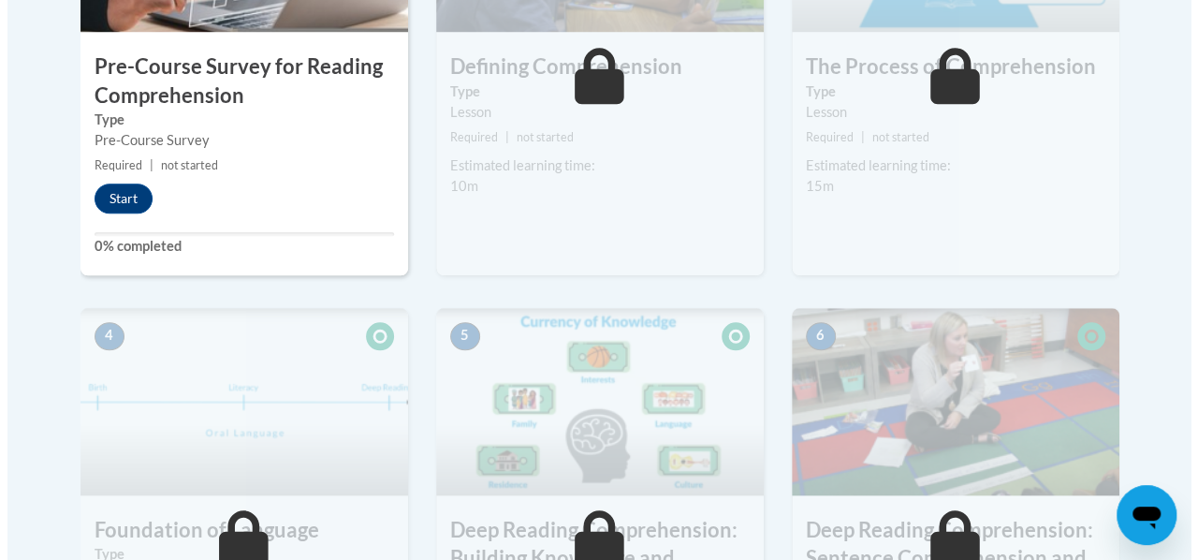
scroll to position [777, 0]
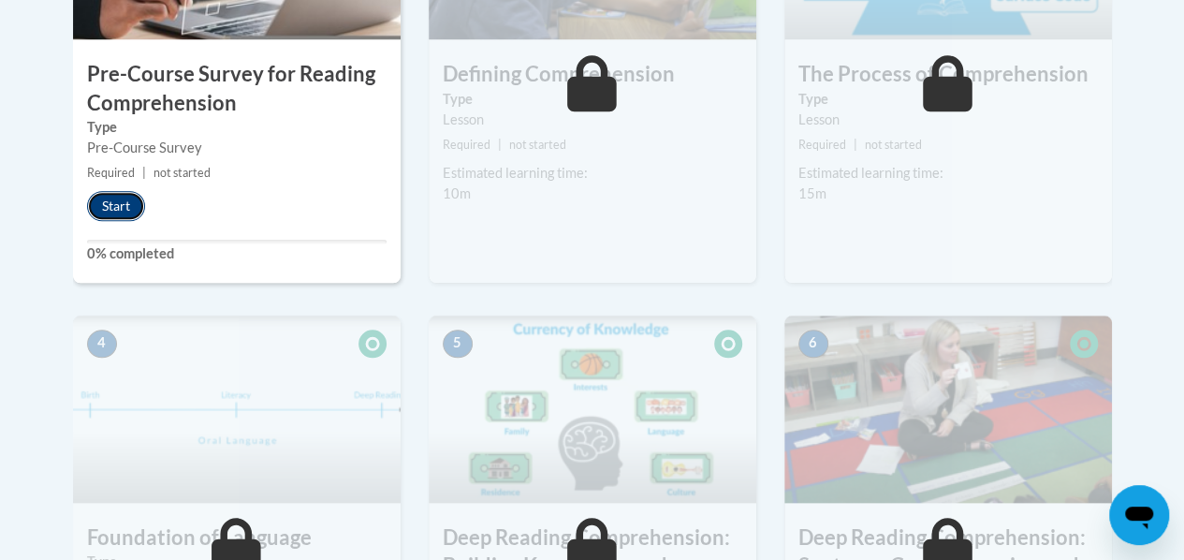
click at [125, 211] on button "Start" at bounding box center [116, 206] width 58 height 30
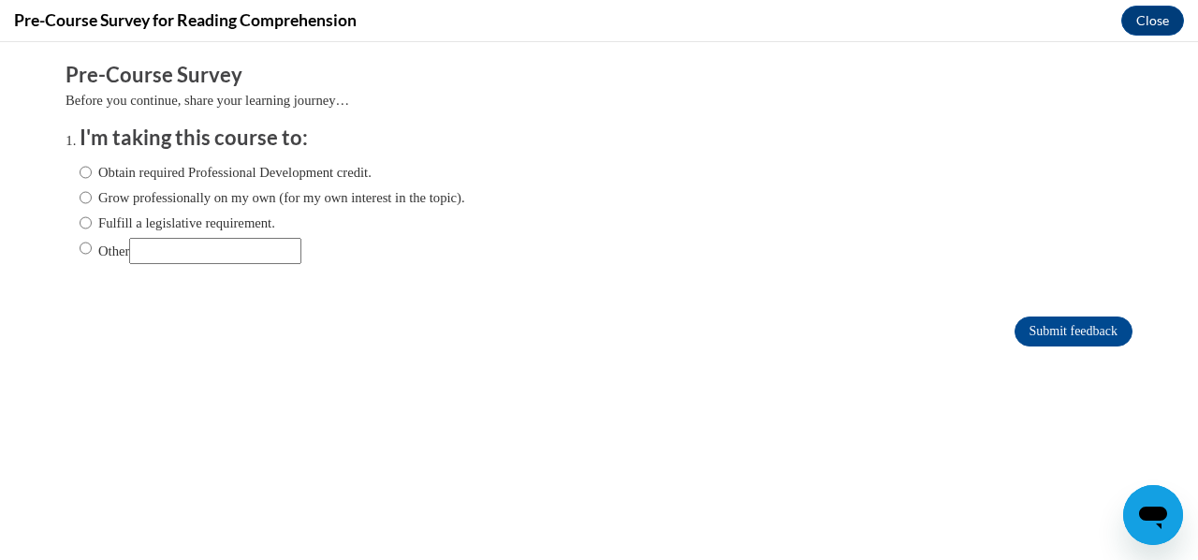
scroll to position [0, 0]
click at [1069, 335] on input "Submit feedback" at bounding box center [1073, 331] width 118 height 30
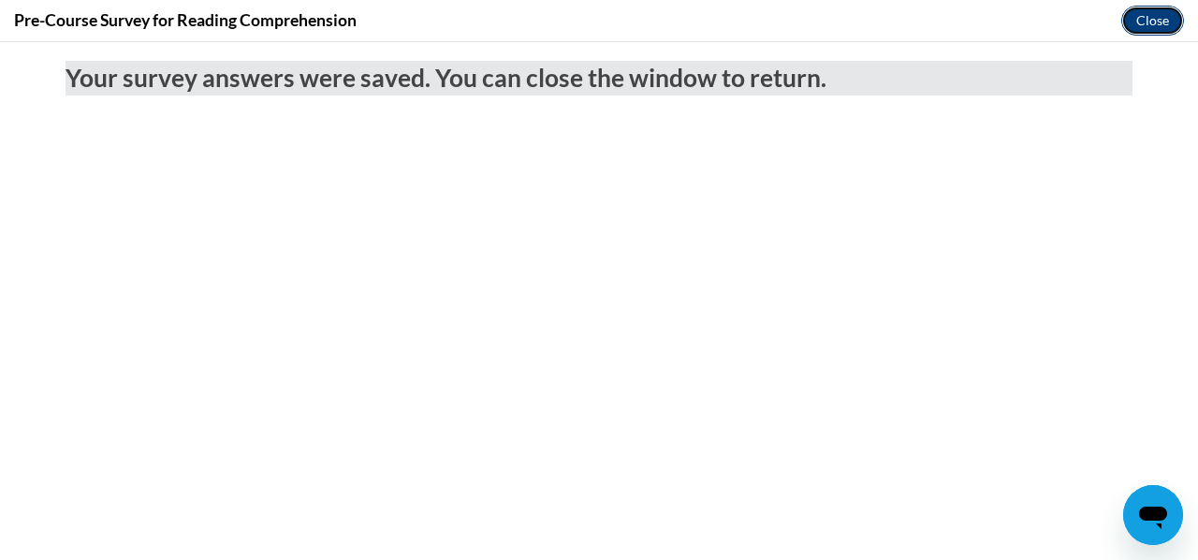
click at [1166, 22] on button "Close" at bounding box center [1152, 21] width 63 height 30
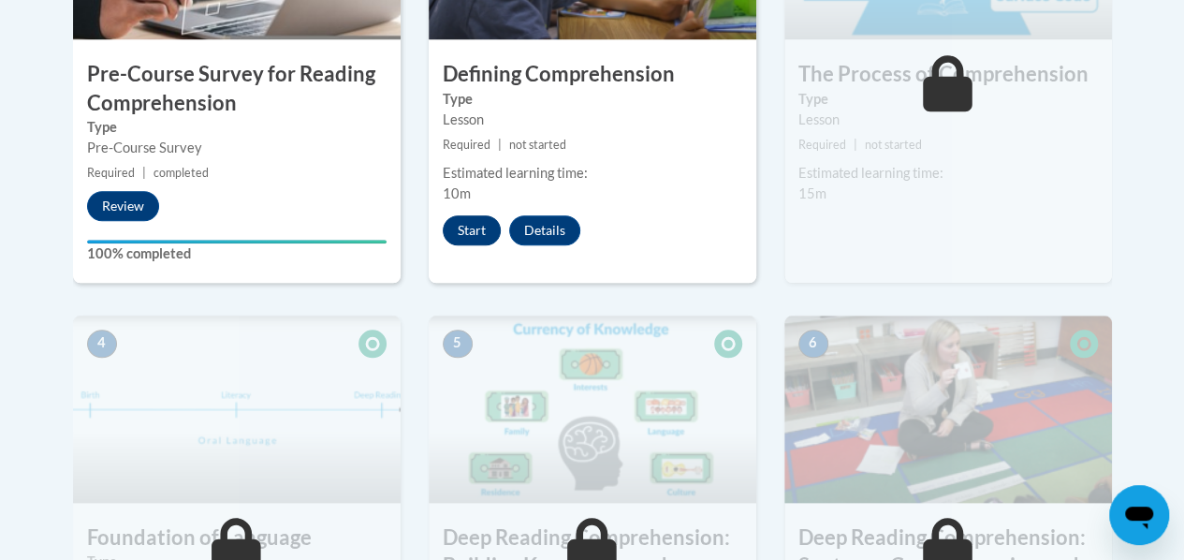
click at [463, 221] on button "Start" at bounding box center [472, 230] width 58 height 30
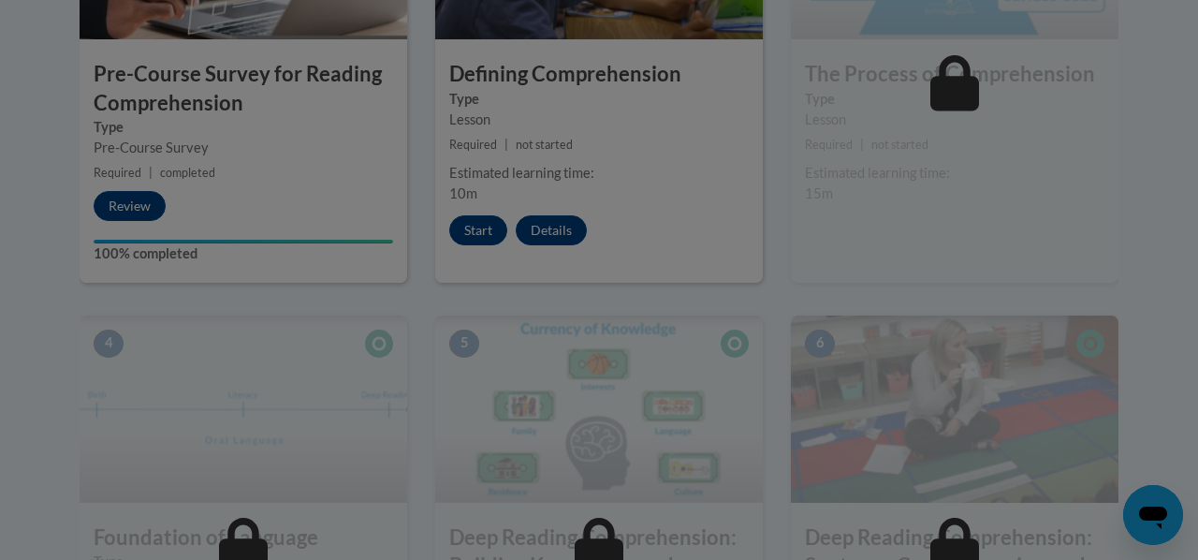
click at [1110, 127] on div at bounding box center [599, 280] width 1198 height 560
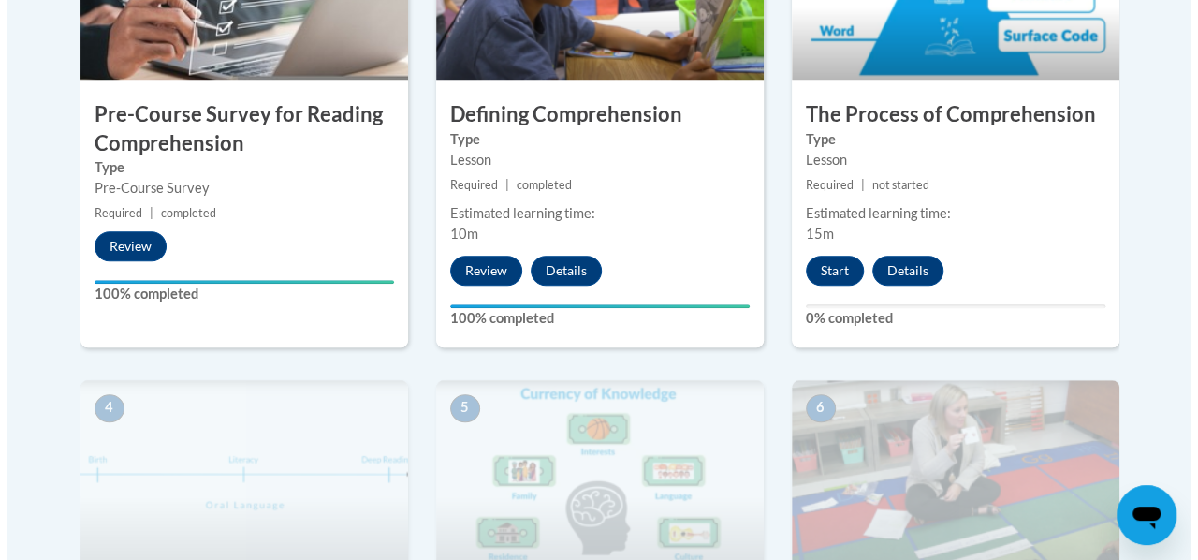
scroll to position [741, 0]
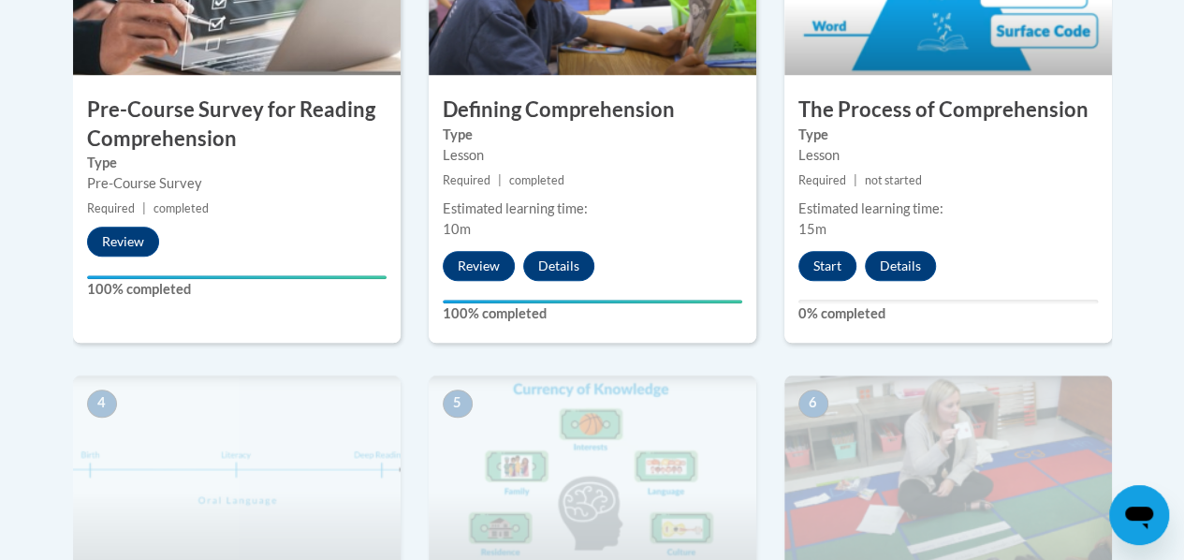
click at [846, 251] on div "Start Details Feedback" at bounding box center [871, 266] width 175 height 30
click at [833, 268] on button "Start" at bounding box center [827, 266] width 58 height 30
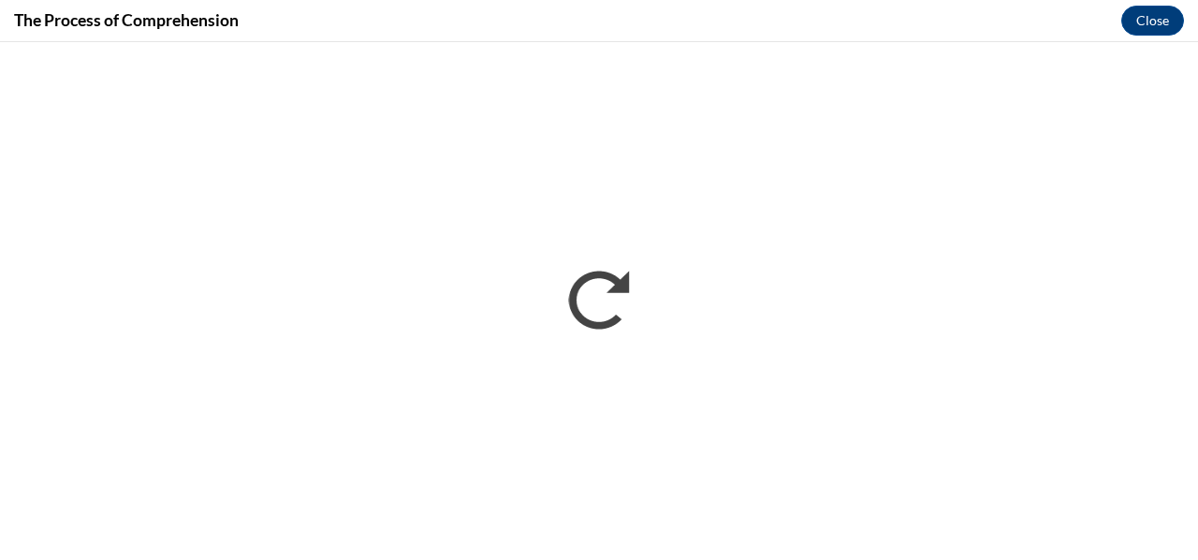
scroll to position [0, 0]
